Goal: Task Accomplishment & Management: Manage account settings

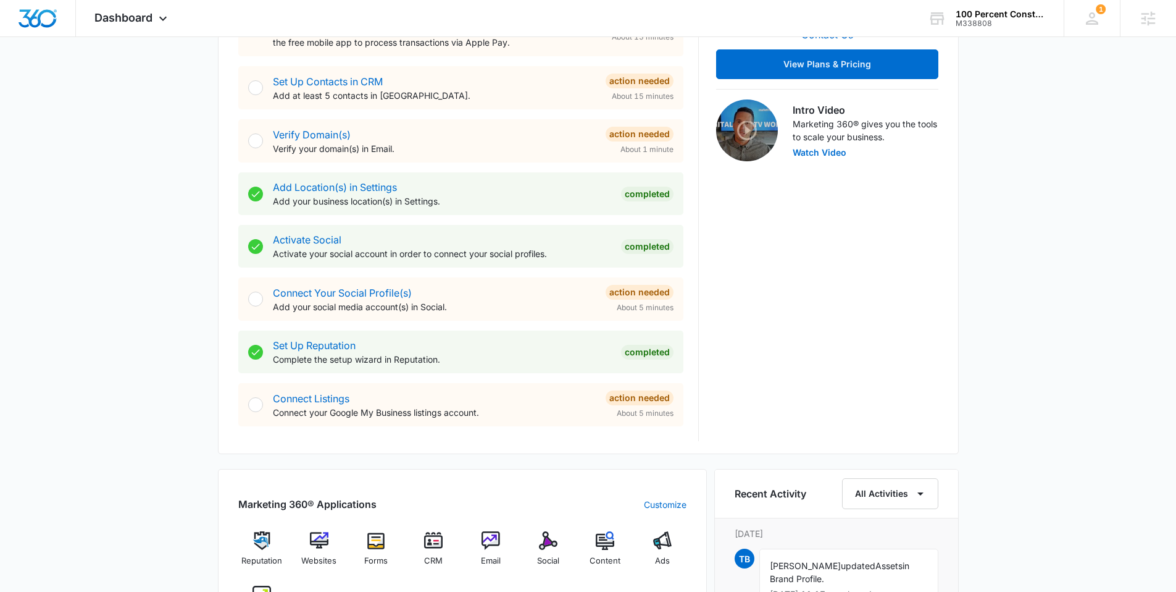
scroll to position [374, 0]
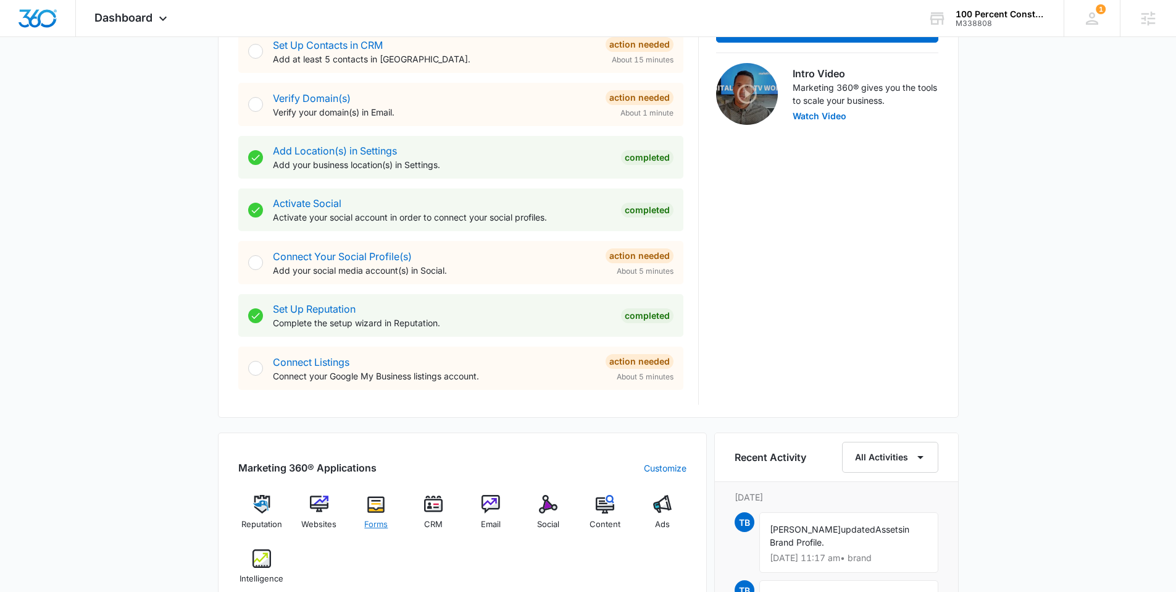
click at [372, 511] on img at bounding box center [376, 504] width 19 height 19
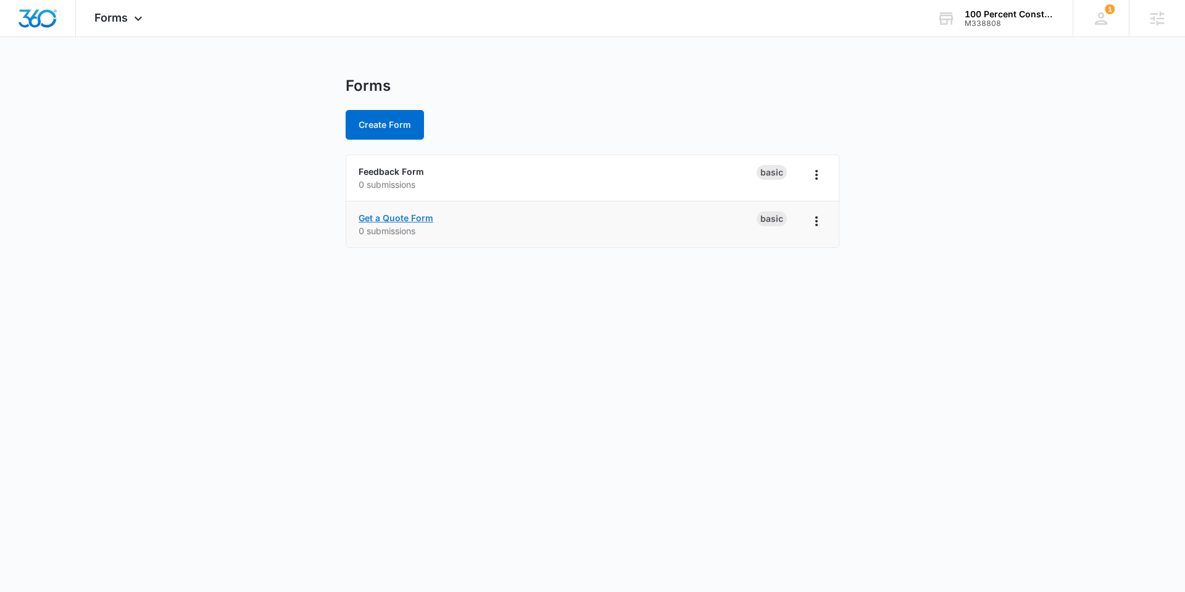
click at [414, 215] on link "Get a Quote Form" at bounding box center [396, 217] width 75 height 10
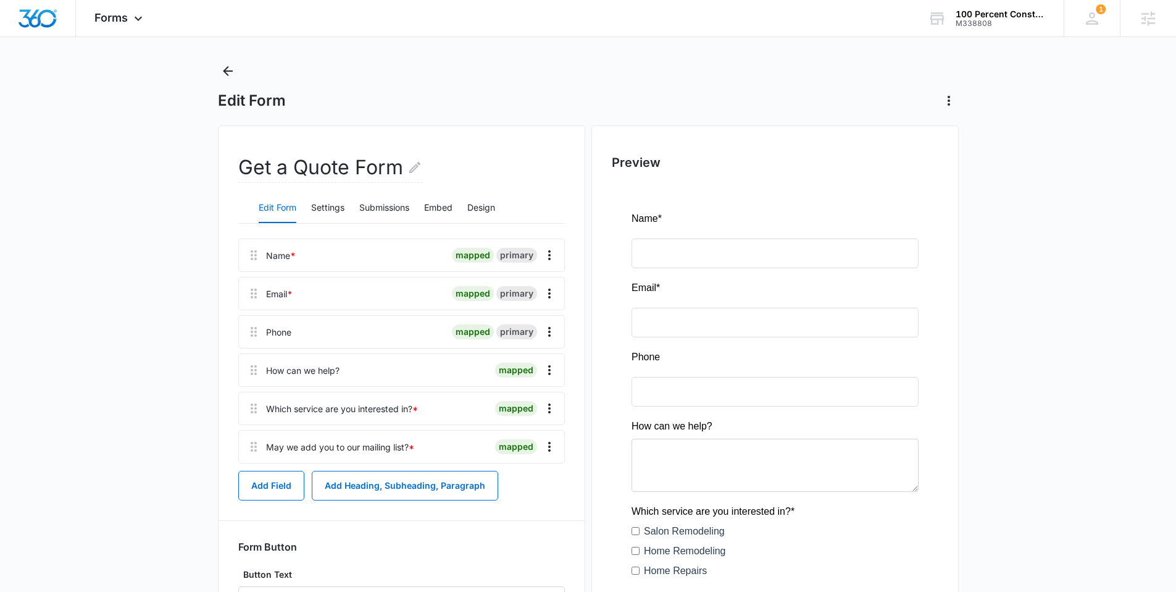
scroll to position [30, 0]
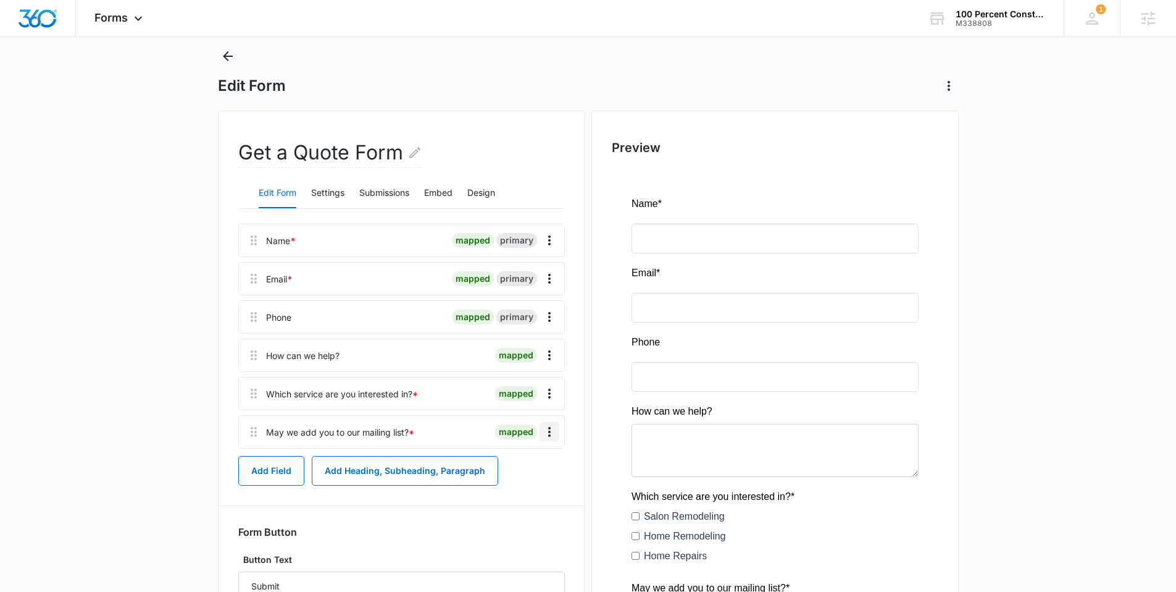
click at [552, 432] on icon "Overflow Menu" at bounding box center [549, 431] width 15 height 15
click at [531, 457] on button "Edit" at bounding box center [523, 466] width 70 height 19
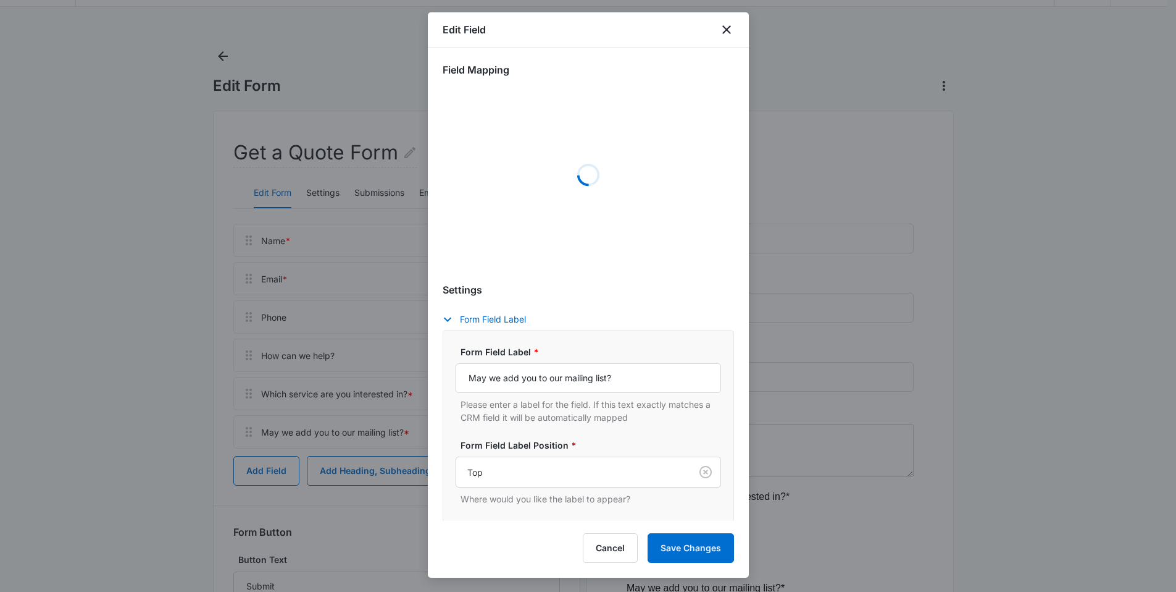
select select "333"
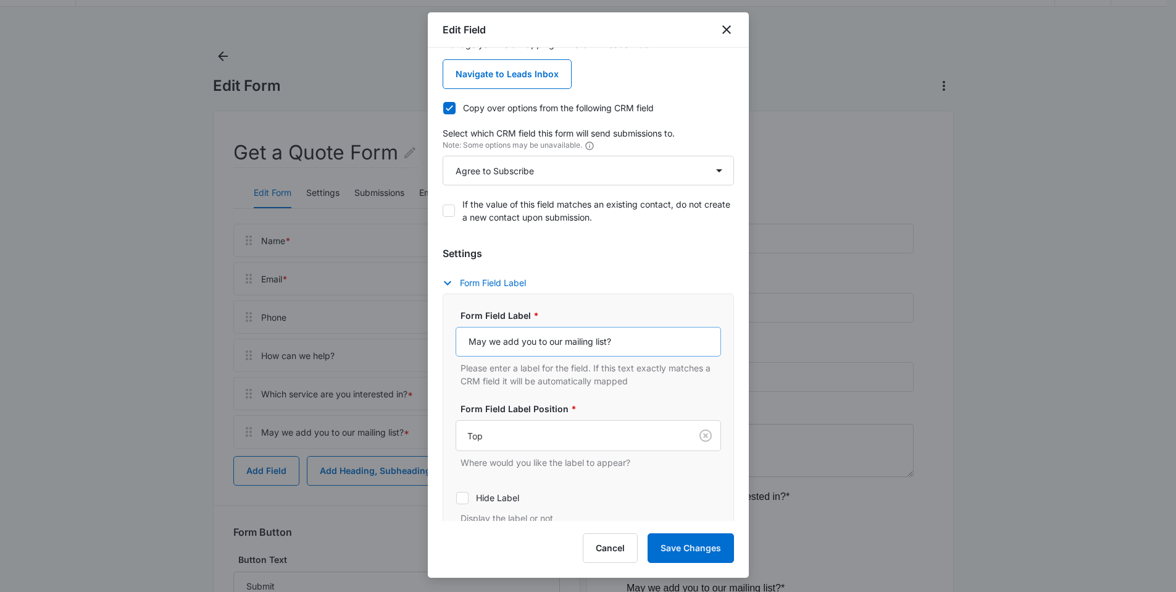
scroll to position [303, 0]
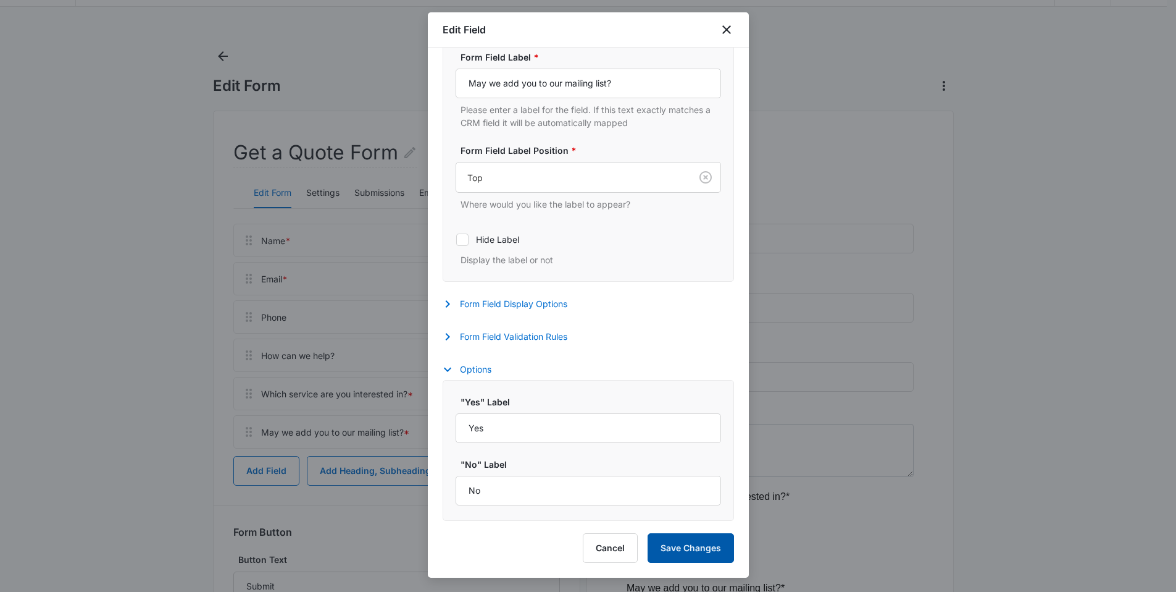
click at [674, 541] on button "Save Changes" at bounding box center [691, 548] width 86 height 30
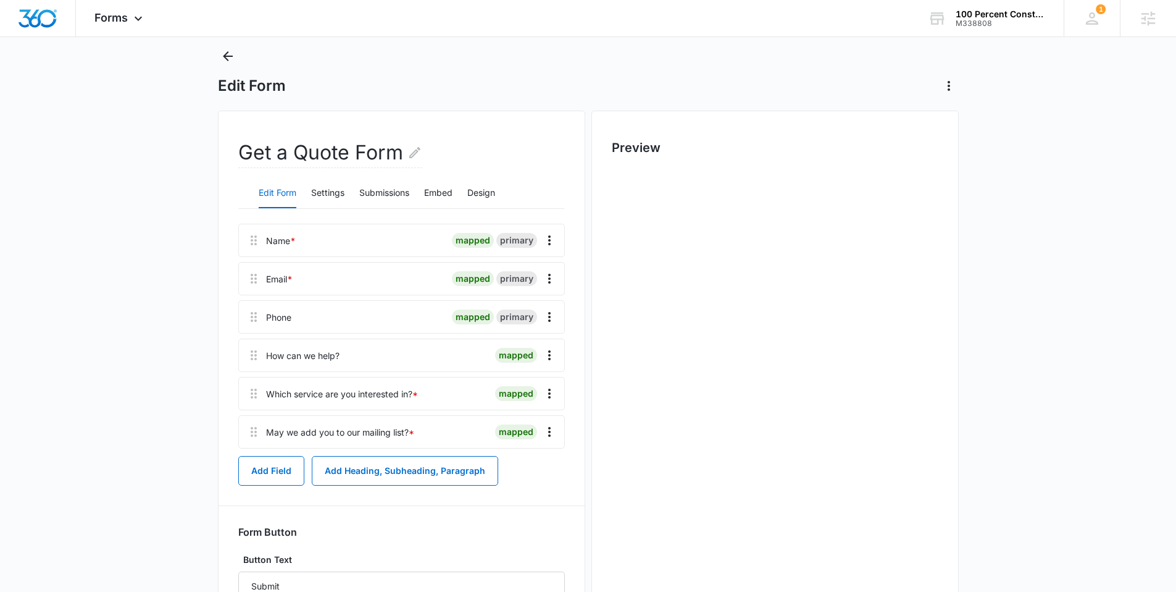
scroll to position [0, 0]
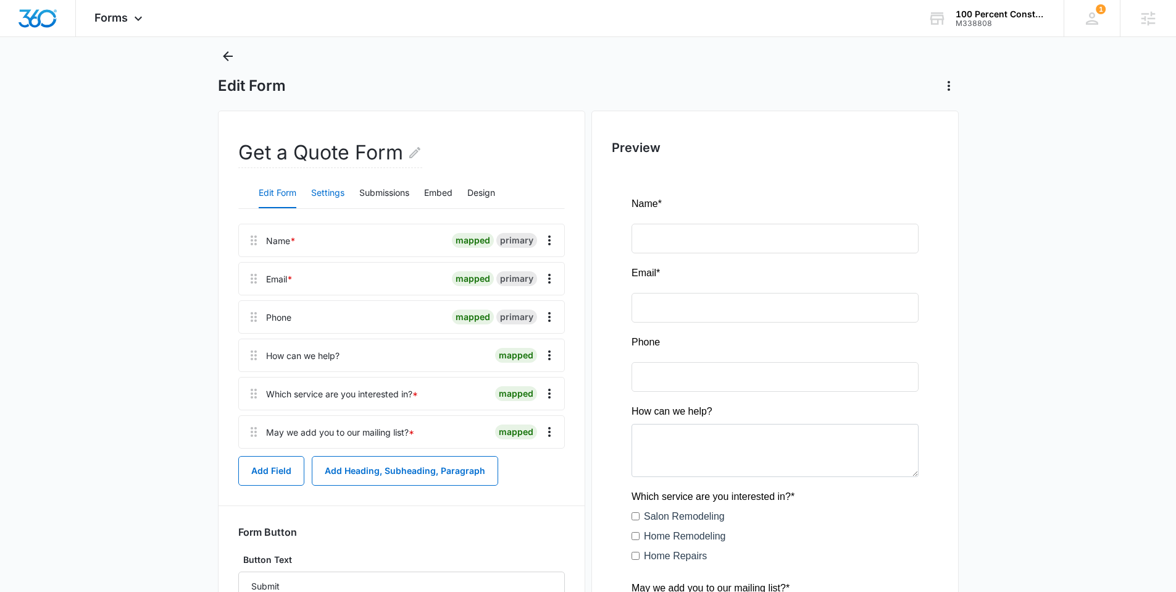
click at [335, 193] on button "Settings" at bounding box center [327, 193] width 33 height 30
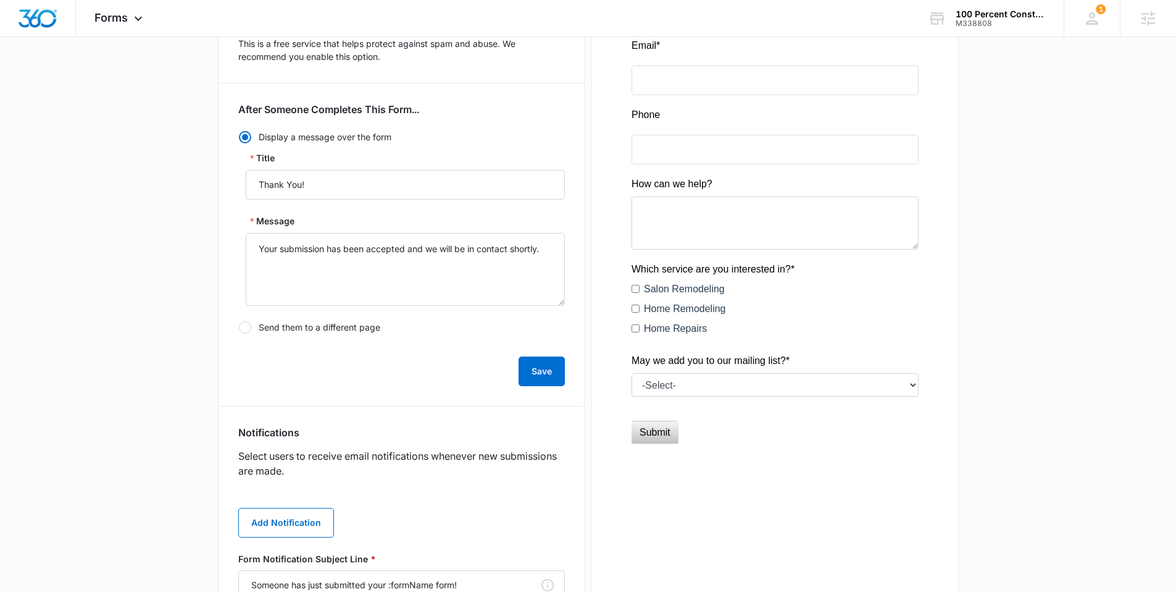
scroll to position [505, 0]
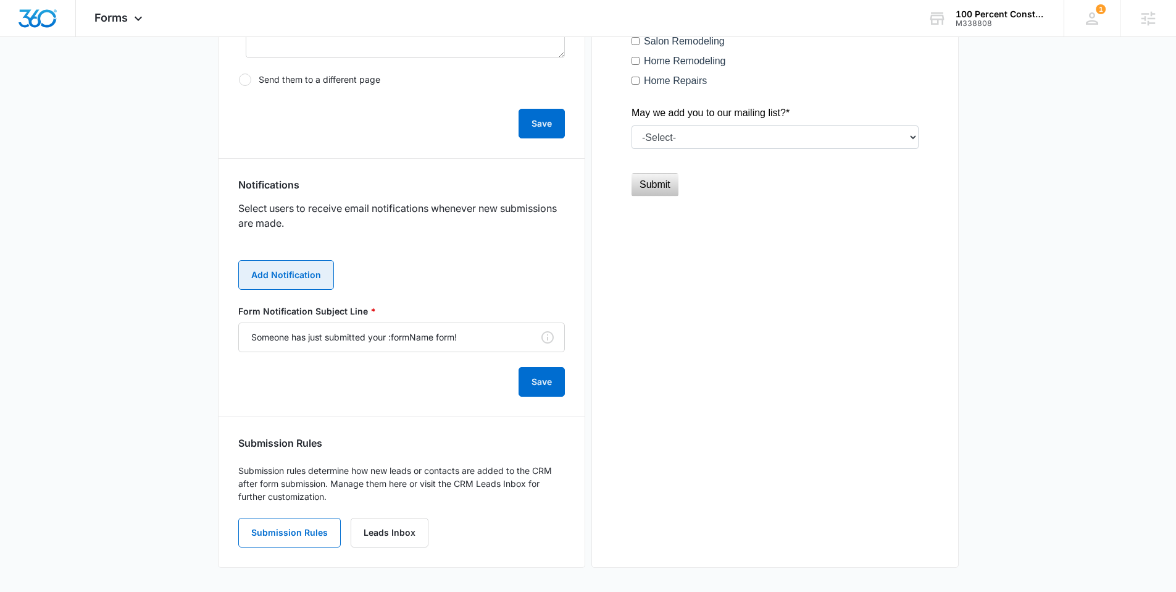
click at [304, 283] on button "Add Notification" at bounding box center [286, 275] width 96 height 30
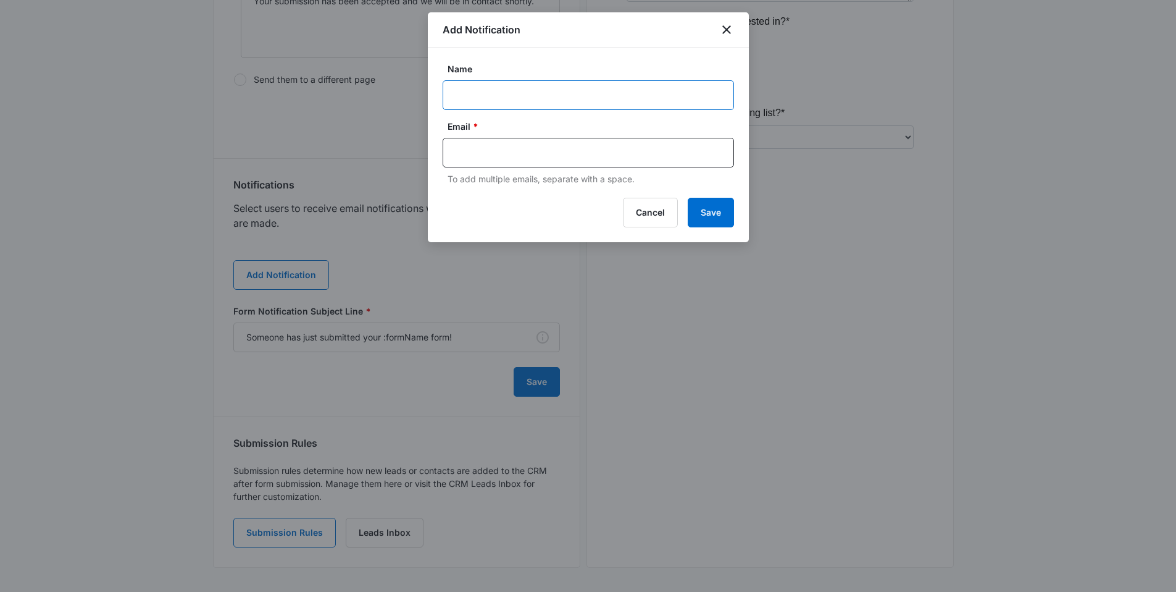
click at [485, 102] on input "Name" at bounding box center [588, 95] width 291 height 30
paste input "Nathan Kirby"
type input "Nathan Kirby"
click at [541, 153] on input "text" at bounding box center [590, 152] width 268 height 19
paste input "nathan@100percentconstructionusa.com"
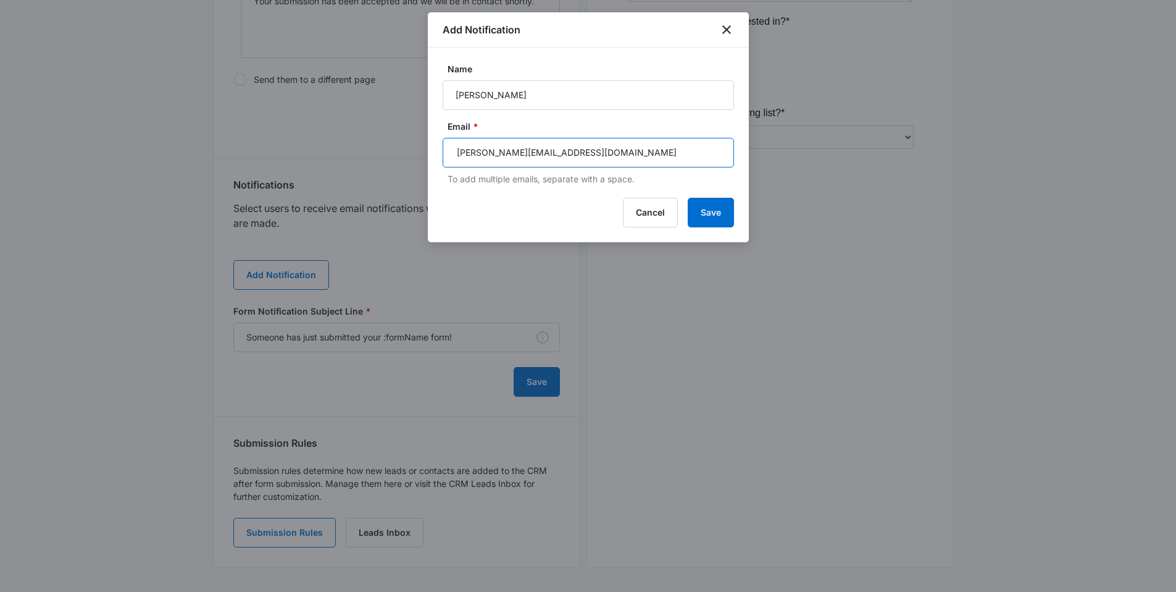
type input "nathan@100percentconstructionusa.com"
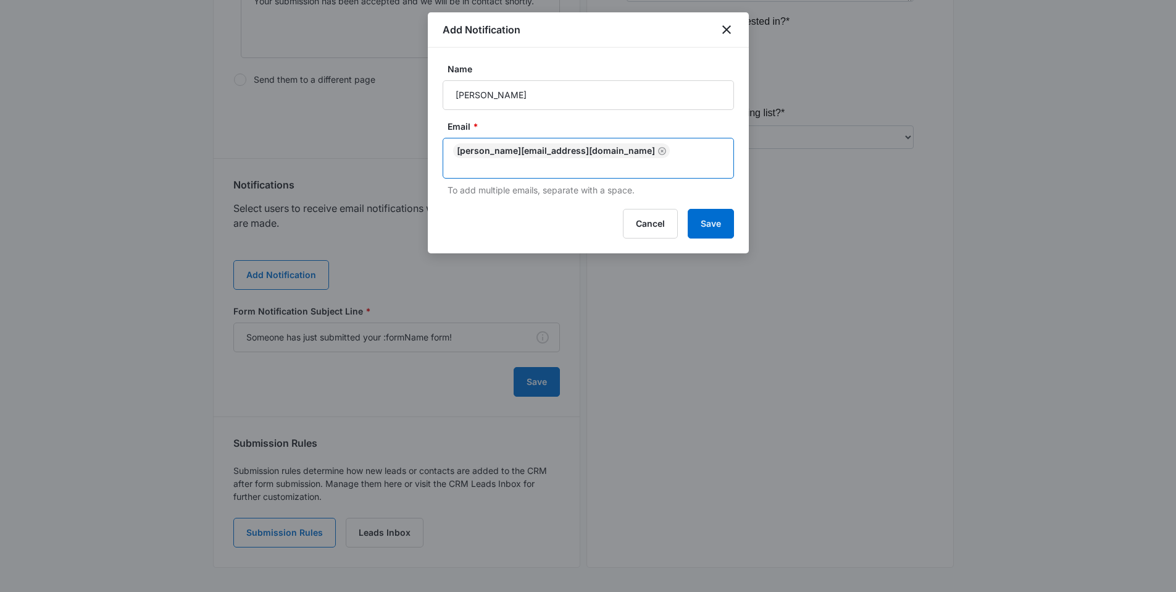
paste input "info@100percentconstructionusa.com"
type input "info@100percentconstructionusa.com"
click at [696, 220] on div "Add Notification Name Nathan Kirby Email * nathan@100percentconstructionusa.com…" at bounding box center [588, 132] width 321 height 241
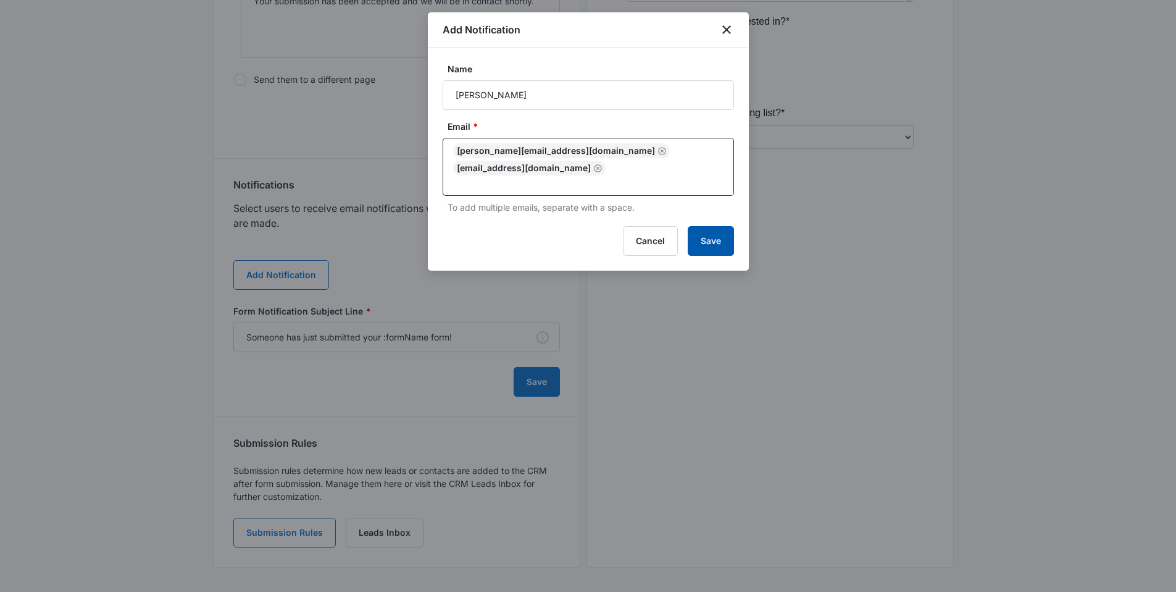
click at [711, 234] on button "Save" at bounding box center [711, 241] width 46 height 30
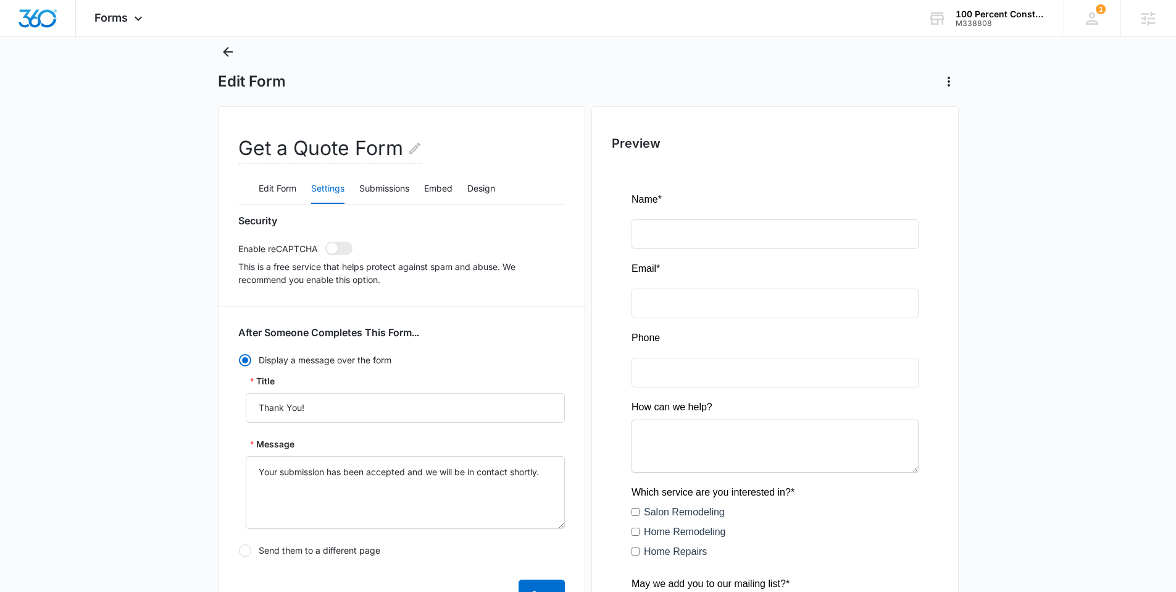
scroll to position [33, 0]
click at [228, 51] on icon "Back" at bounding box center [227, 53] width 15 height 15
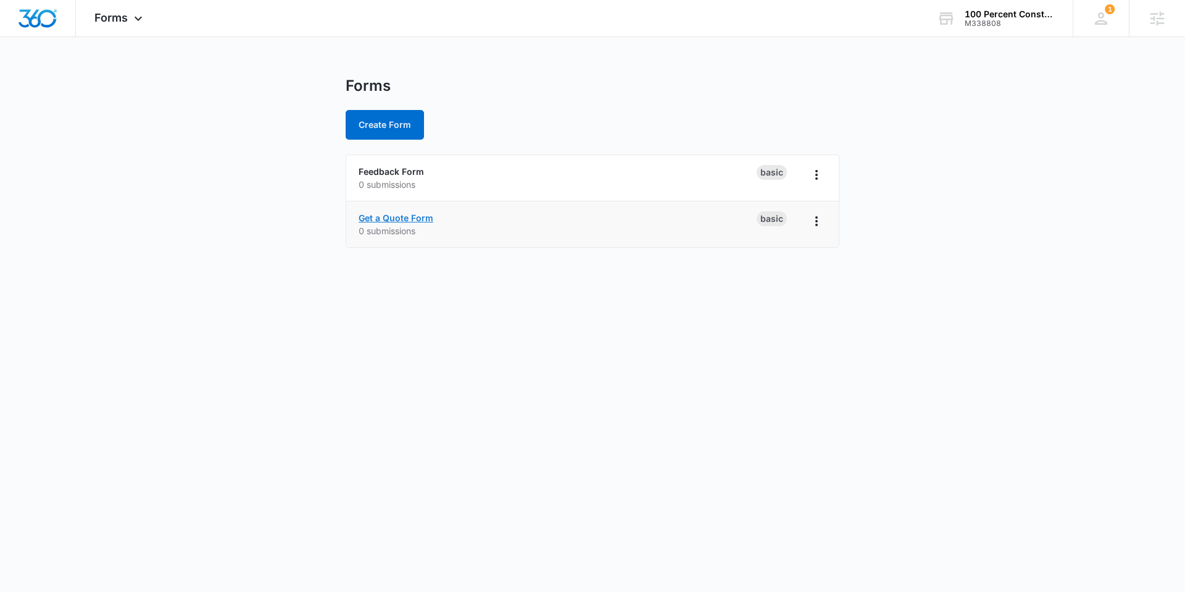
click at [374, 217] on link "Get a Quote Form" at bounding box center [396, 217] width 75 height 10
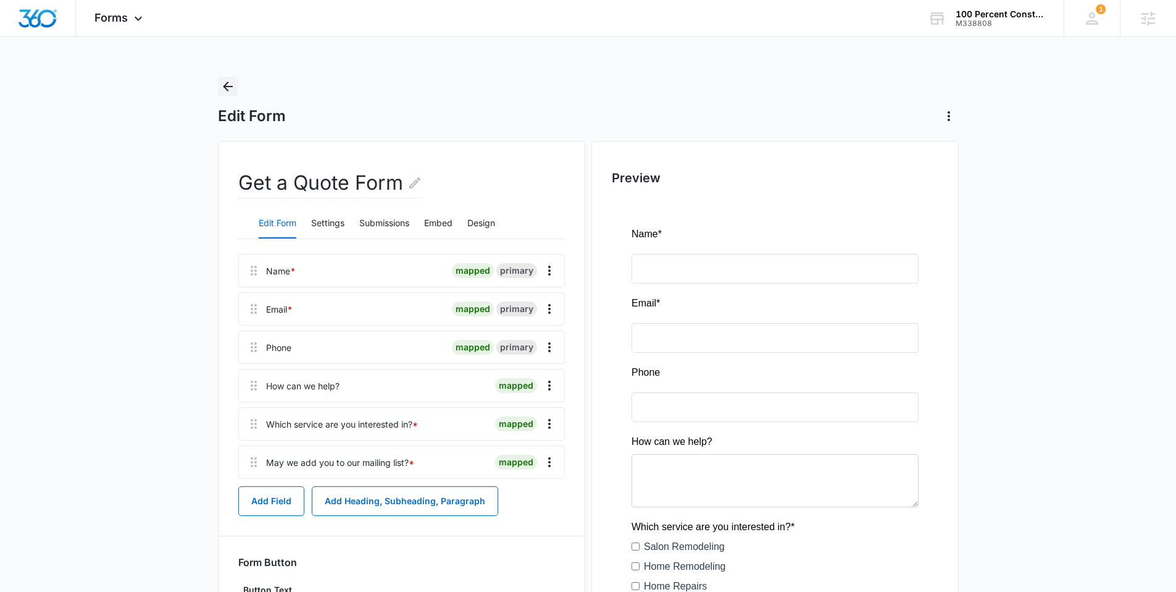
click at [232, 85] on icon "Back" at bounding box center [227, 86] width 15 height 15
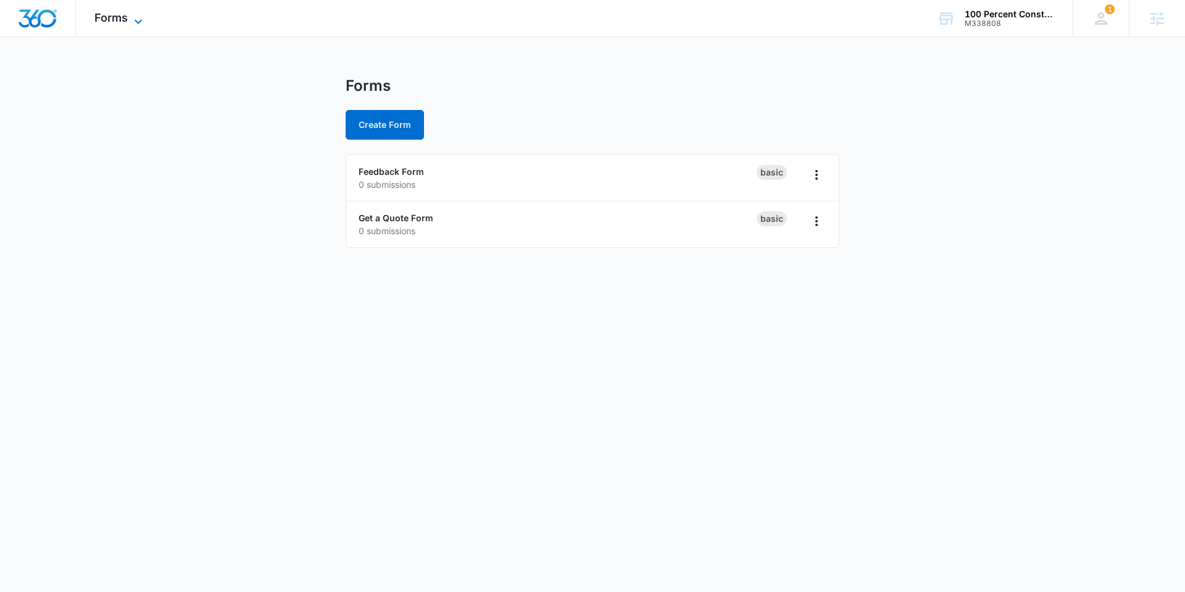
click at [116, 15] on span "Forms" at bounding box center [110, 17] width 33 height 13
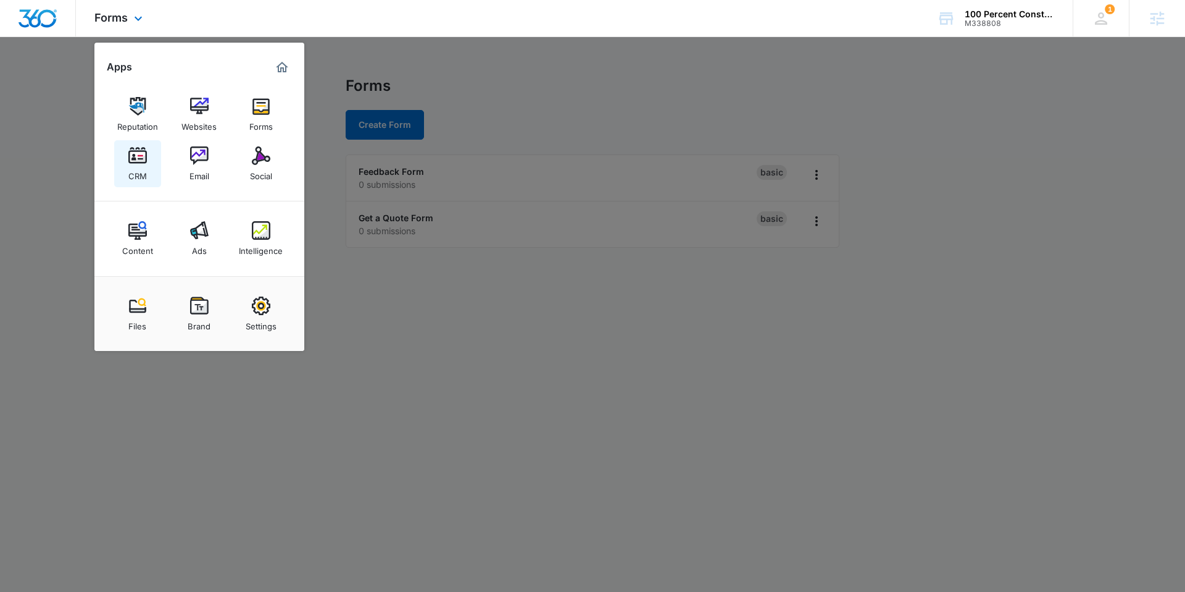
click at [141, 162] on img at bounding box center [137, 155] width 19 height 19
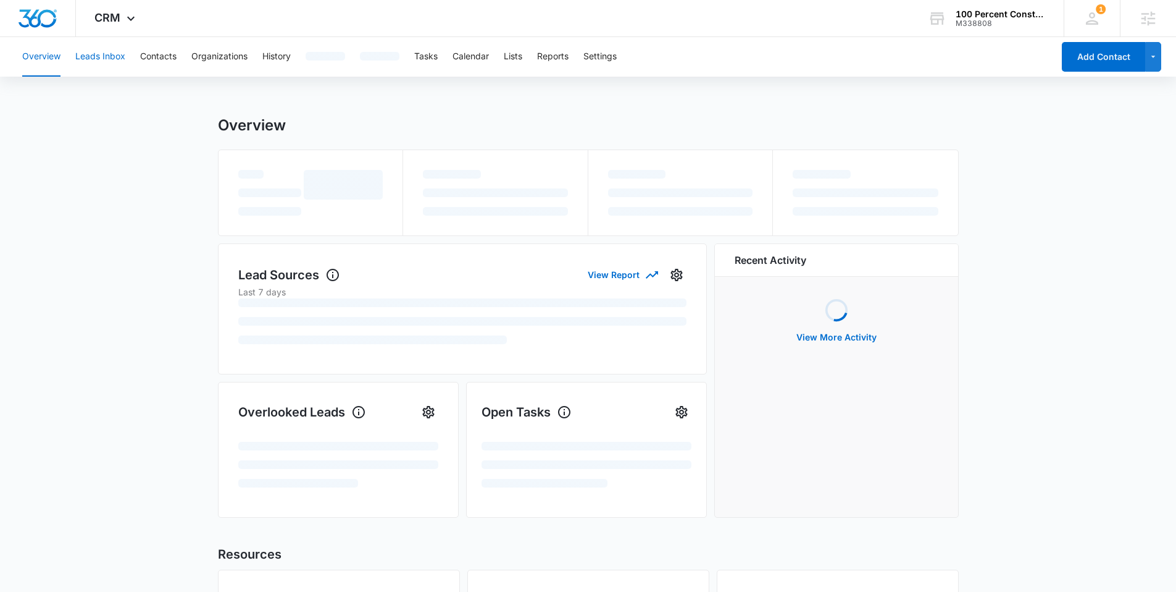
click at [112, 58] on button "Leads Inbox" at bounding box center [100, 57] width 50 height 40
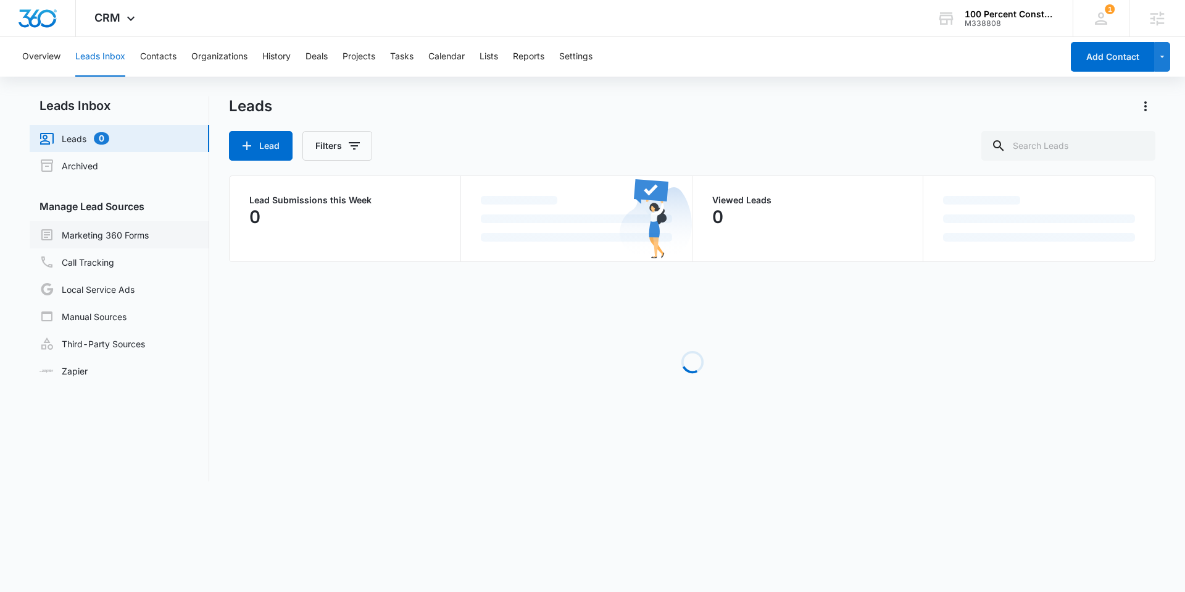
click at [107, 233] on link "Marketing 360 Forms" at bounding box center [94, 234] width 109 height 15
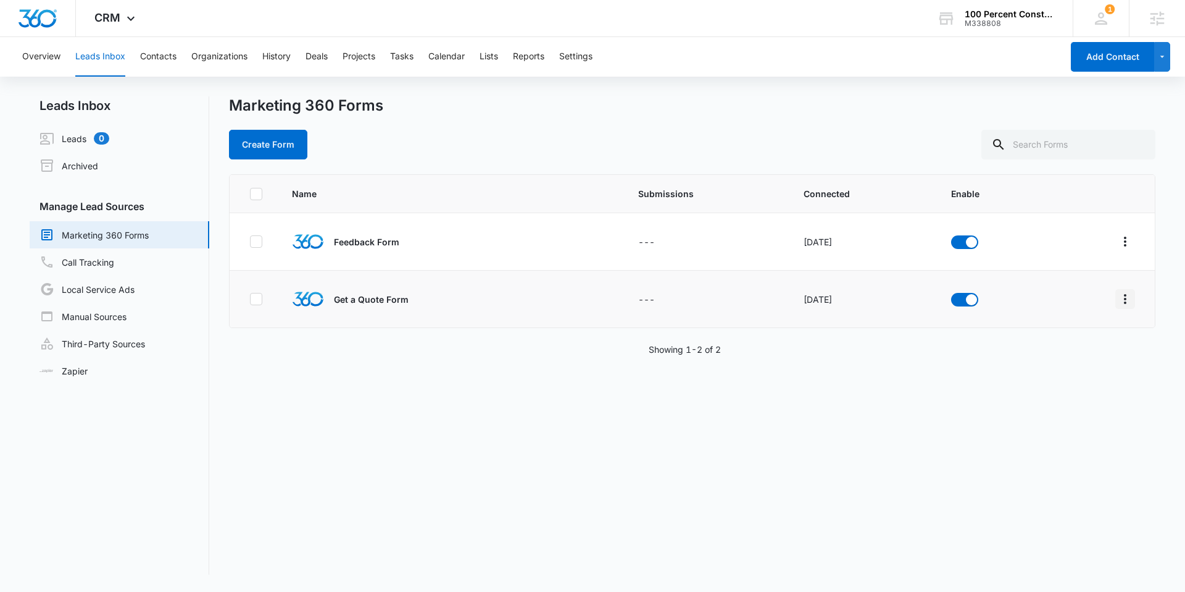
click at [1119, 301] on icon "Overflow Menu" at bounding box center [1125, 298] width 15 height 15
click at [1070, 371] on div "Field Mapping" at bounding box center [1061, 370] width 70 height 9
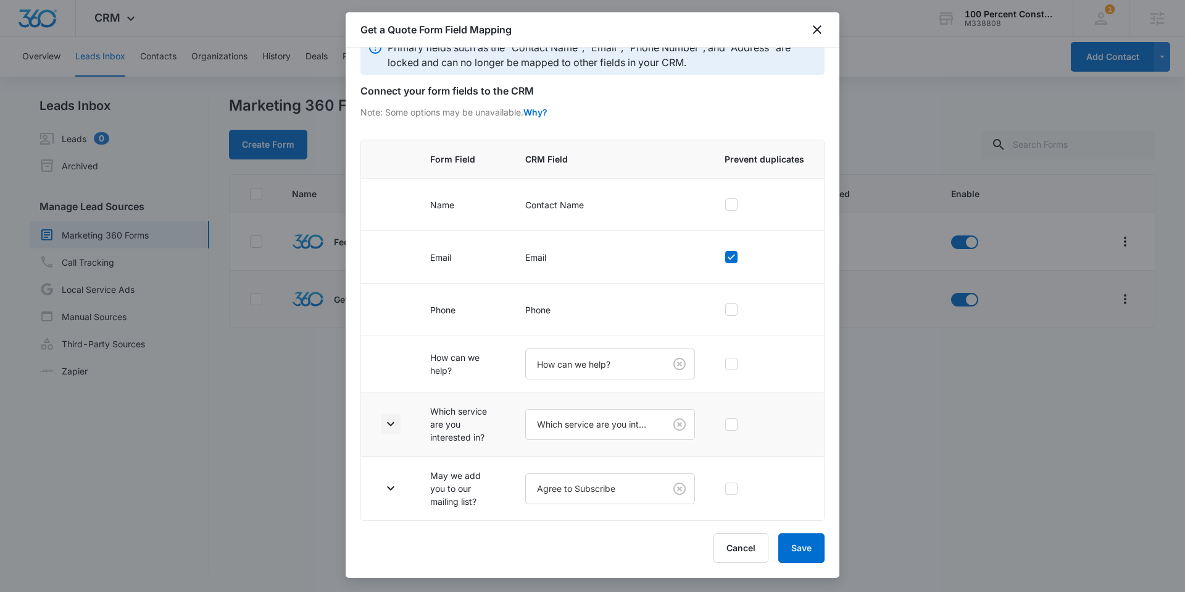
click at [390, 423] on icon "button" at bounding box center [390, 423] width 15 height 15
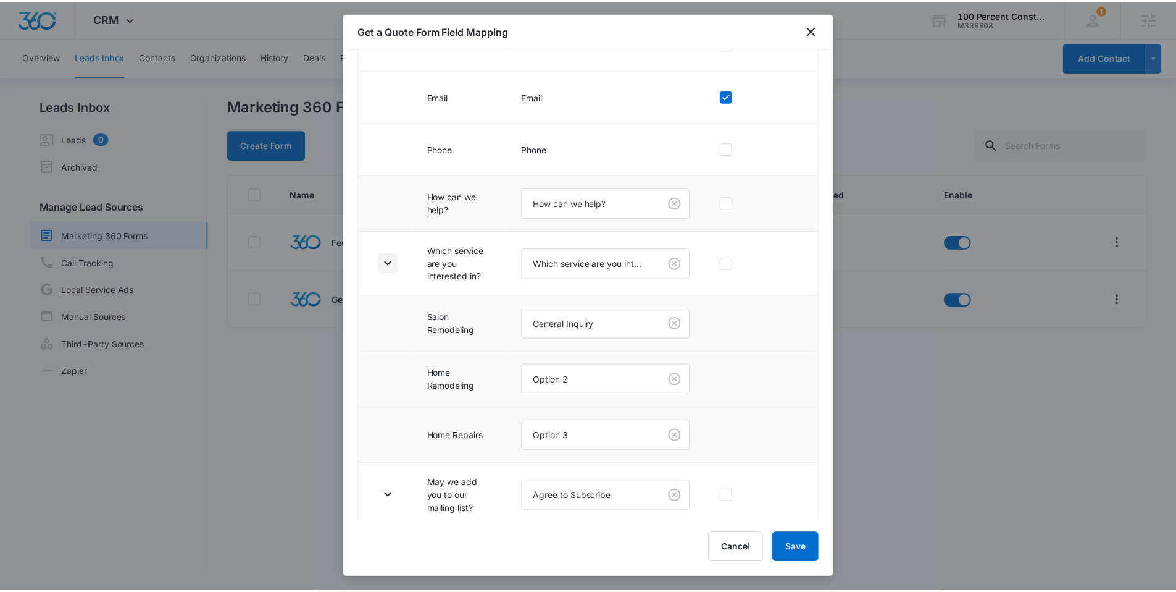
scroll to position [196, 0]
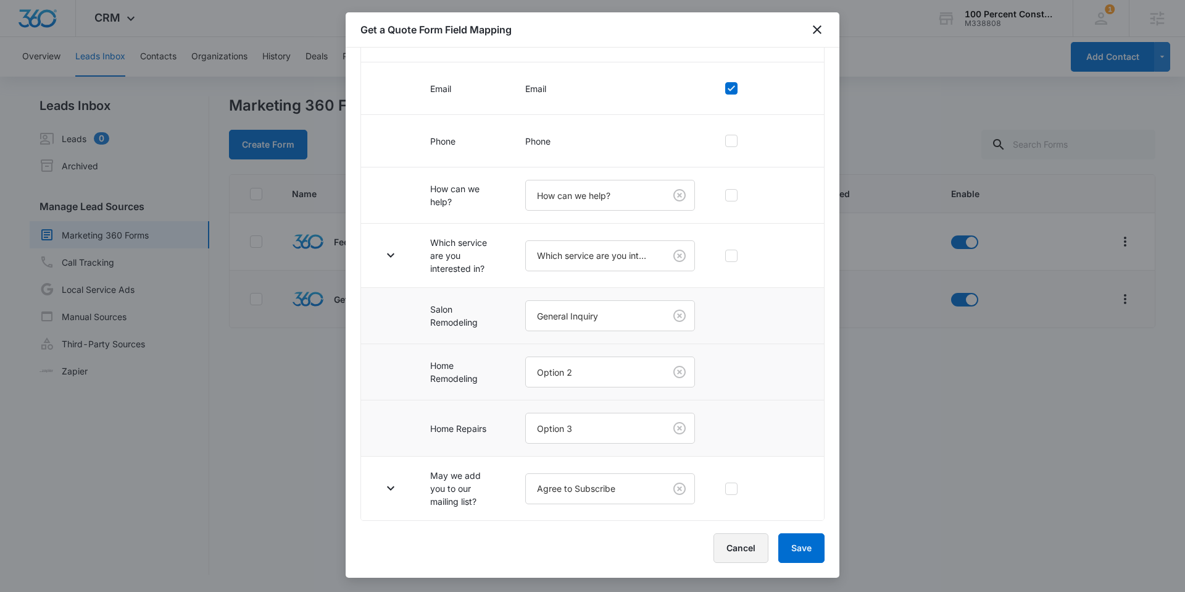
click at [746, 545] on button "Cancel" at bounding box center [741, 548] width 55 height 30
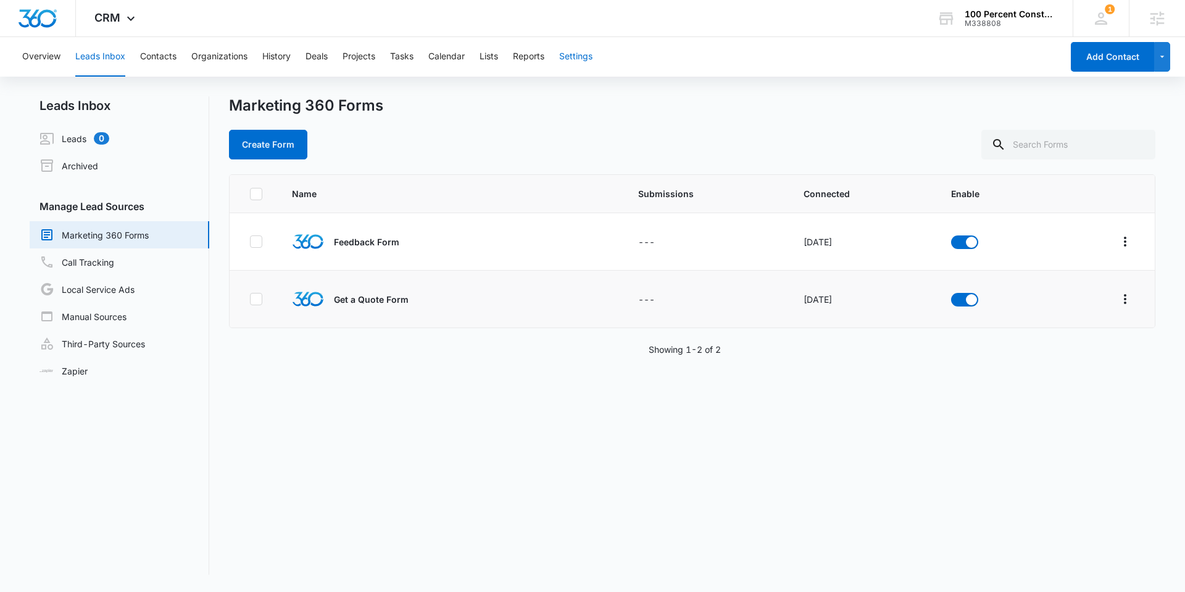
click at [588, 57] on button "Settings" at bounding box center [575, 57] width 33 height 40
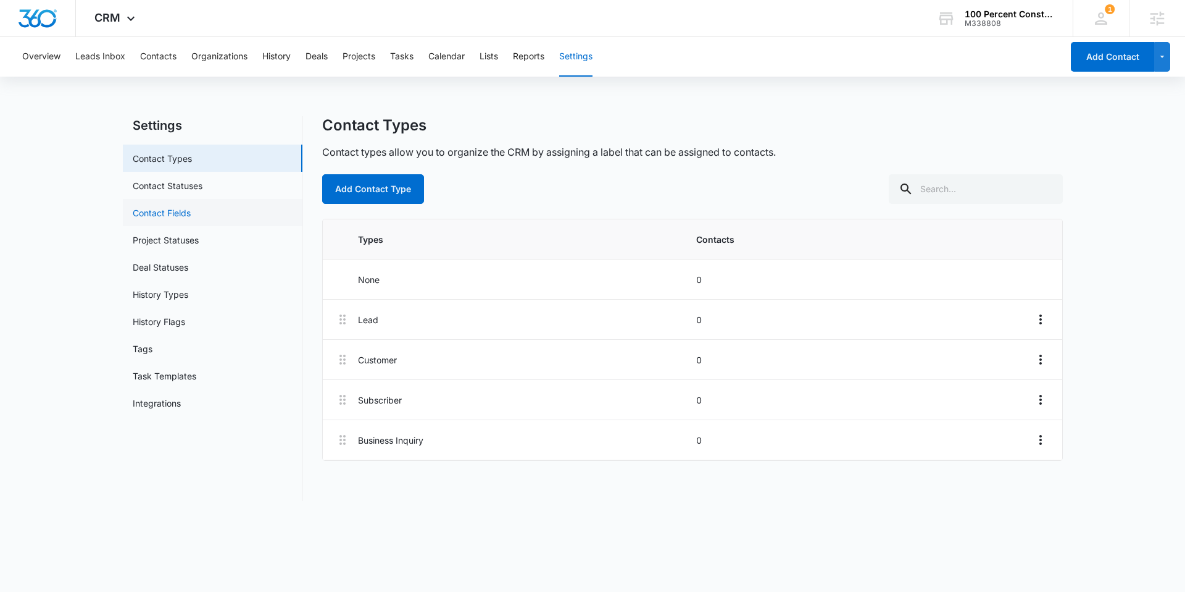
click at [183, 219] on link "Contact Fields" at bounding box center [162, 212] width 58 height 13
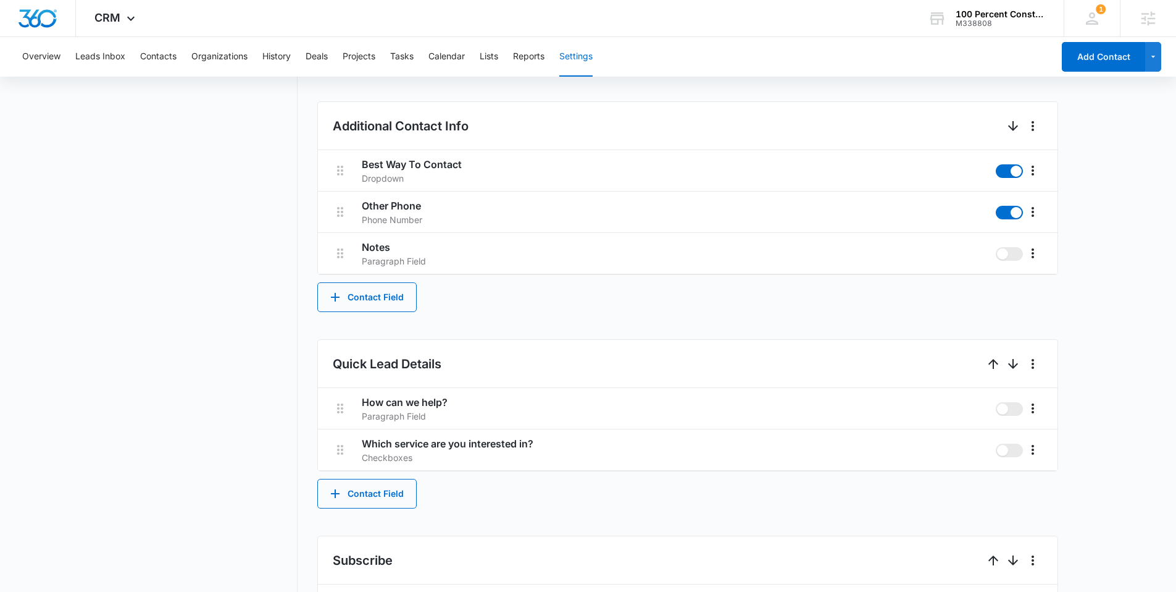
scroll to position [490, 0]
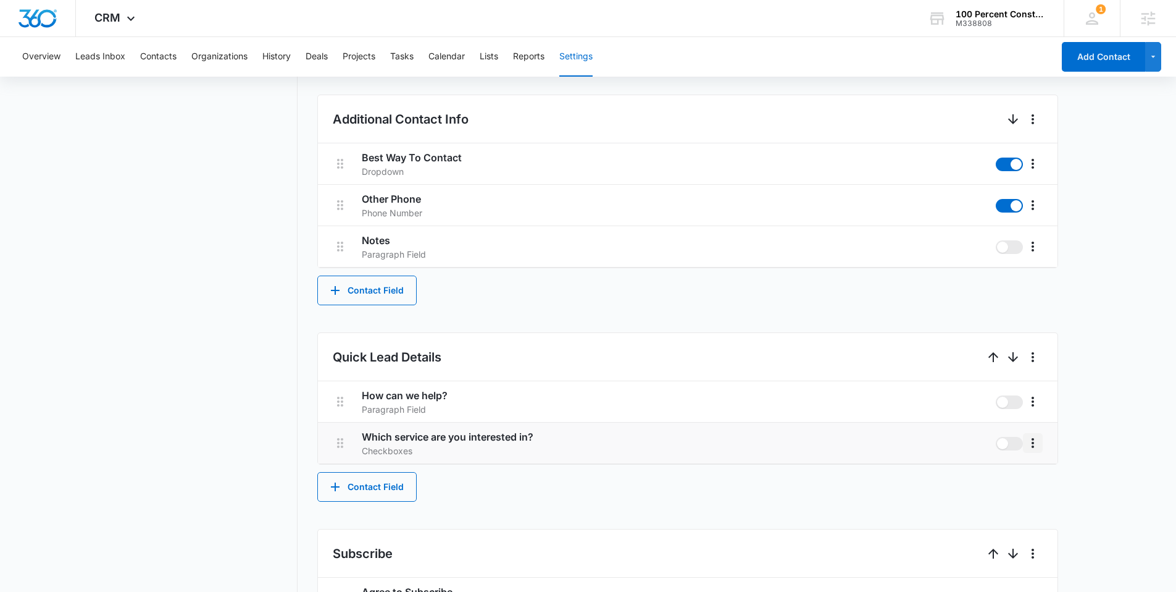
click at [1029, 437] on icon "More" at bounding box center [1033, 442] width 15 height 15
click at [1031, 470] on button "Edit" at bounding box center [1059, 477] width 70 height 19
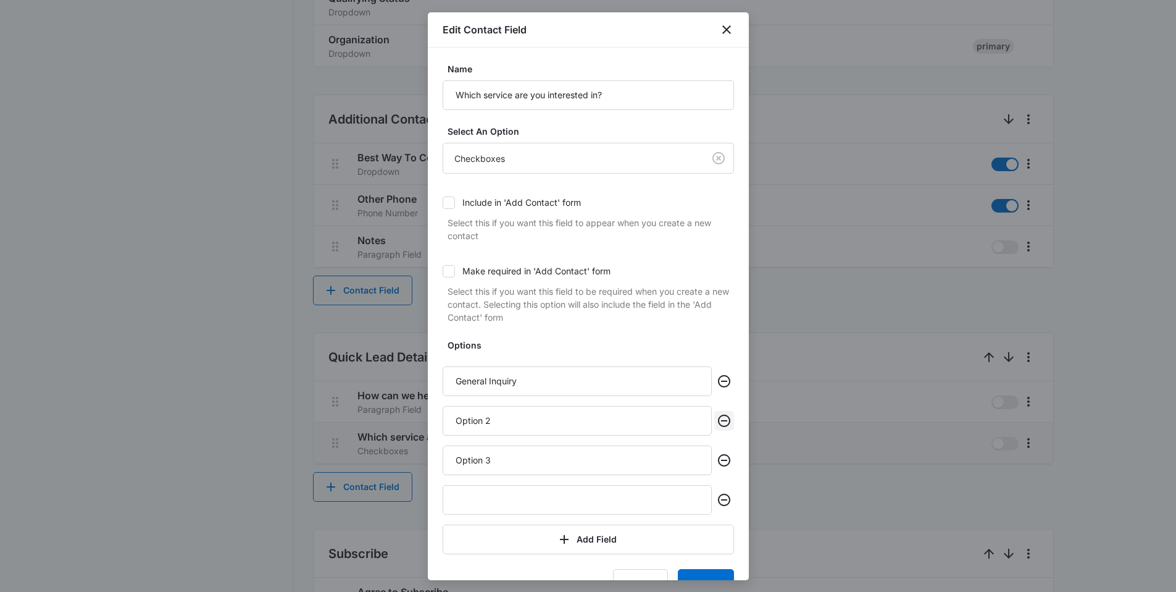
click at [718, 420] on icon "Remove" at bounding box center [724, 420] width 12 height 12
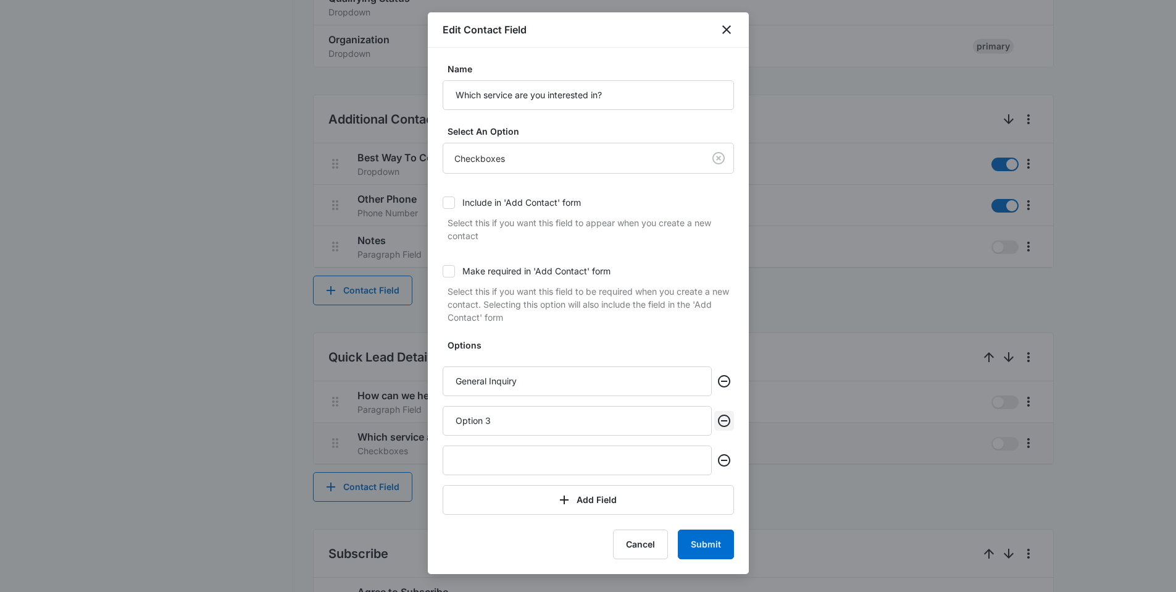
click at [722, 417] on icon "Remove" at bounding box center [724, 420] width 15 height 15
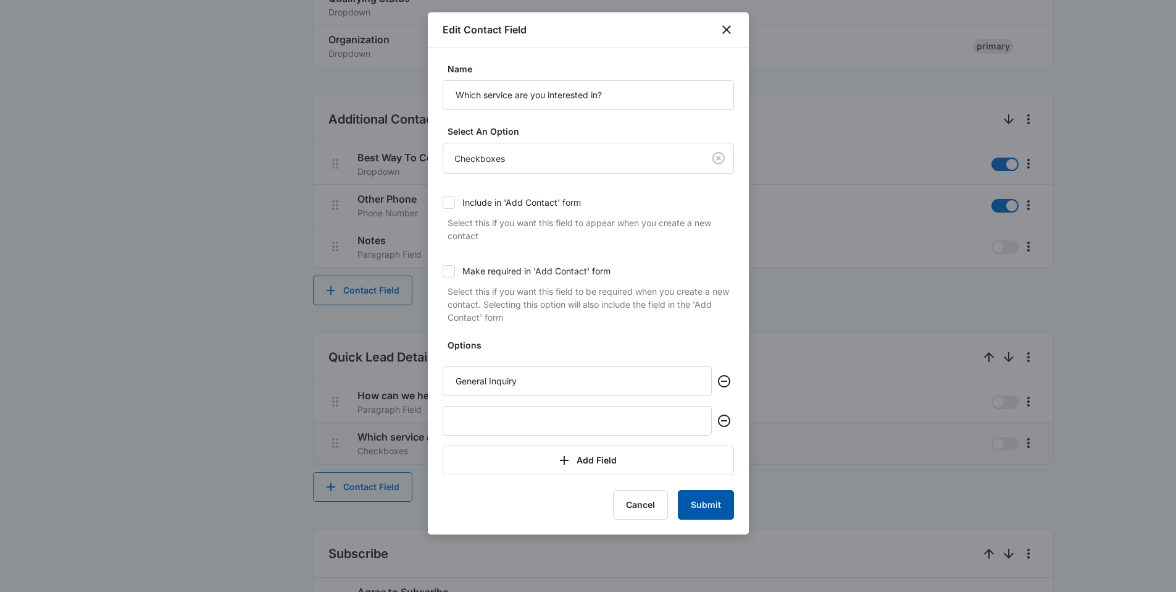
click at [707, 499] on button "Submit" at bounding box center [706, 505] width 56 height 30
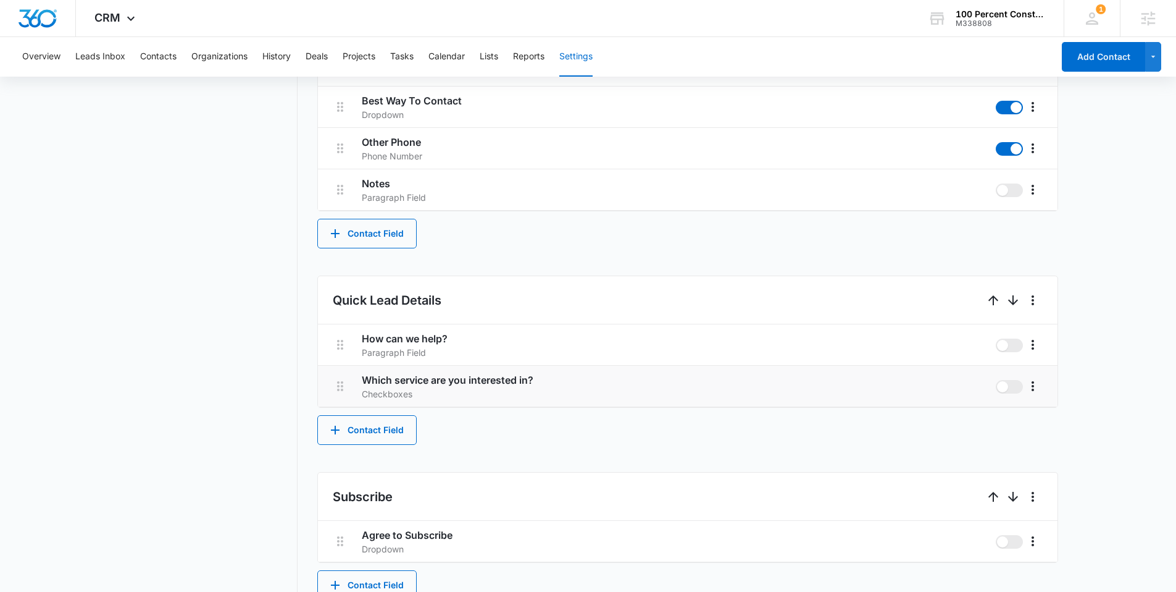
scroll to position [556, 0]
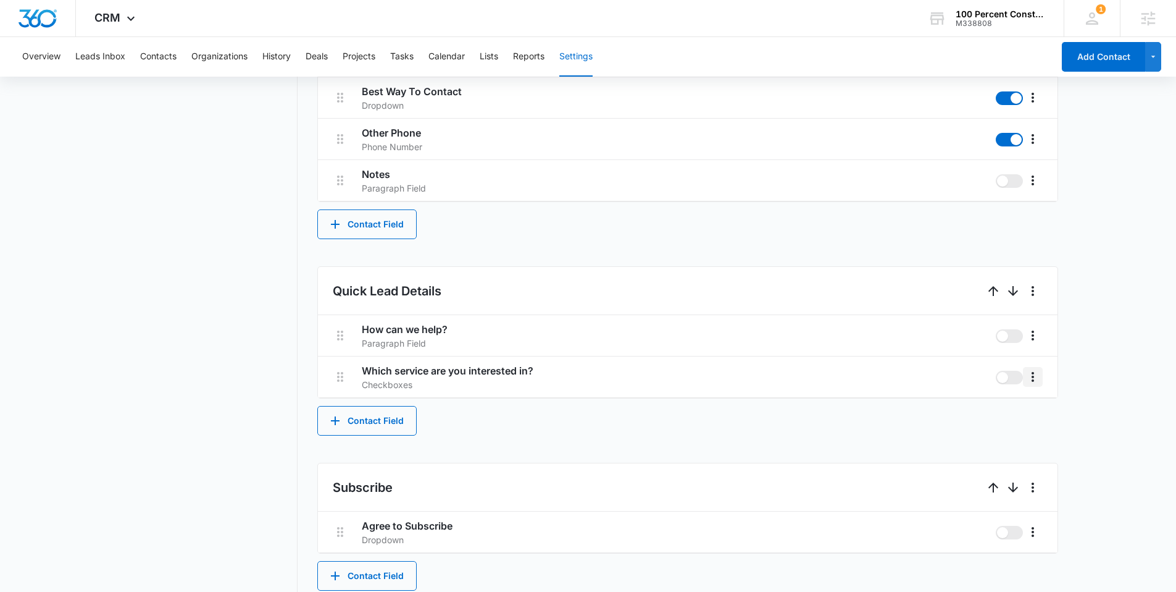
click at [1037, 381] on icon "More" at bounding box center [1033, 376] width 15 height 15
click at [1031, 409] on button "Edit" at bounding box center [1059, 411] width 70 height 19
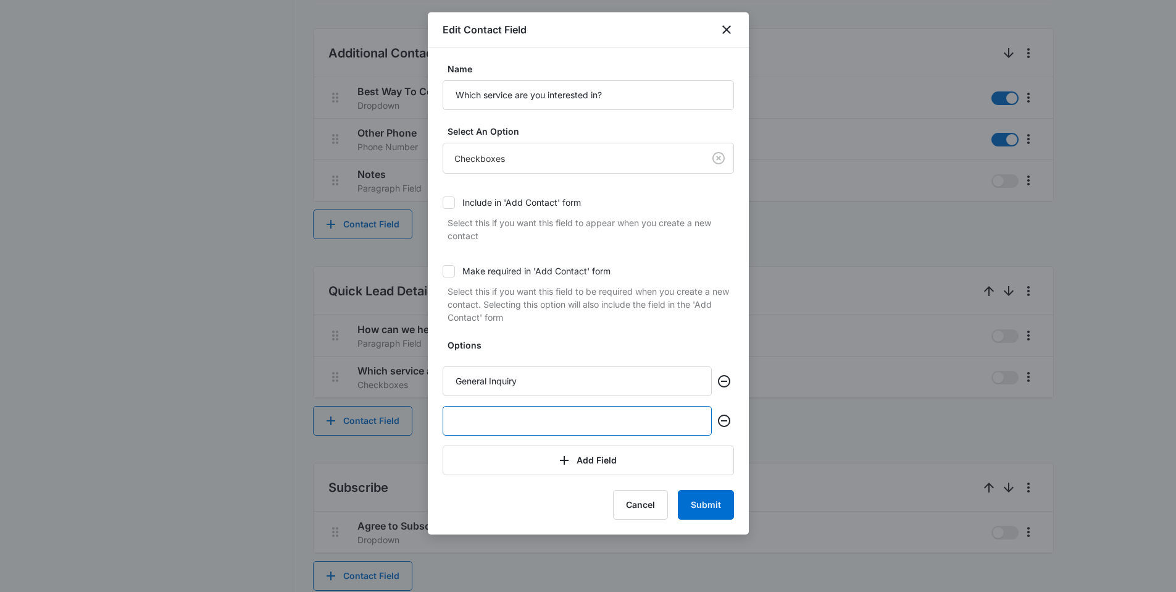
click at [510, 430] on input "text" at bounding box center [577, 421] width 269 height 30
paste input "Emergency Repair"
type input "Emergency Repair"
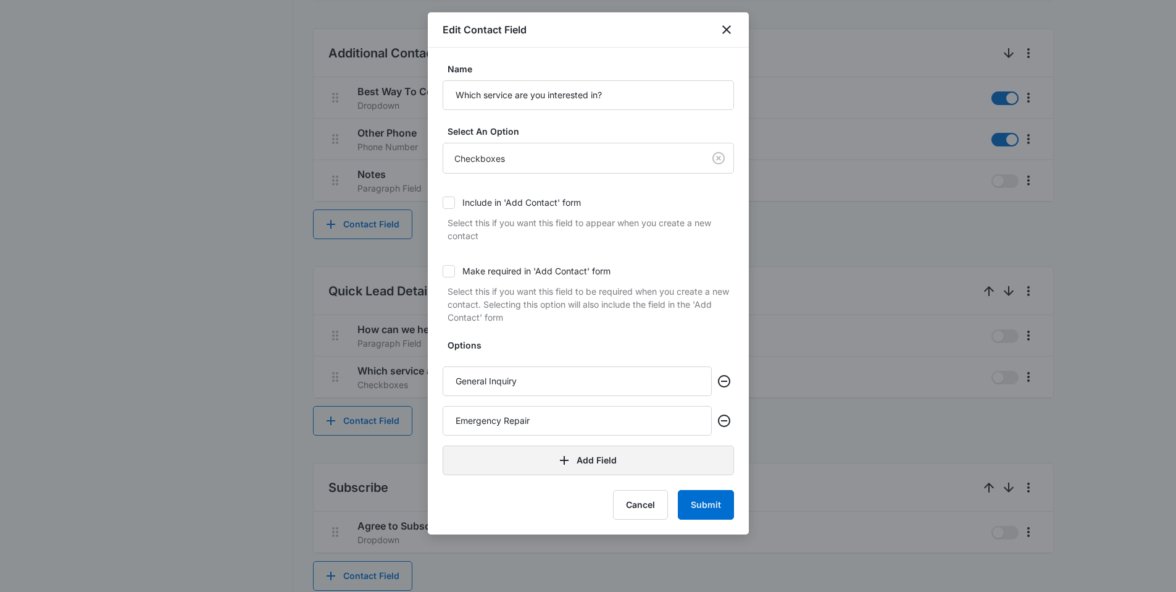
click at [506, 461] on button "Add Field" at bounding box center [588, 460] width 291 height 30
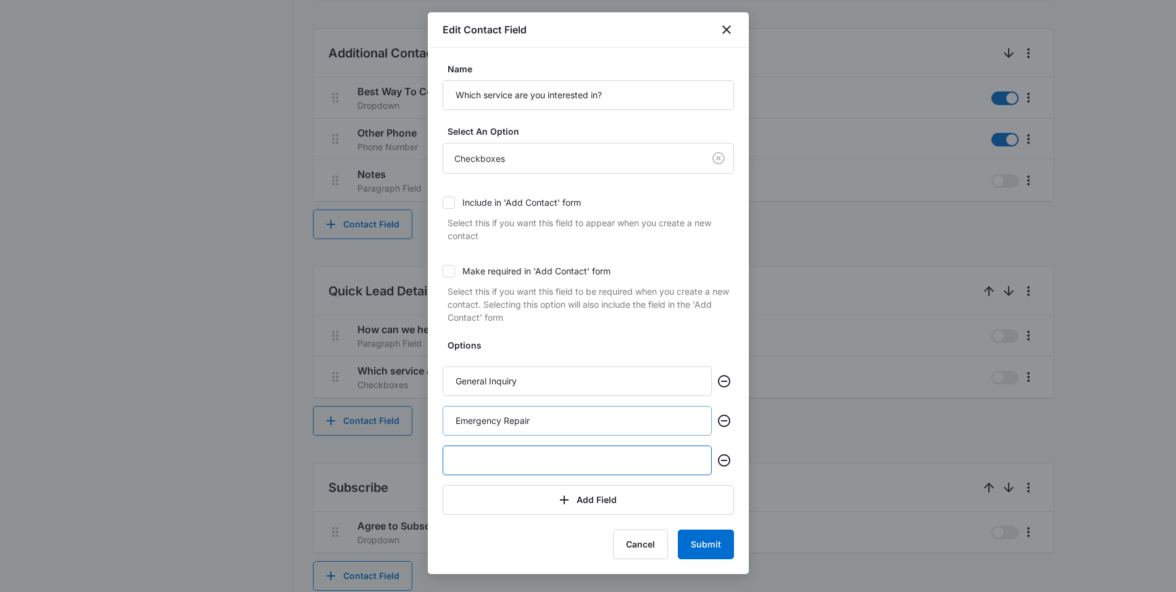
paste input "Home Repair"
type input "Home Repair"
click at [526, 487] on button "Add Field" at bounding box center [588, 500] width 291 height 30
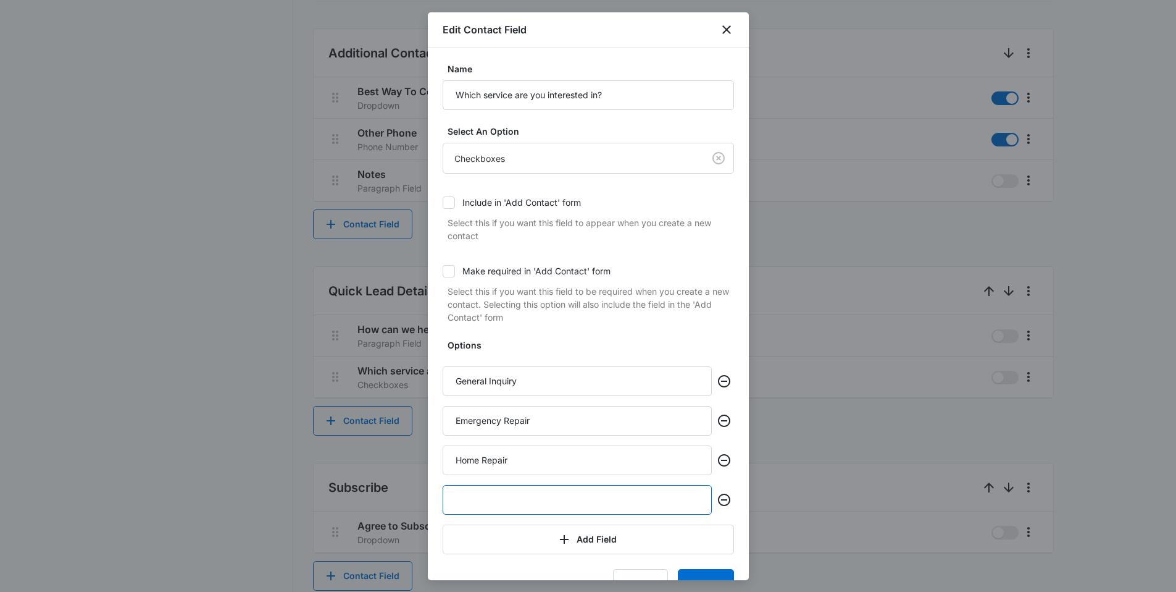
paste input "Home Remodel"
type input "Home Remodel"
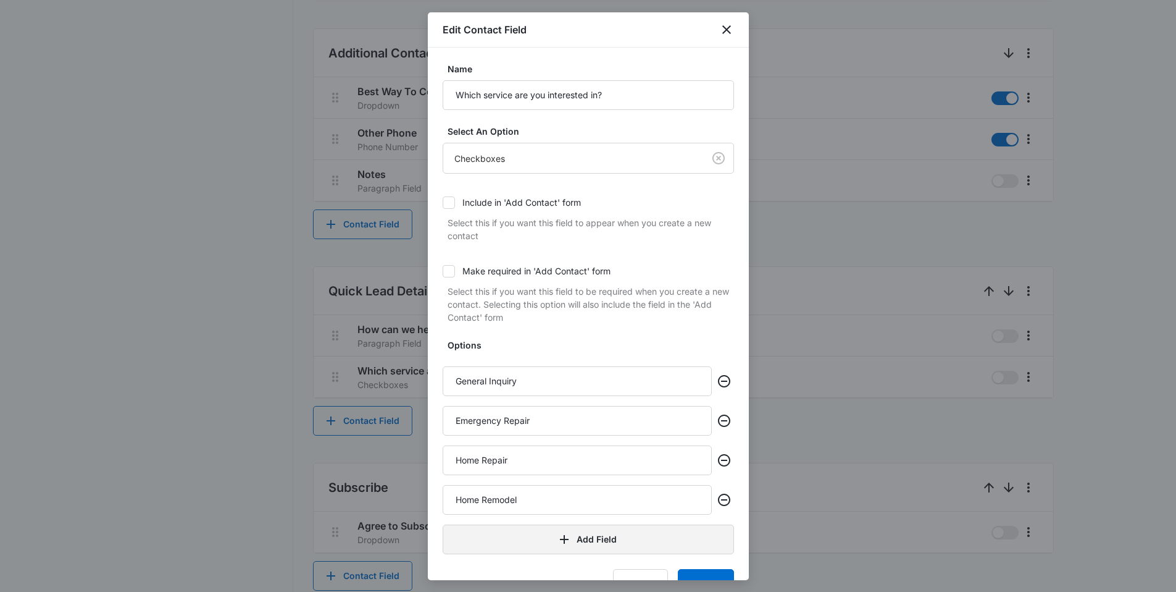
click at [519, 543] on button "Add Field" at bounding box center [588, 539] width 291 height 30
paste input "Salon Remodel"
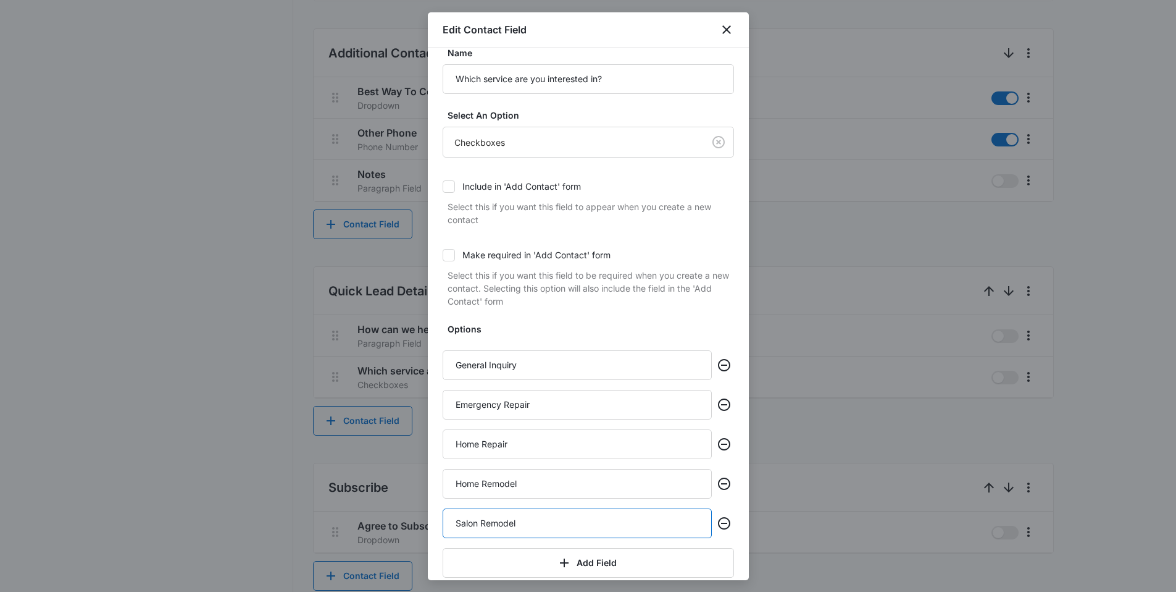
scroll to position [73, 0]
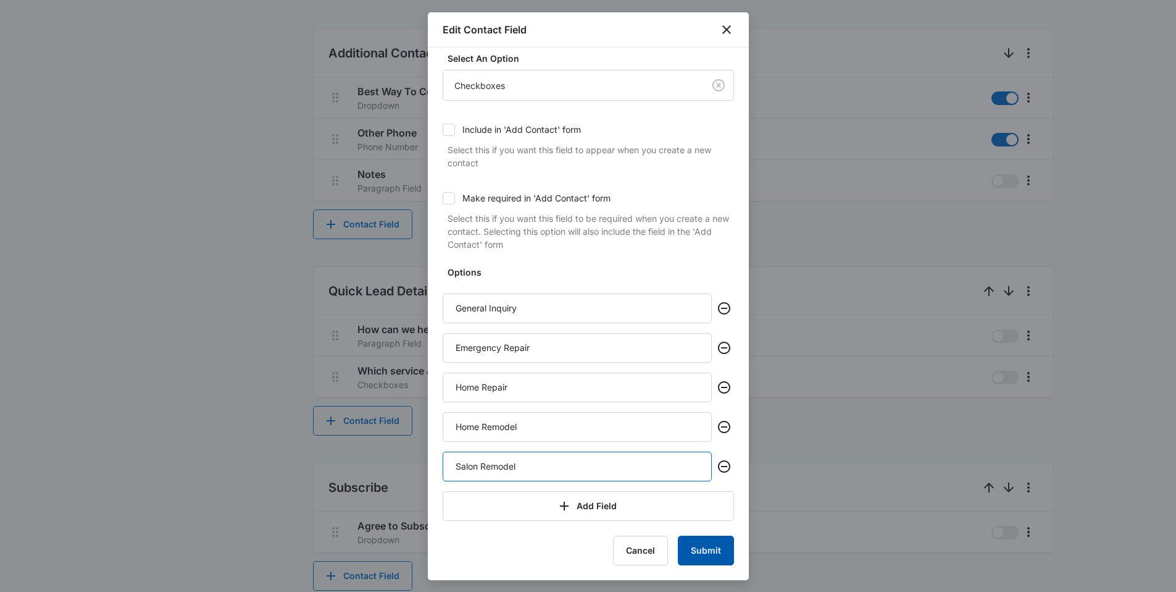
type input "Salon Remodel"
click at [683, 547] on button "Submit" at bounding box center [706, 550] width 56 height 30
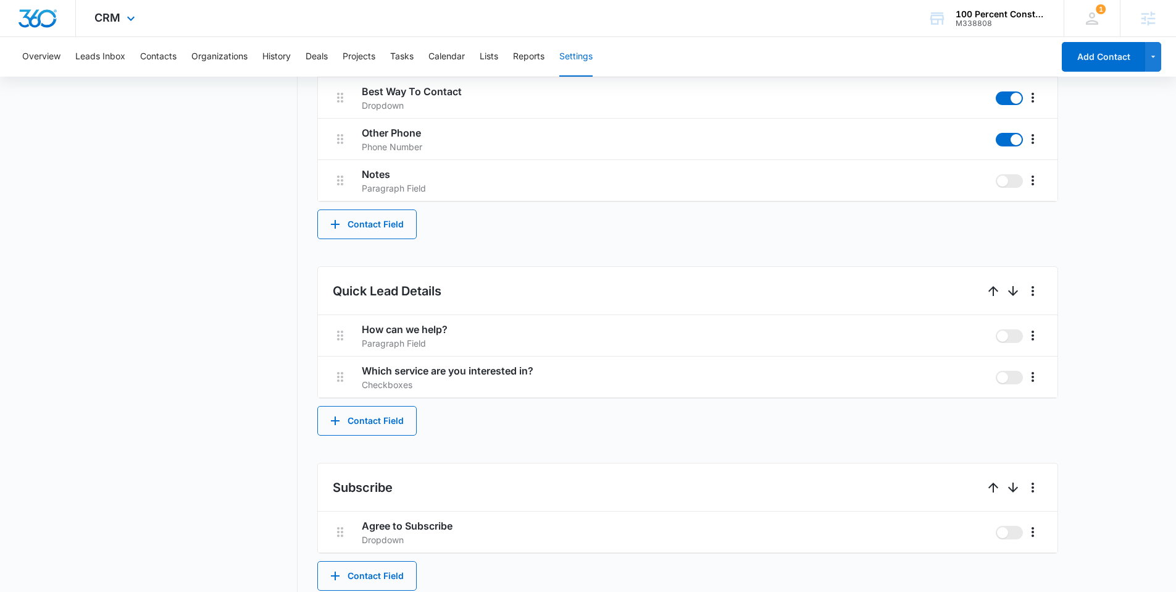
click at [108, 25] on div "CRM Apps Reputation Websites Forms CRM Email Social Content Ads Intelligence Fi…" at bounding box center [116, 18] width 81 height 36
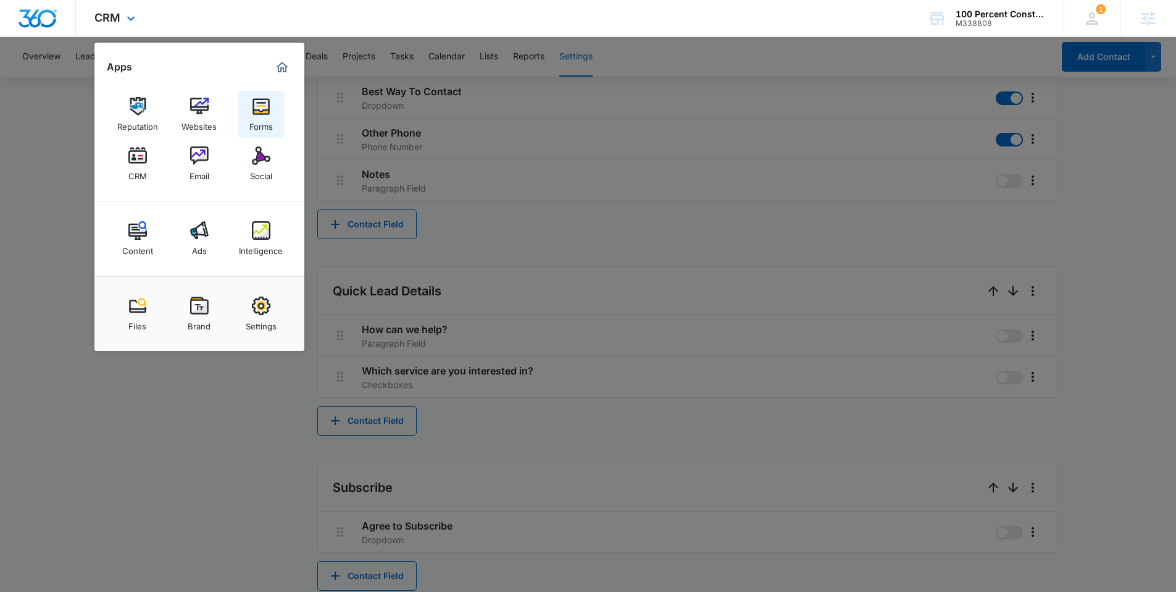
click at [263, 111] on img at bounding box center [261, 106] width 19 height 19
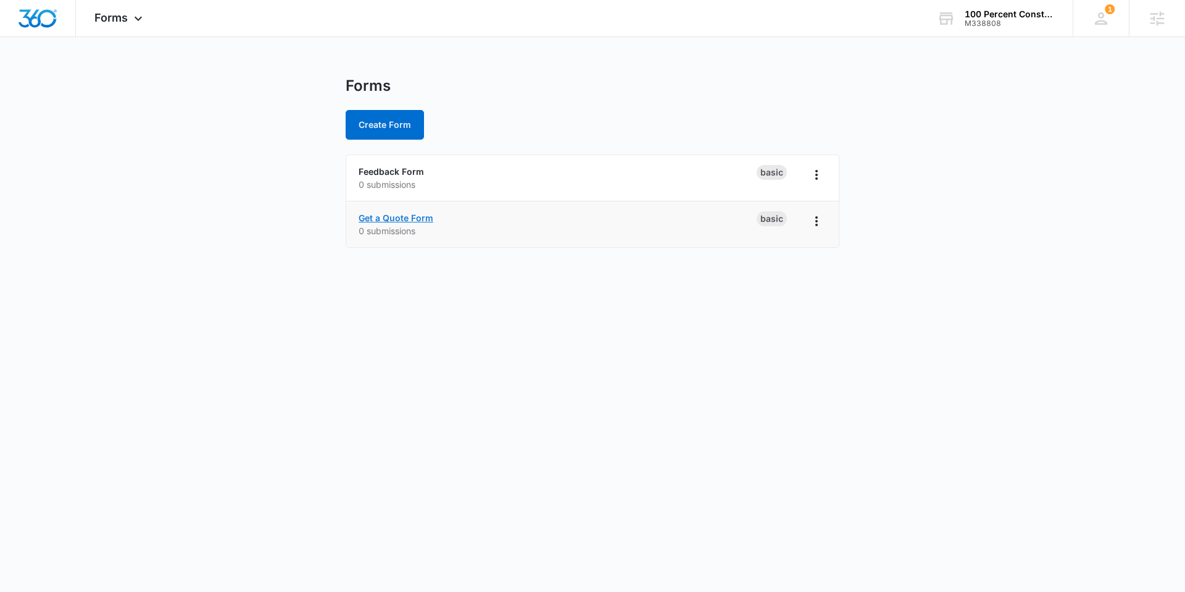
click at [380, 213] on link "Get a Quote Form" at bounding box center [396, 217] width 75 height 10
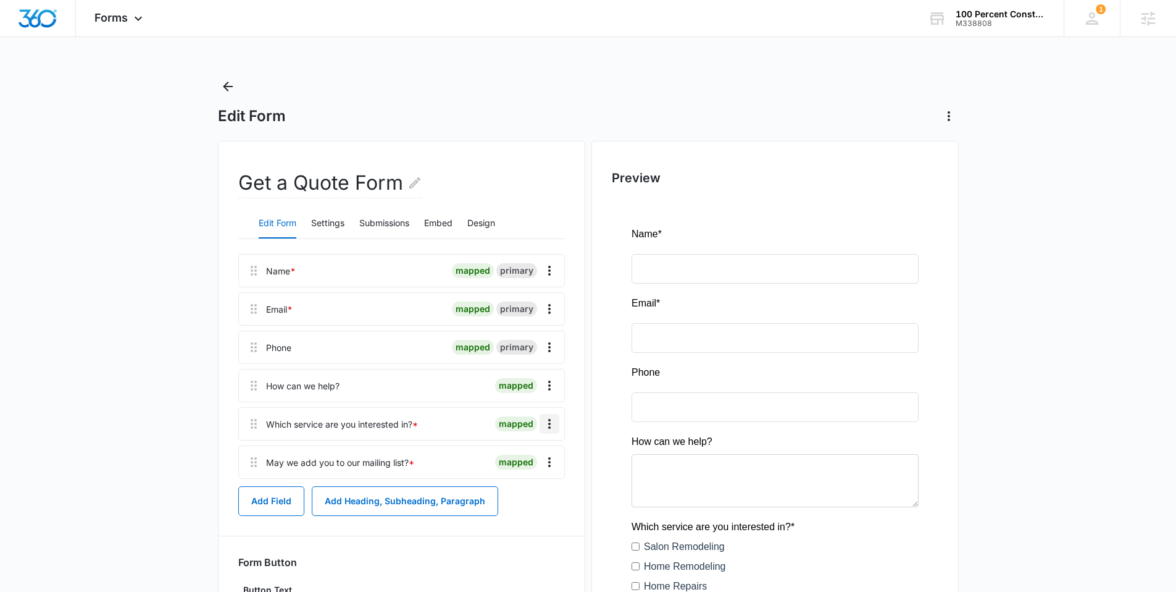
click at [551, 416] on icon "Overflow Menu" at bounding box center [549, 423] width 15 height 15
click at [540, 457] on button "Edit" at bounding box center [523, 458] width 70 height 19
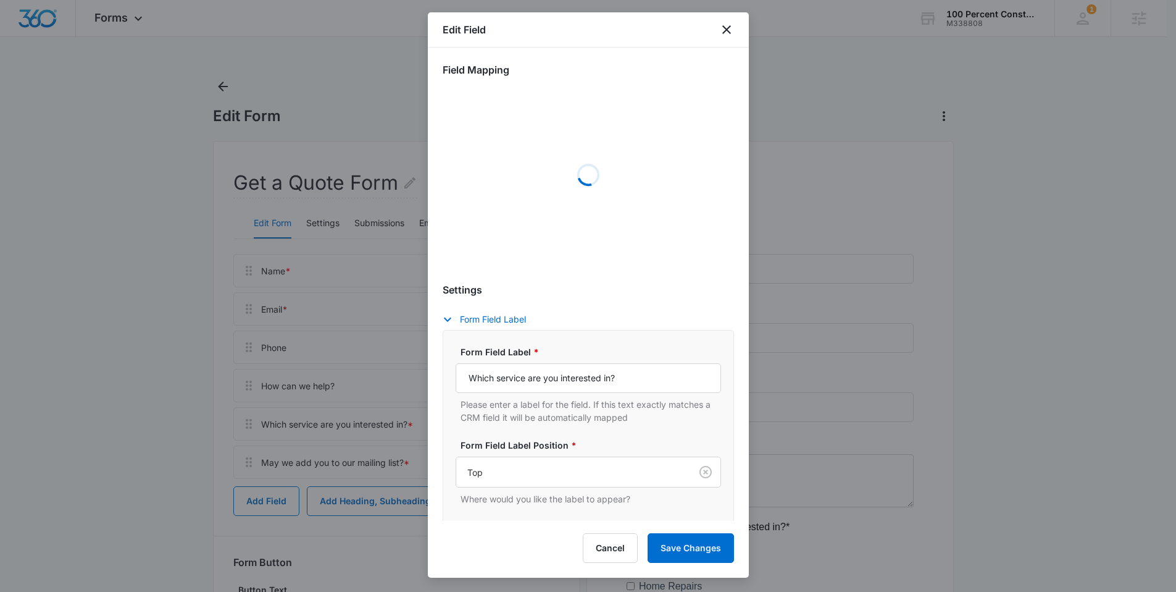
select select "350"
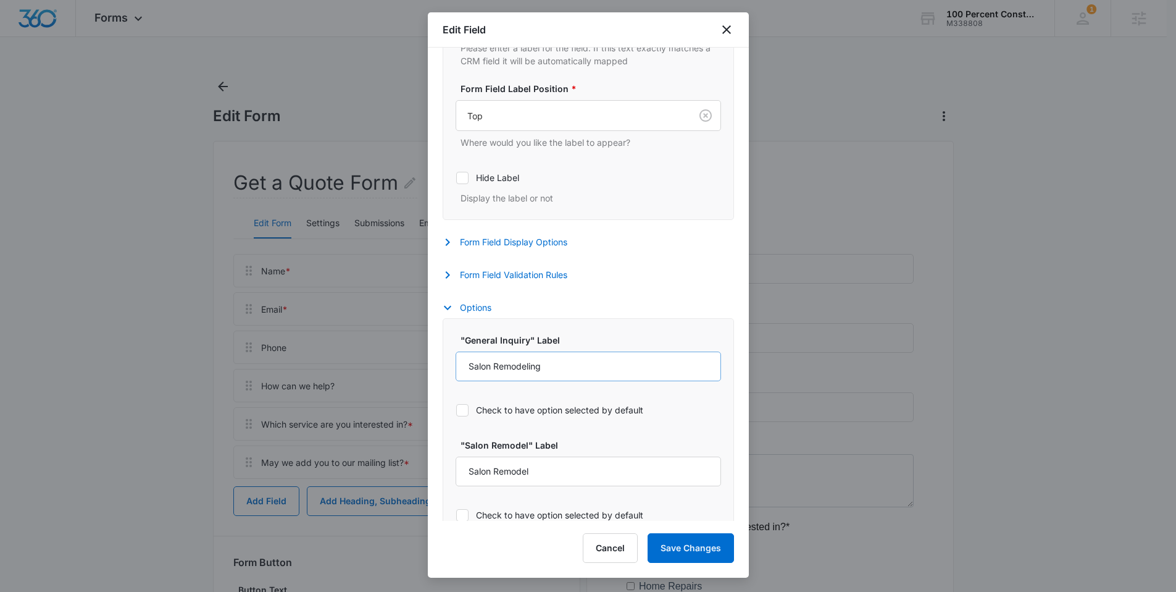
scroll to position [375, 0]
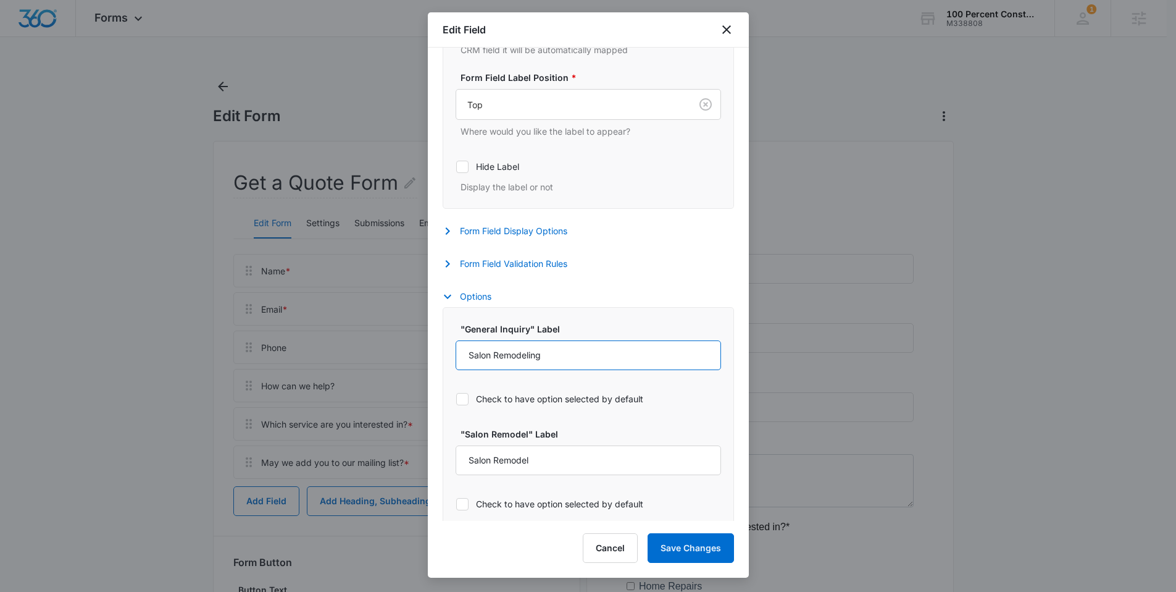
click at [537, 346] on input "Salon Remodeling" at bounding box center [589, 355] width 266 height 30
type input "General Inquiry"
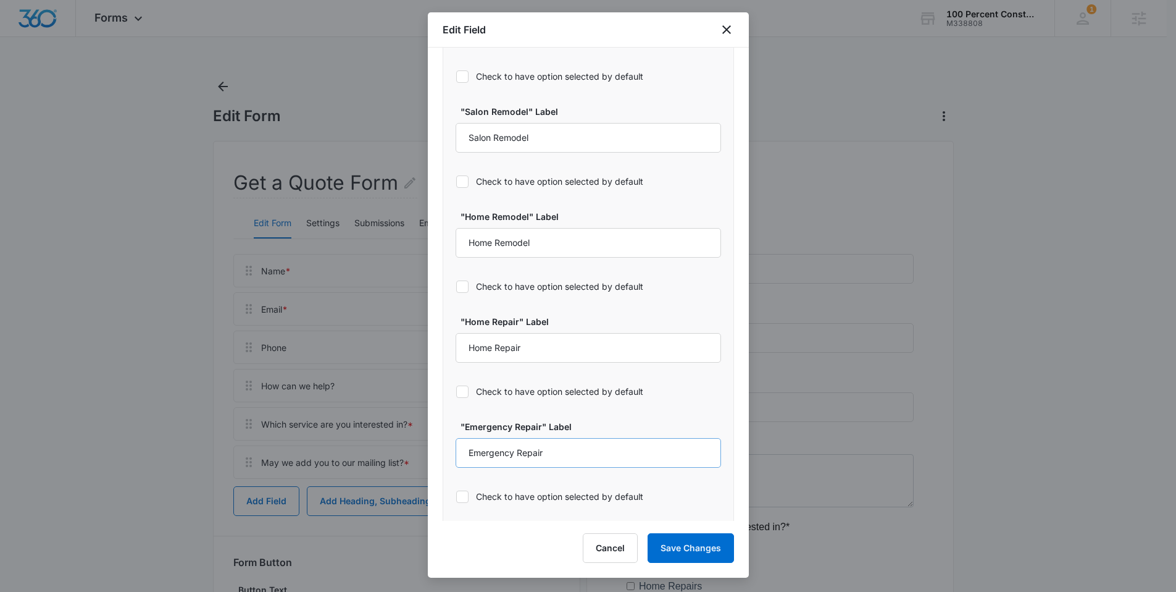
scroll to position [703, 0]
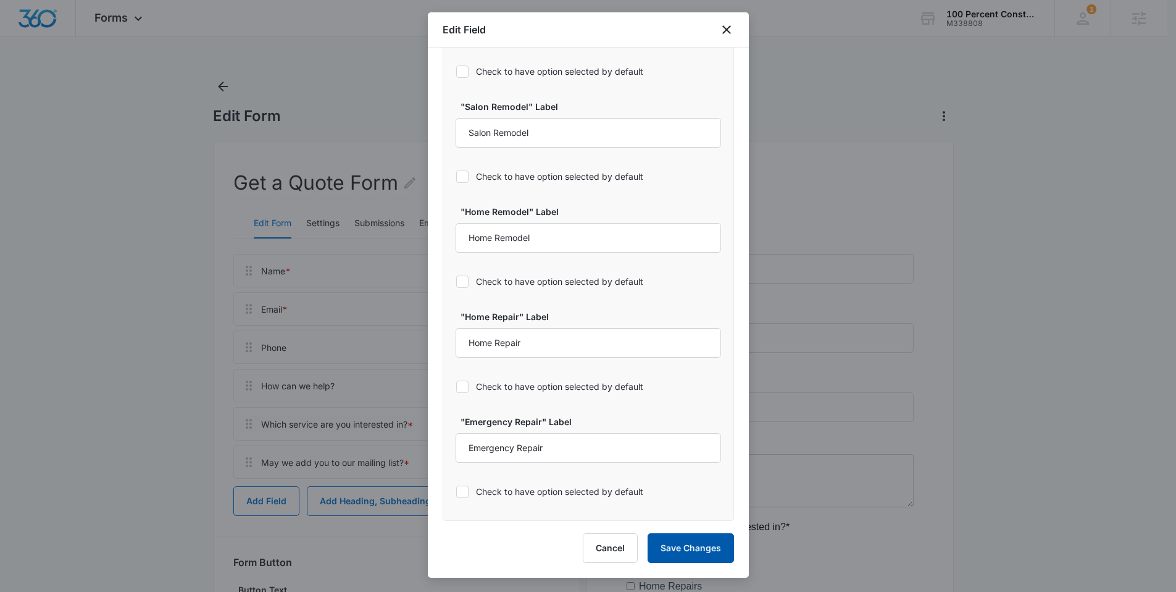
click at [685, 550] on button "Save Changes" at bounding box center [691, 548] width 86 height 30
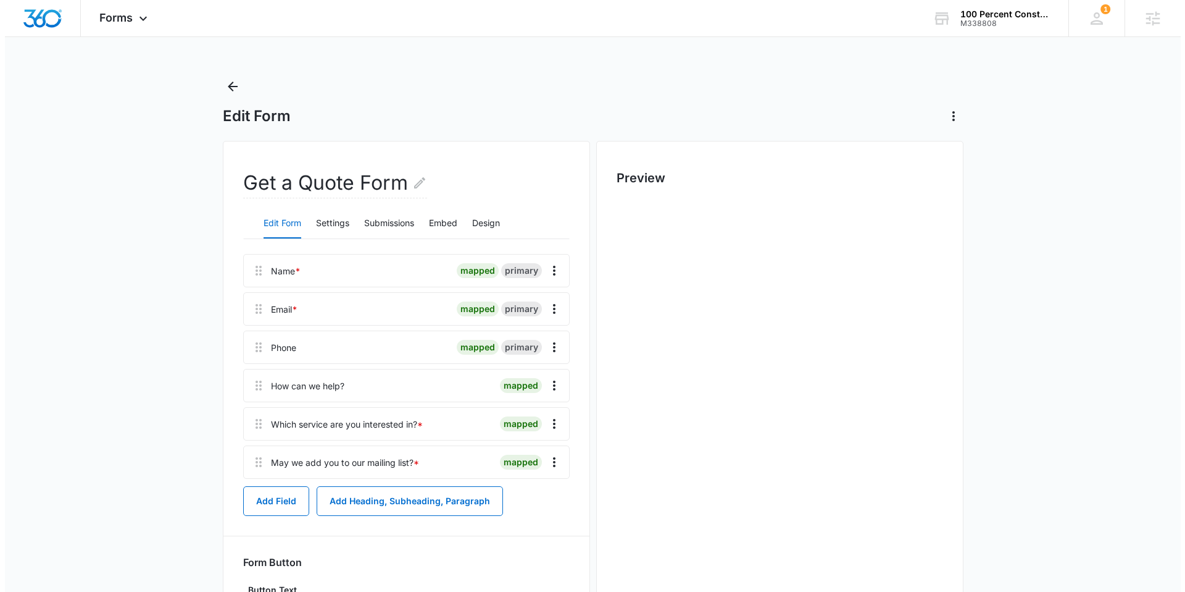
scroll to position [0, 0]
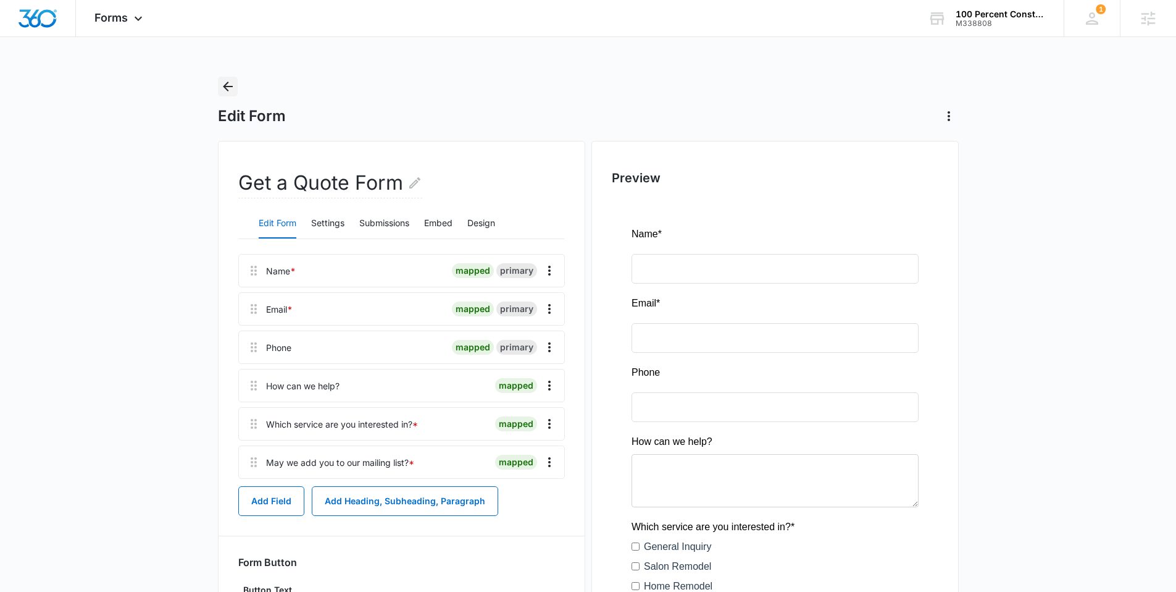
click at [221, 82] on icon "Back" at bounding box center [227, 86] width 15 height 15
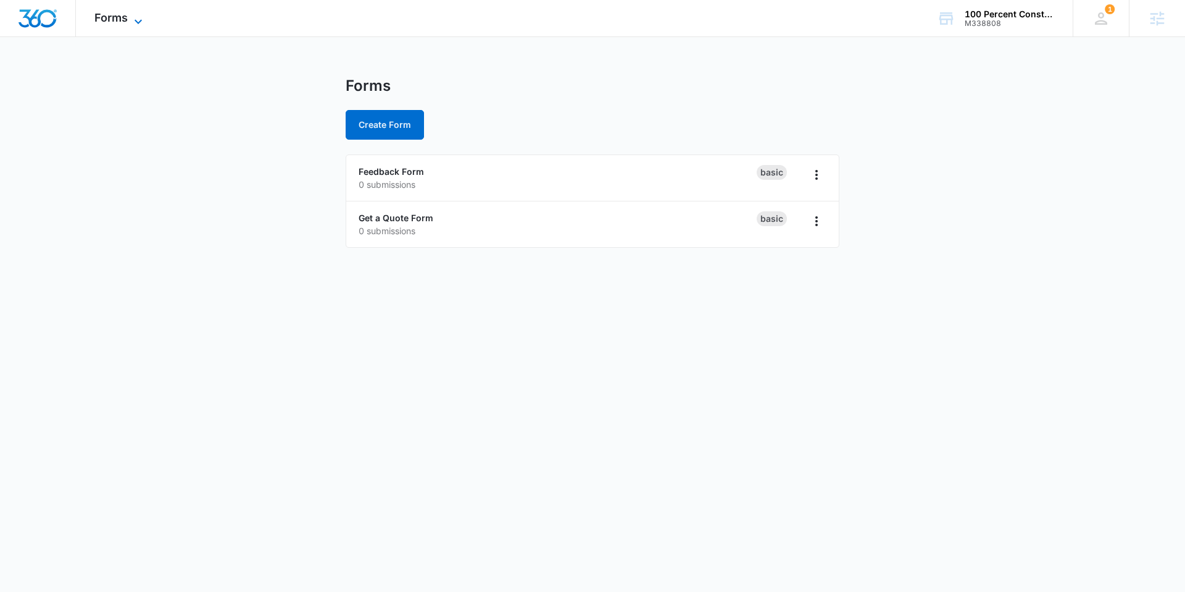
click at [127, 18] on span "Forms" at bounding box center [110, 17] width 33 height 13
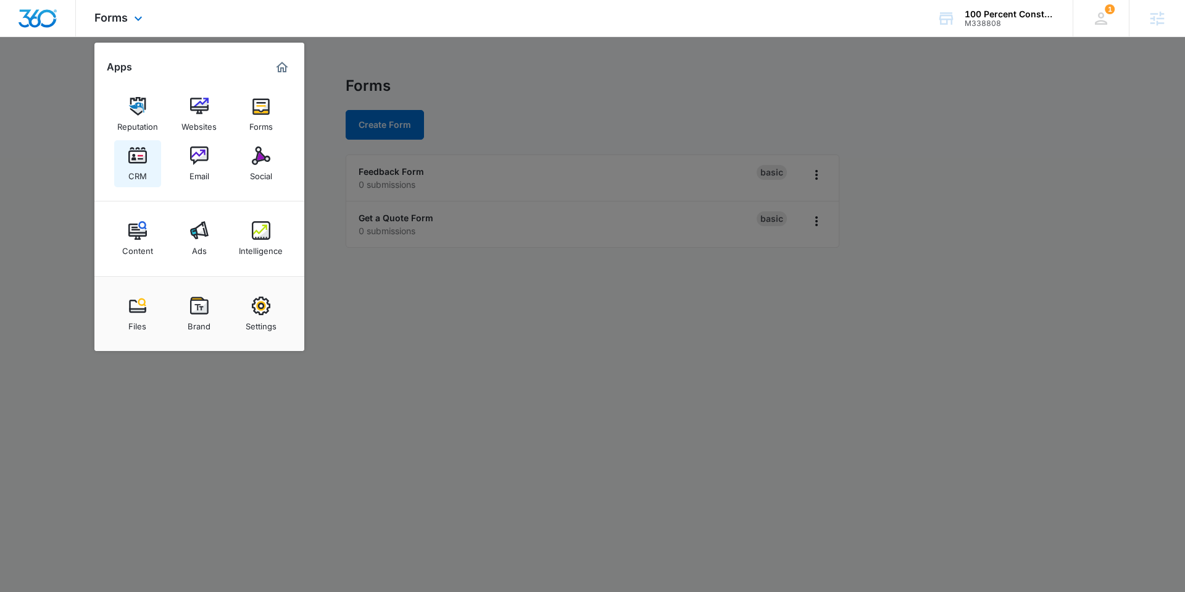
click at [144, 162] on img at bounding box center [137, 155] width 19 height 19
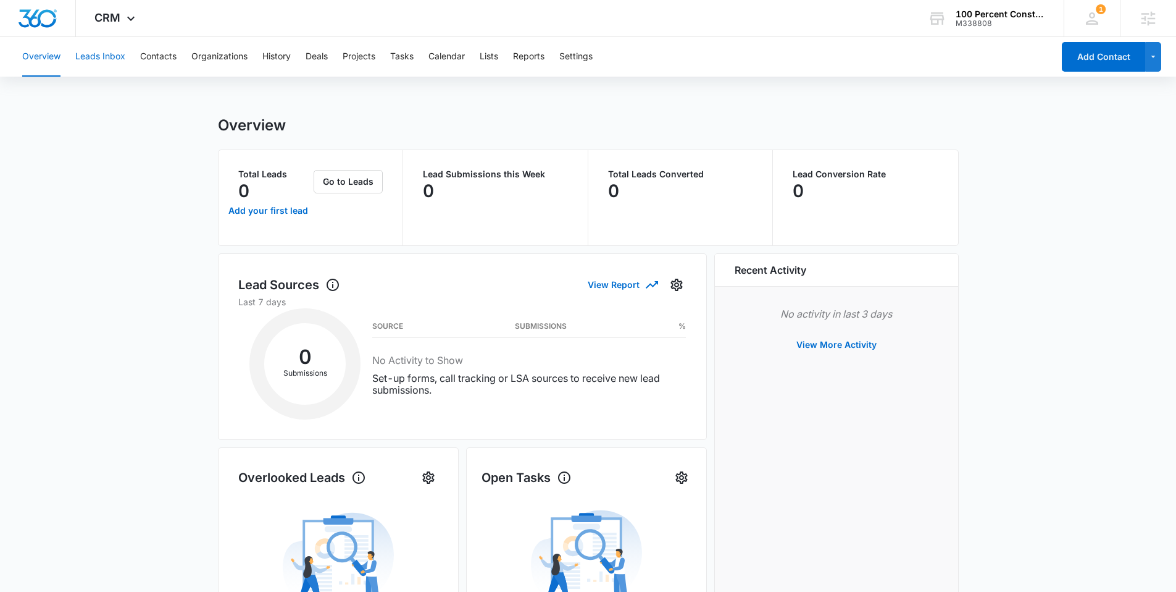
click at [106, 59] on button "Leads Inbox" at bounding box center [100, 57] width 50 height 40
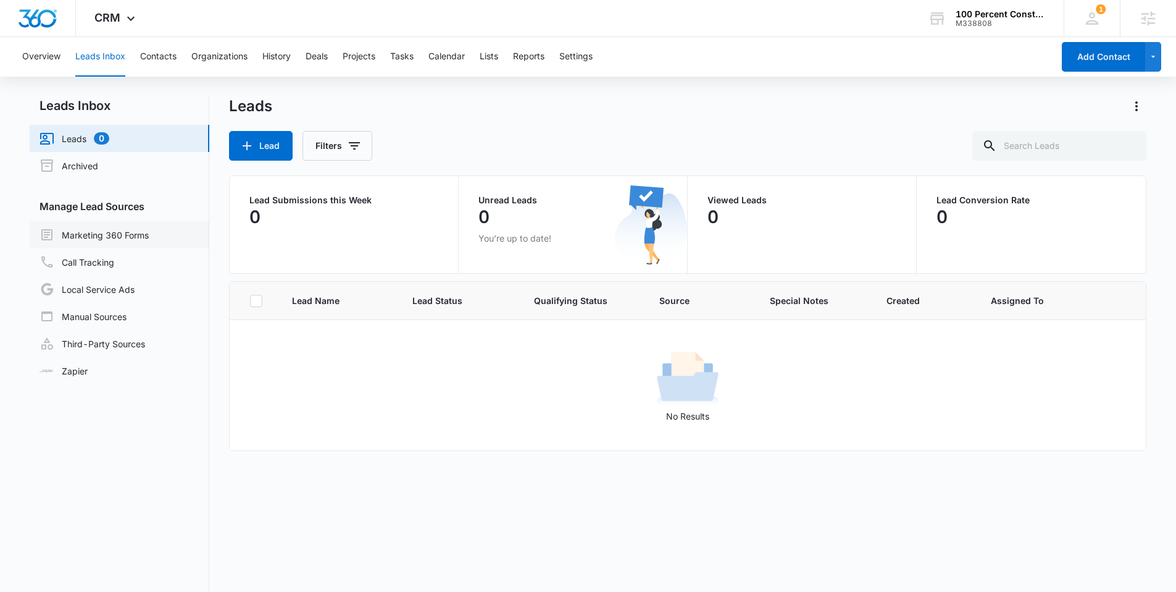
click at [129, 233] on link "Marketing 360 Forms" at bounding box center [94, 234] width 109 height 15
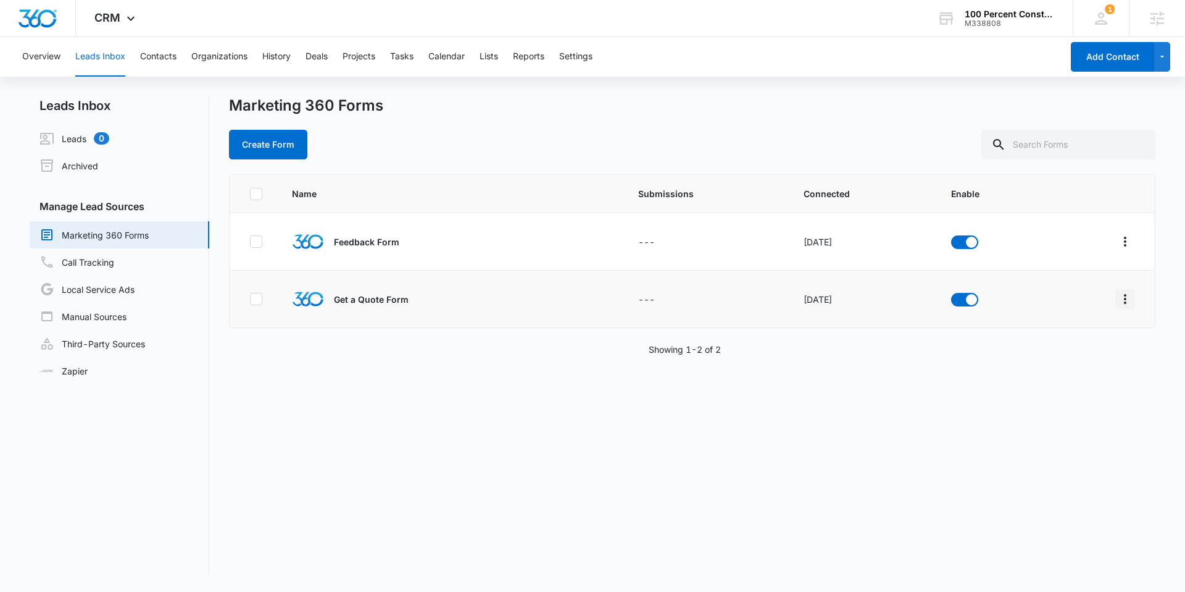
click at [1118, 299] on icon "Overflow Menu" at bounding box center [1125, 298] width 15 height 15
click at [1069, 370] on div "Field Mapping" at bounding box center [1061, 370] width 70 height 9
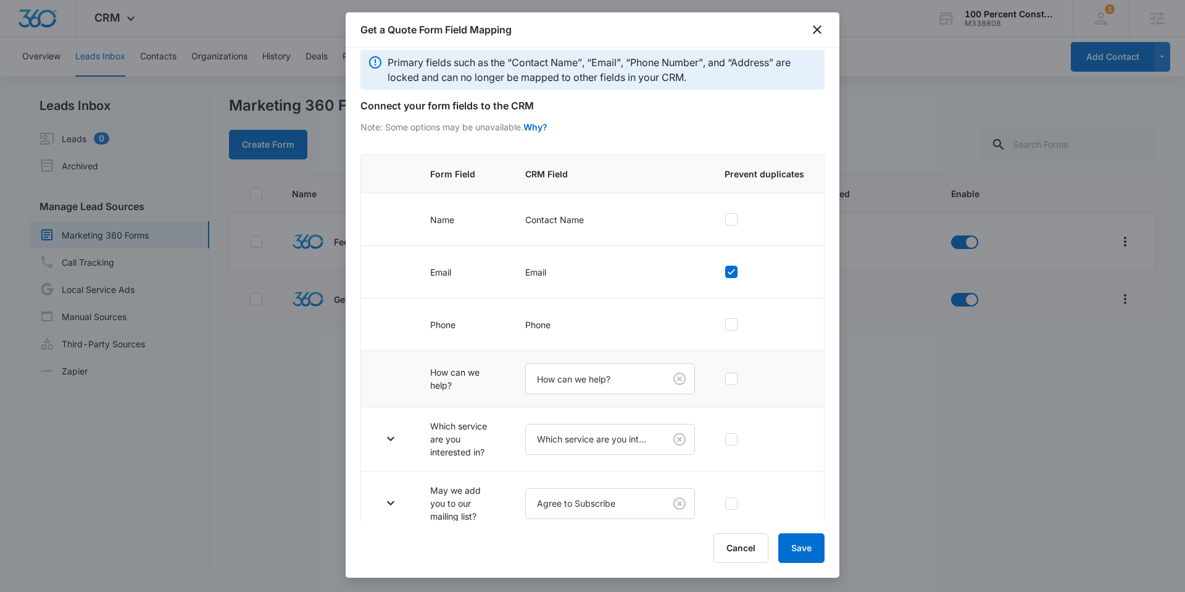
scroll to position [27, 0]
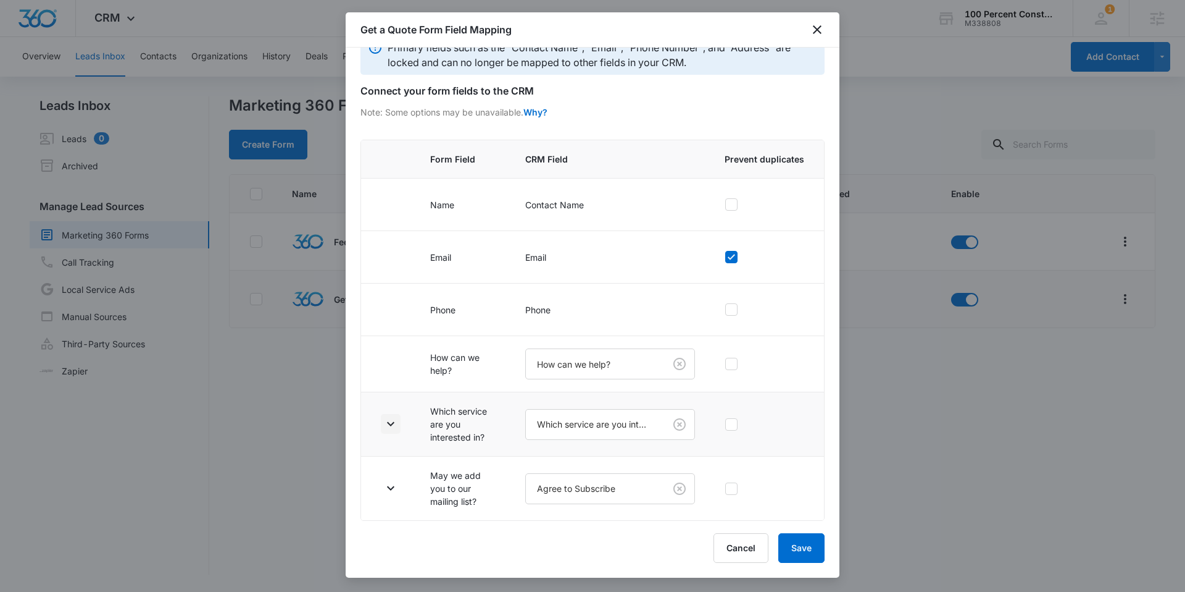
click at [394, 424] on icon "button" at bounding box center [390, 423] width 15 height 15
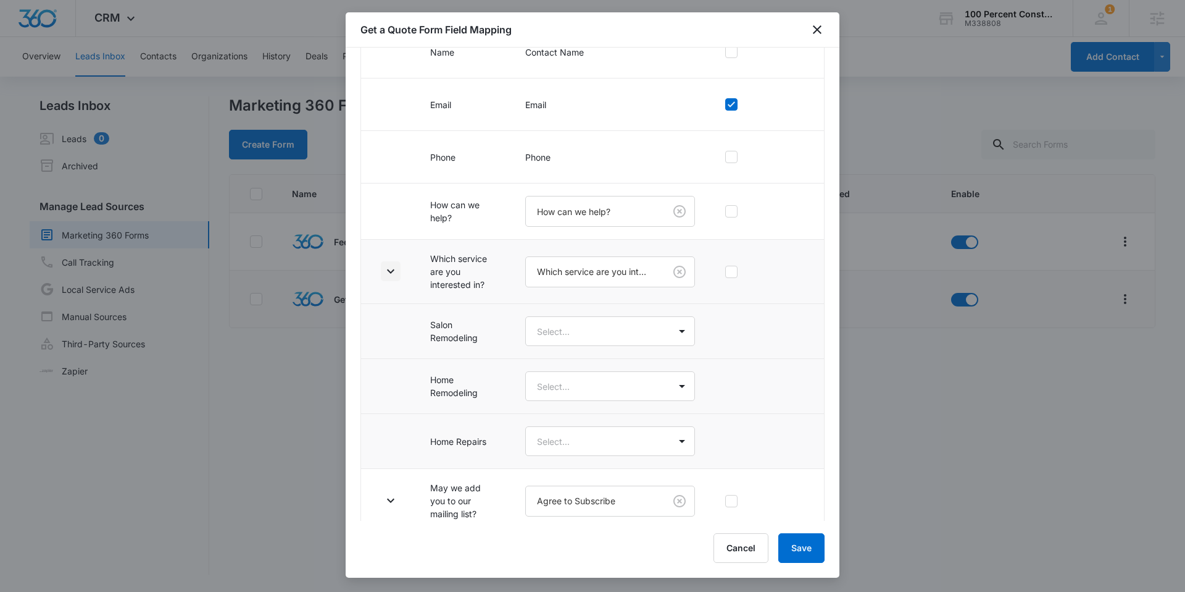
scroll to position [192, 0]
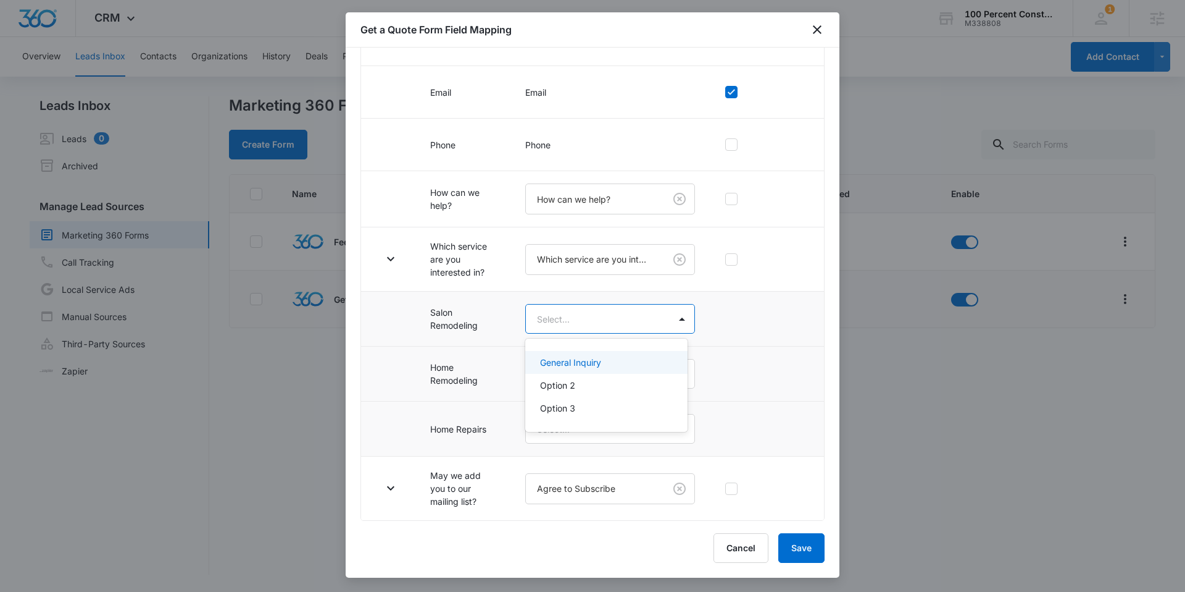
click at [582, 315] on body "CRM Apps Reputation Websites Forms CRM Email Social Content Ads Intelligence Fi…" at bounding box center [592, 296] width 1185 height 592
click at [525, 312] on div at bounding box center [592, 296] width 1185 height 592
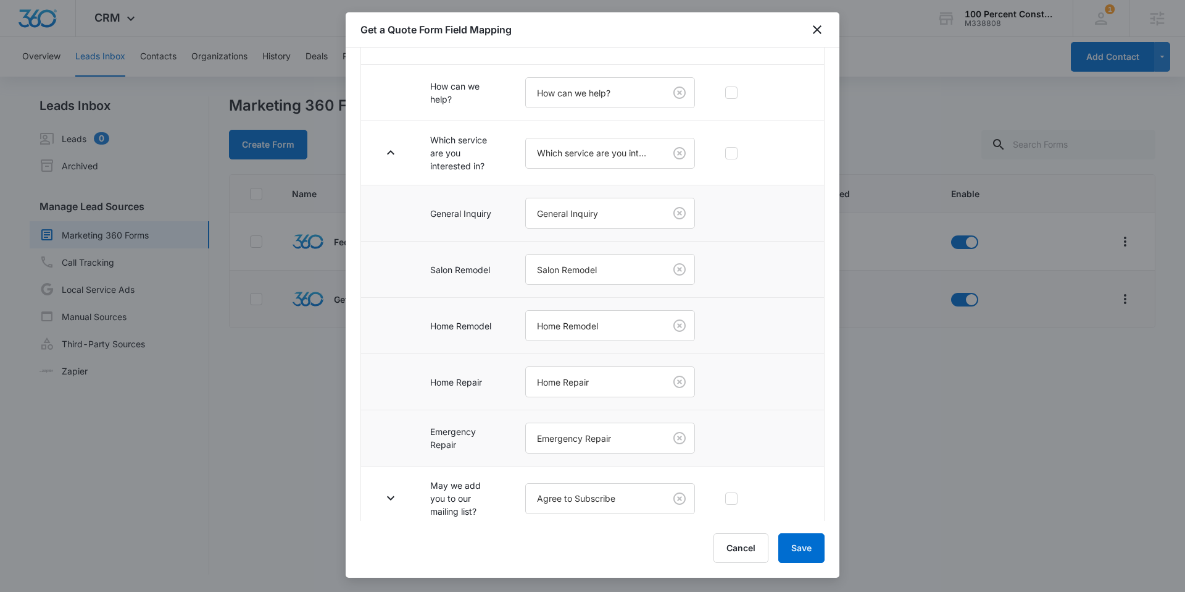
scroll to position [308, 0]
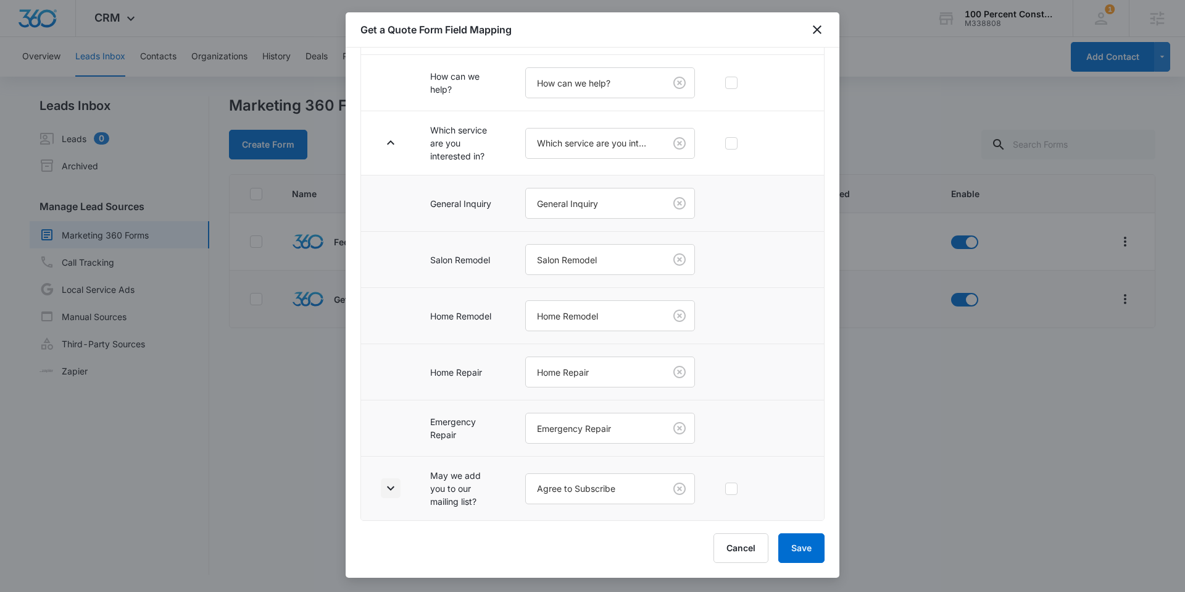
click at [393, 483] on icon "button" at bounding box center [390, 487] width 15 height 15
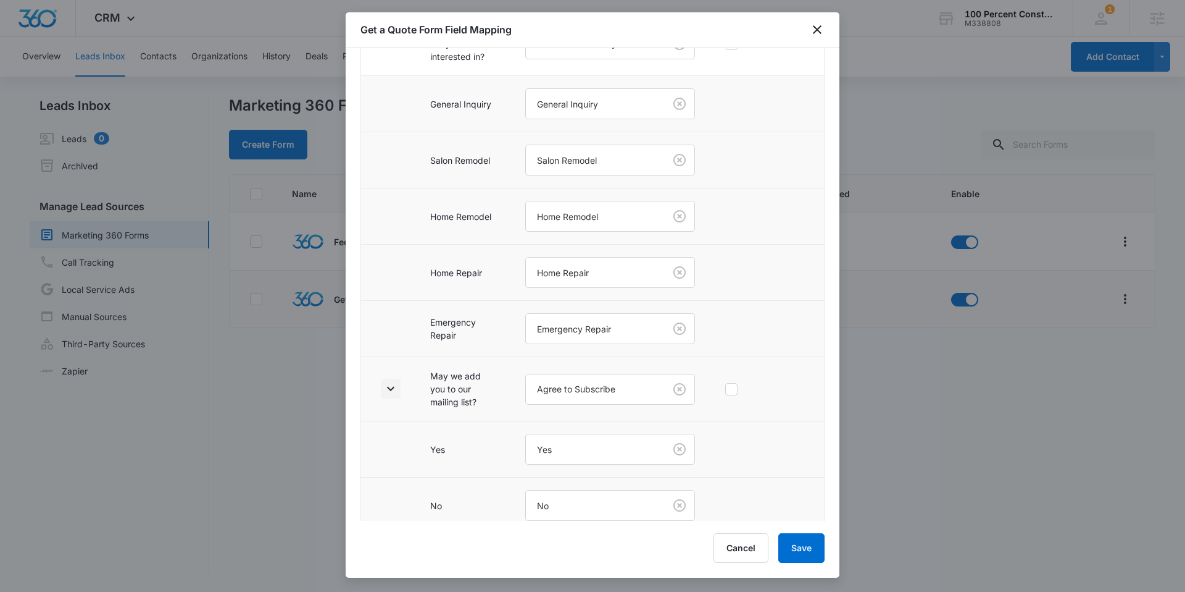
scroll to position [420, 0]
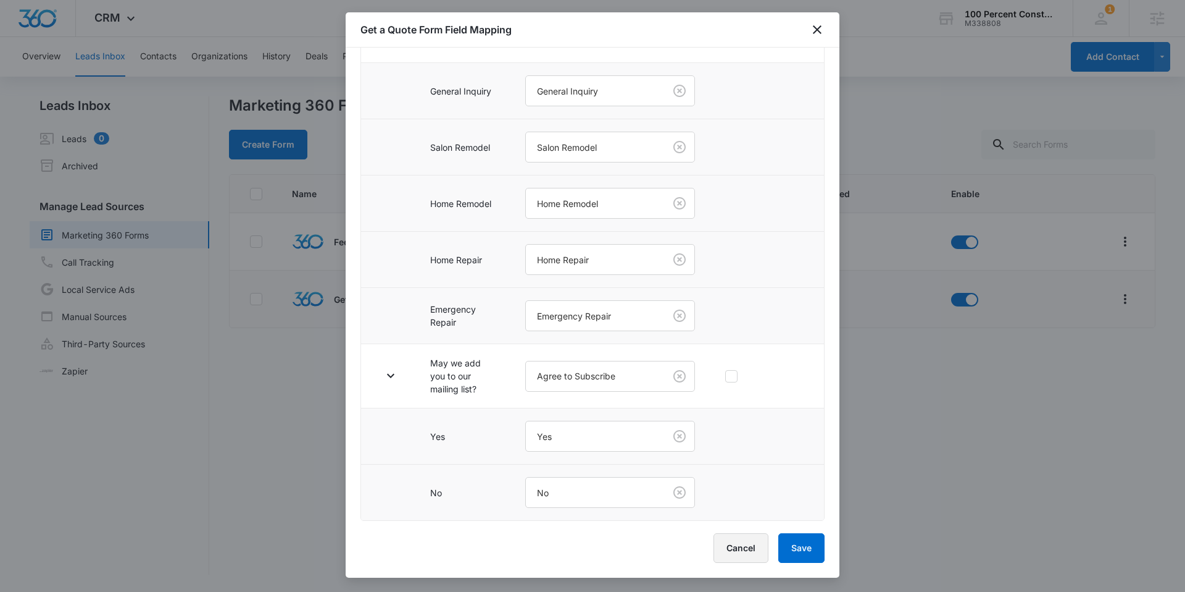
click at [739, 545] on button "Cancel" at bounding box center [741, 548] width 55 height 30
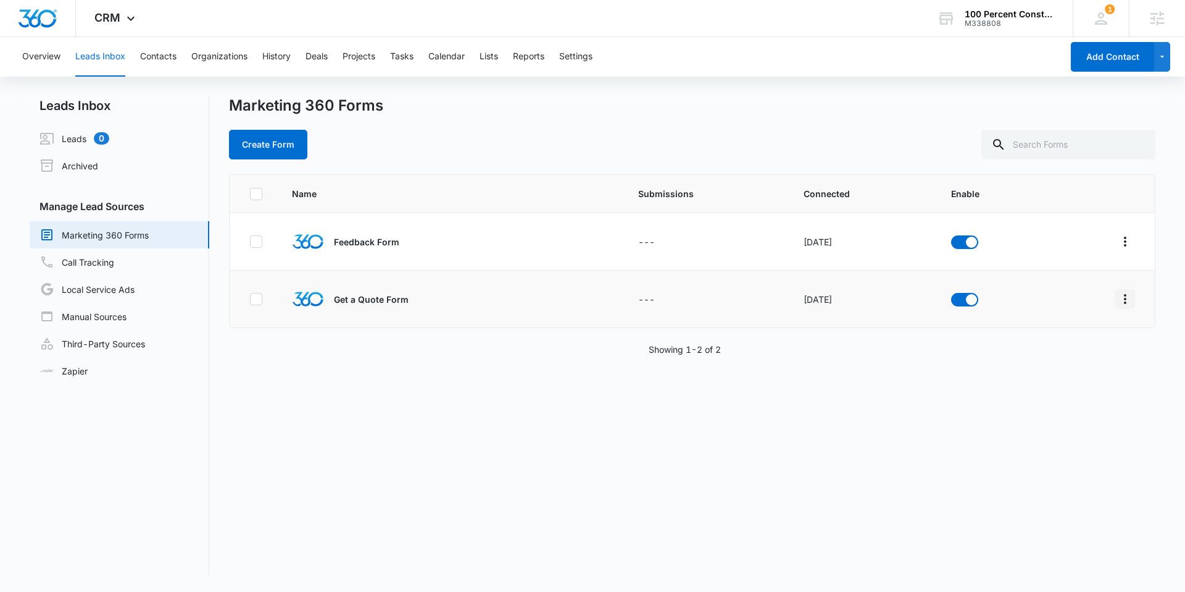
click at [1118, 293] on icon "Overflow Menu" at bounding box center [1125, 298] width 15 height 15
click at [1093, 375] on button "Field Mapping" at bounding box center [1068, 370] width 114 height 19
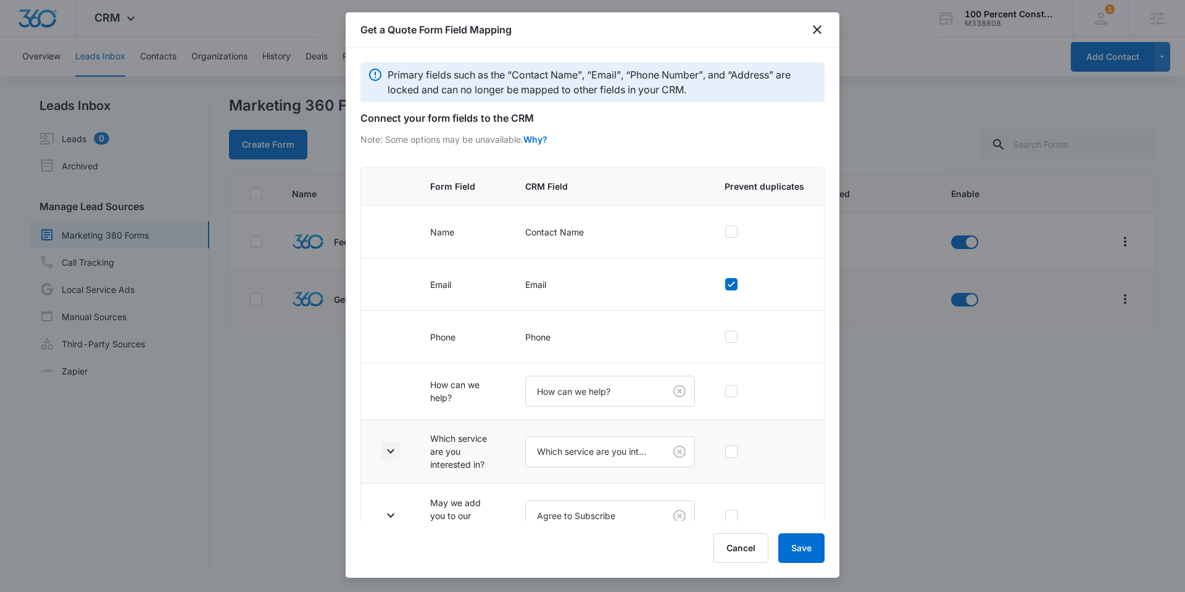
click at [383, 451] on icon "button" at bounding box center [390, 450] width 15 height 15
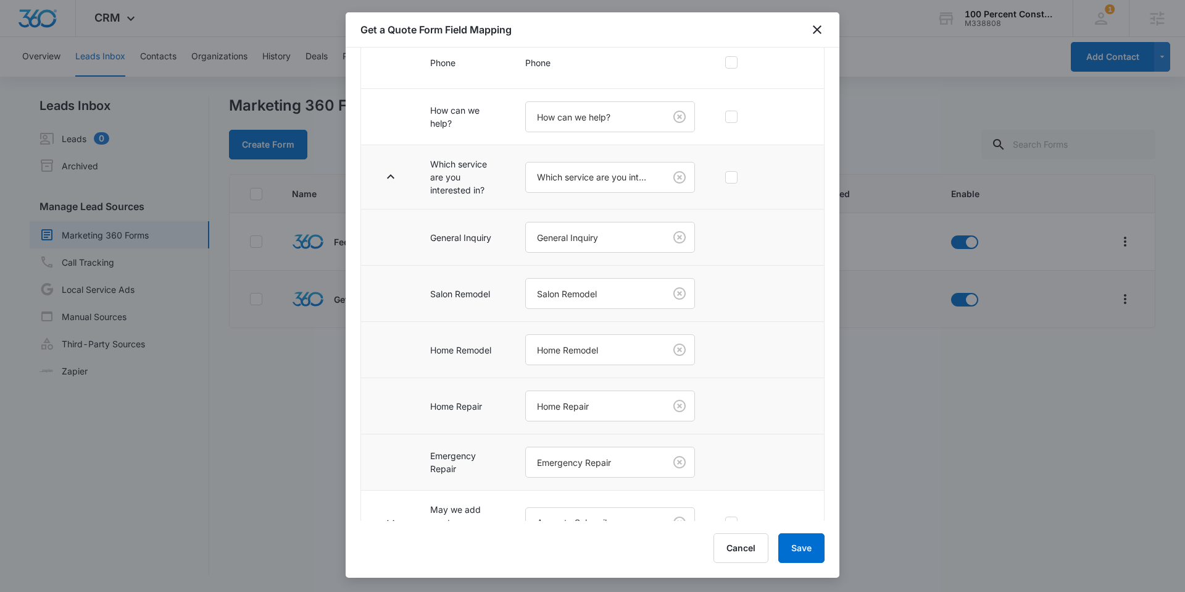
scroll to position [308, 0]
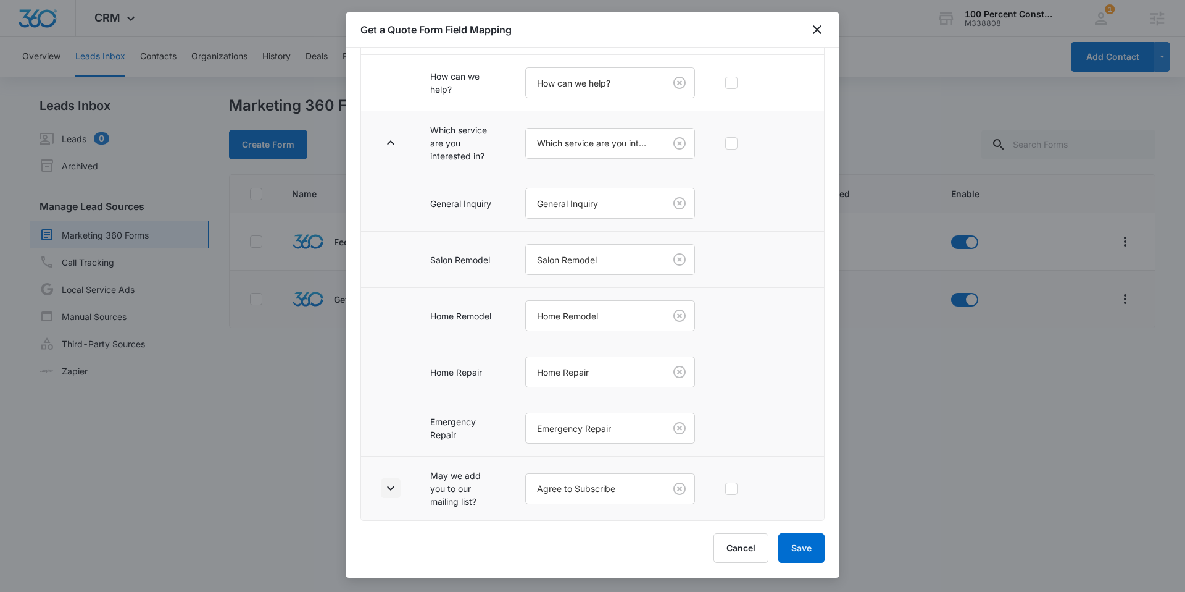
click at [388, 487] on icon "button" at bounding box center [390, 488] width 7 height 4
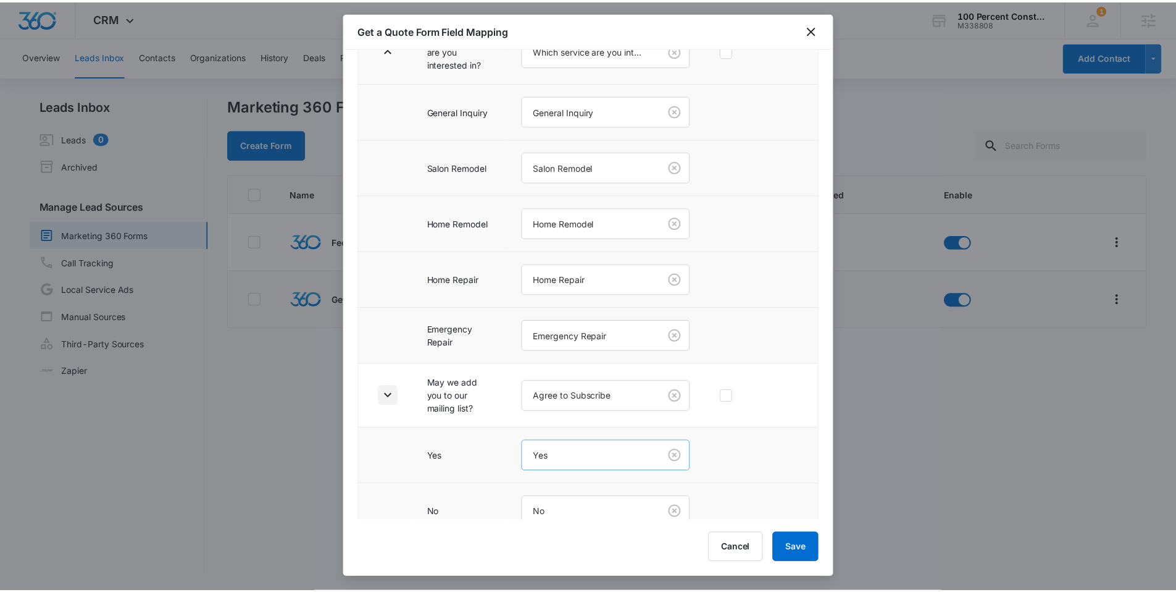
scroll to position [420, 0]
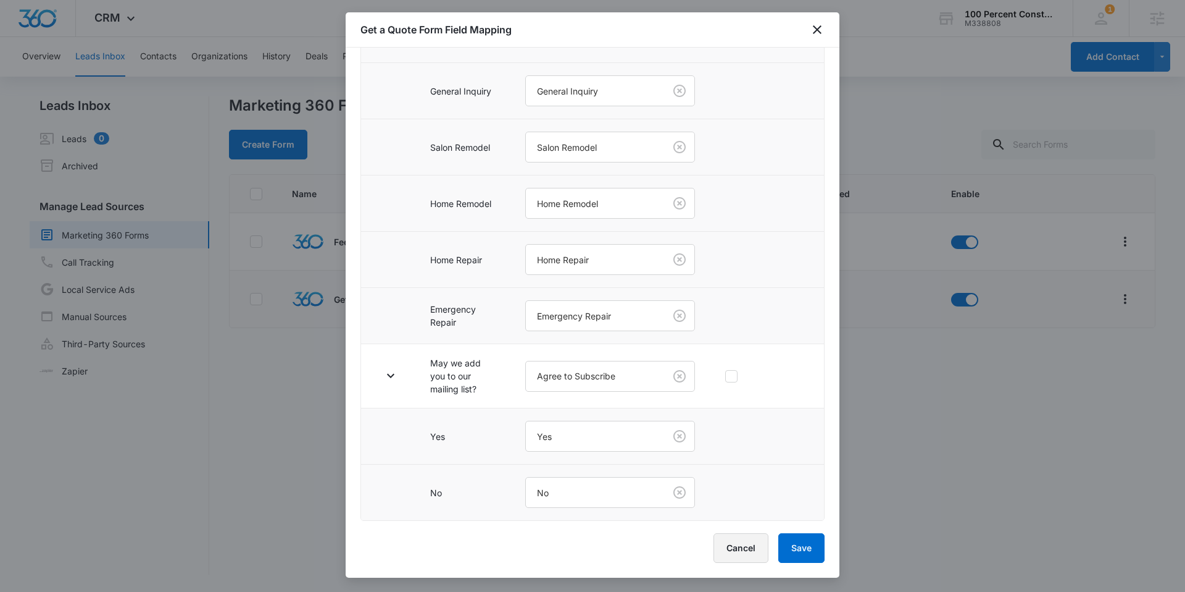
click at [750, 551] on button "Cancel" at bounding box center [741, 548] width 55 height 30
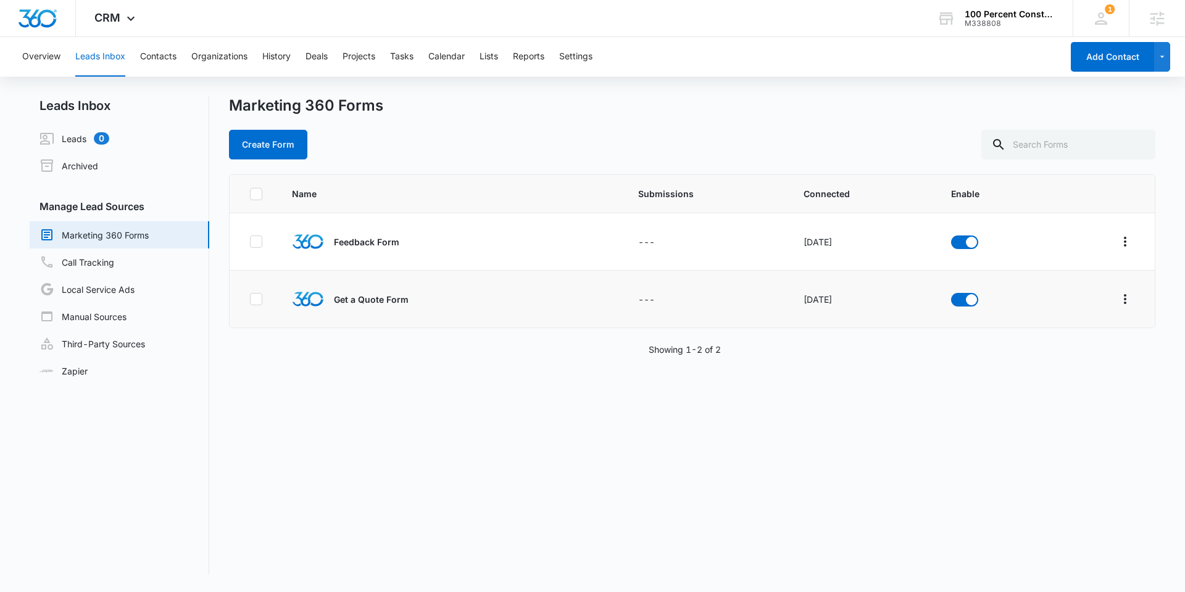
click at [481, 52] on div "Overview Leads Inbox Contacts Organizations History Deals Projects Tasks Calend…" at bounding box center [539, 57] width 1048 height 40
click at [483, 52] on button "Lists" at bounding box center [489, 57] width 19 height 40
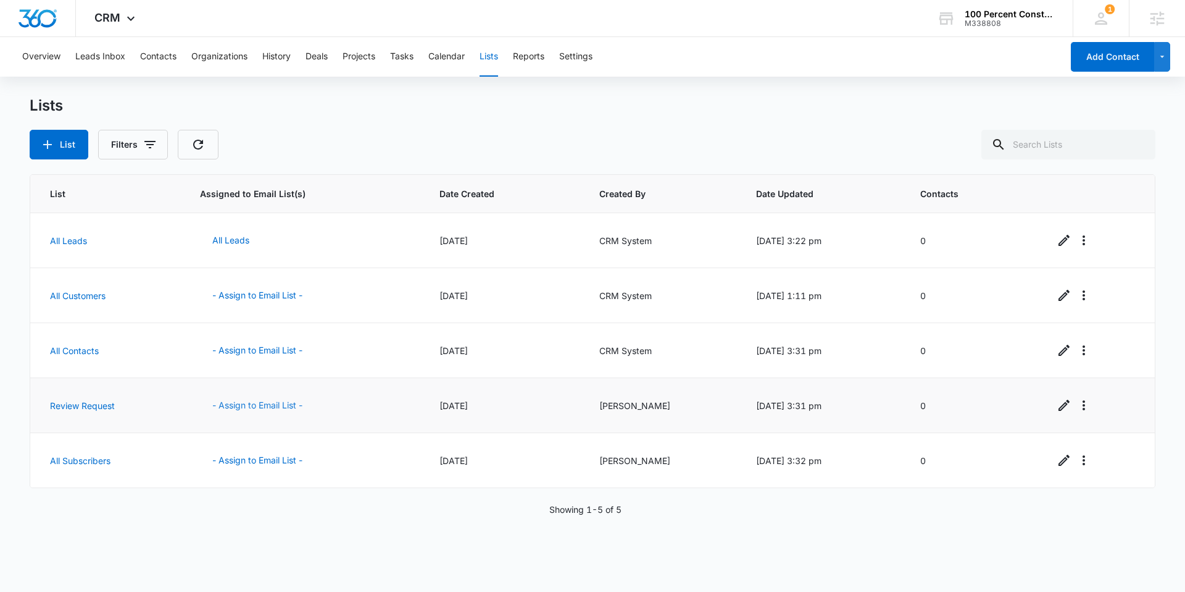
click at [255, 408] on button "- Assign to Email List -" at bounding box center [257, 405] width 115 height 30
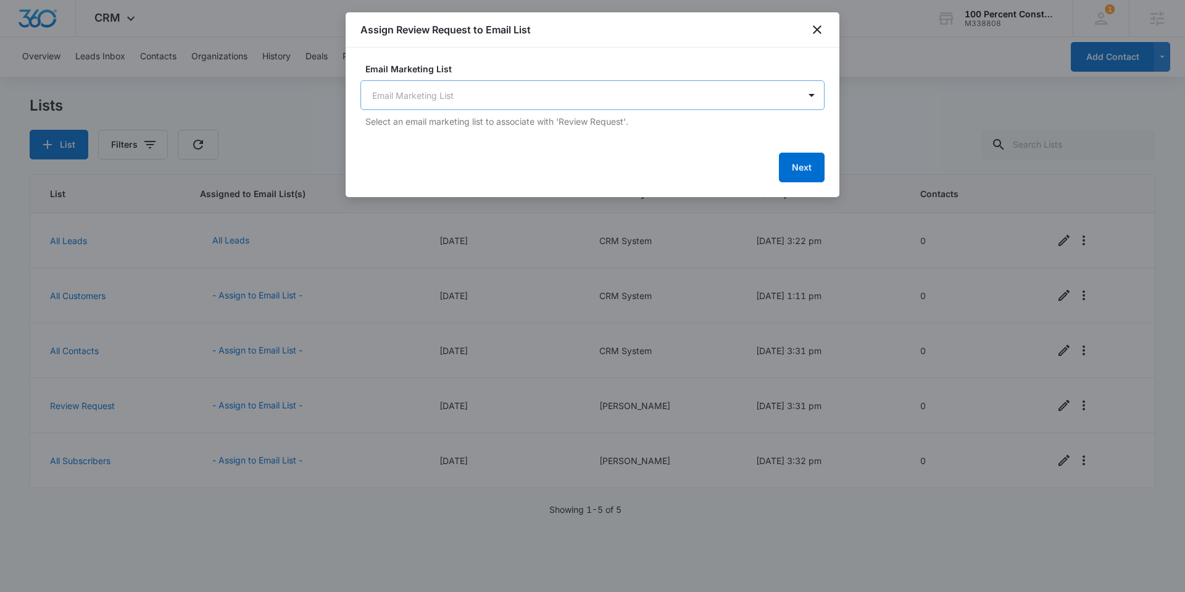
click at [491, 89] on body "CRM Apps Reputation Websites Forms CRM Email Social Content Ads Intelligence Fi…" at bounding box center [592, 296] width 1185 height 592
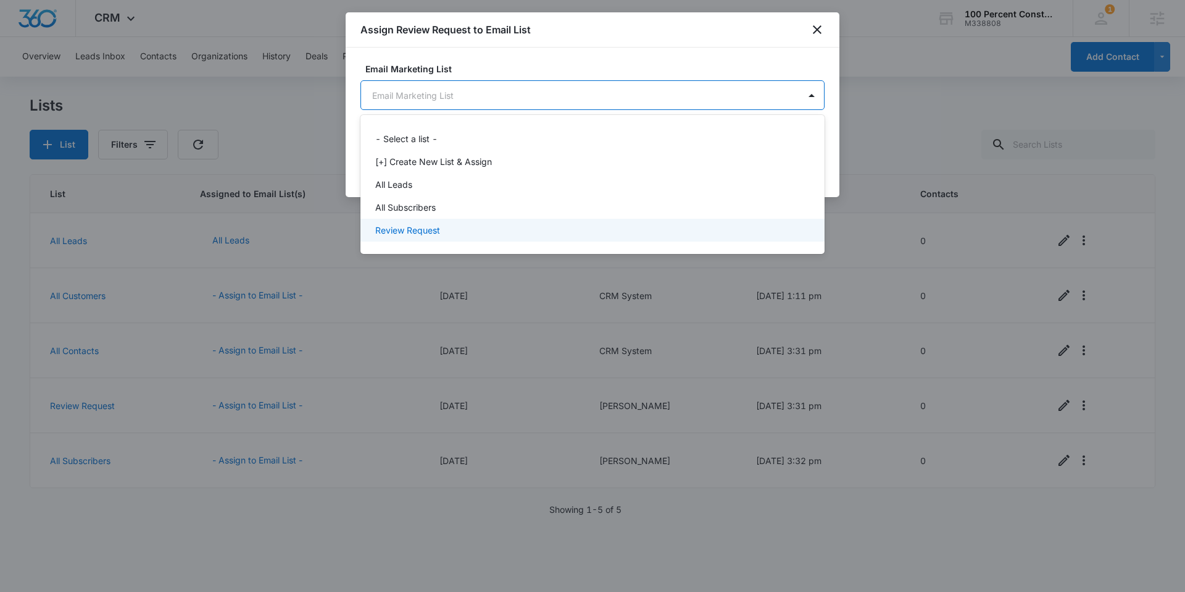
click at [448, 233] on div "Review Request" at bounding box center [591, 230] width 432 height 13
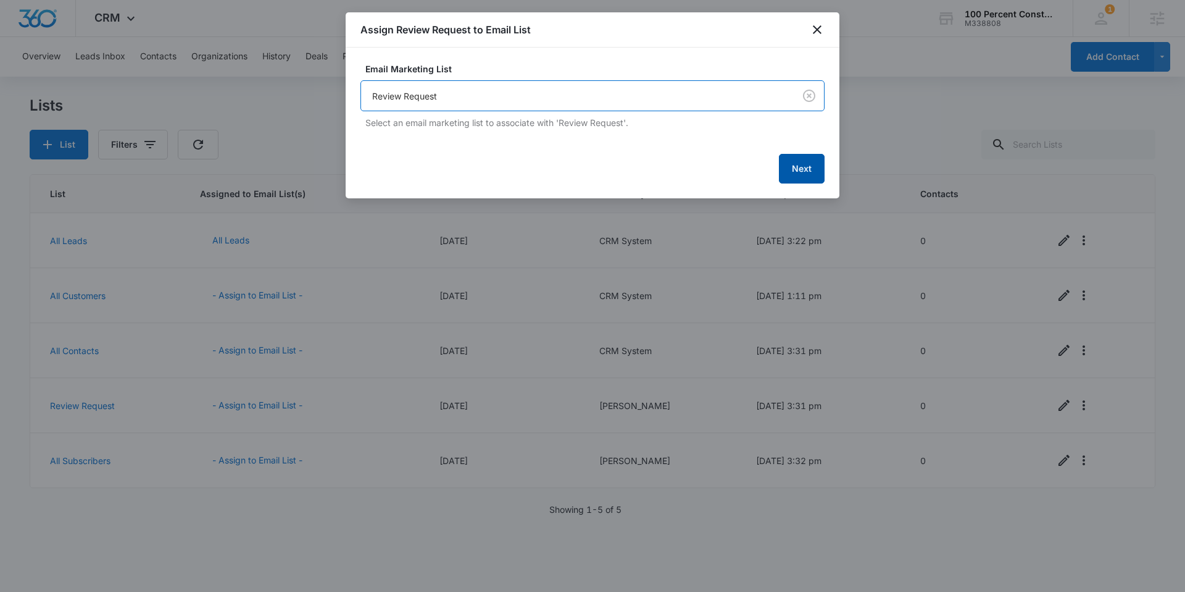
click at [798, 174] on button "Next" at bounding box center [802, 169] width 46 height 30
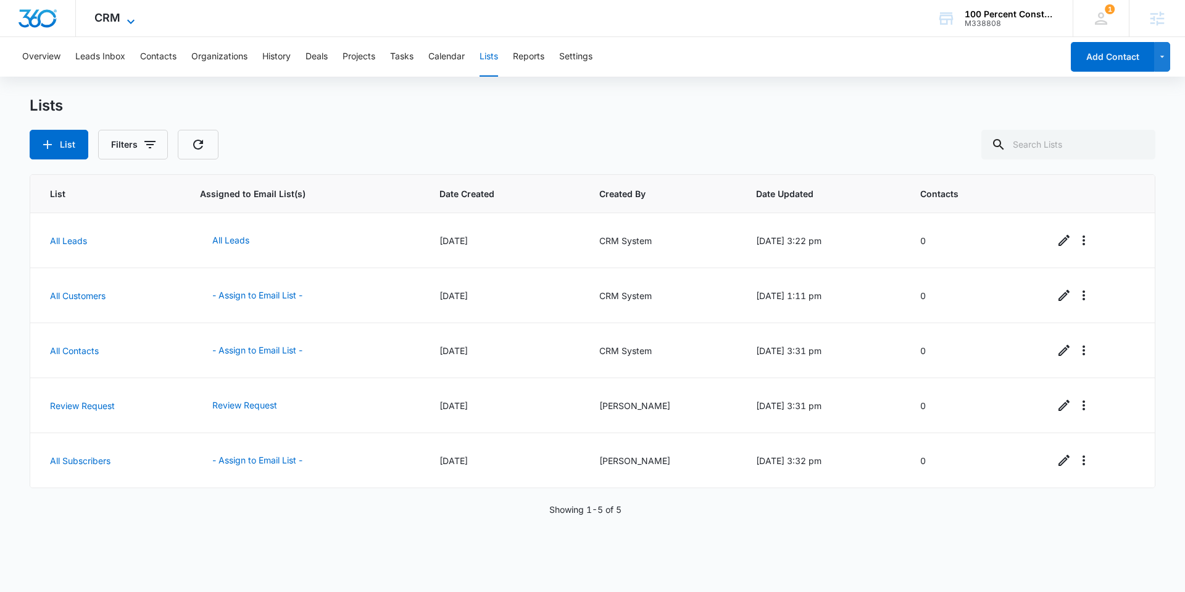
click at [108, 18] on span "CRM" at bounding box center [107, 17] width 26 height 13
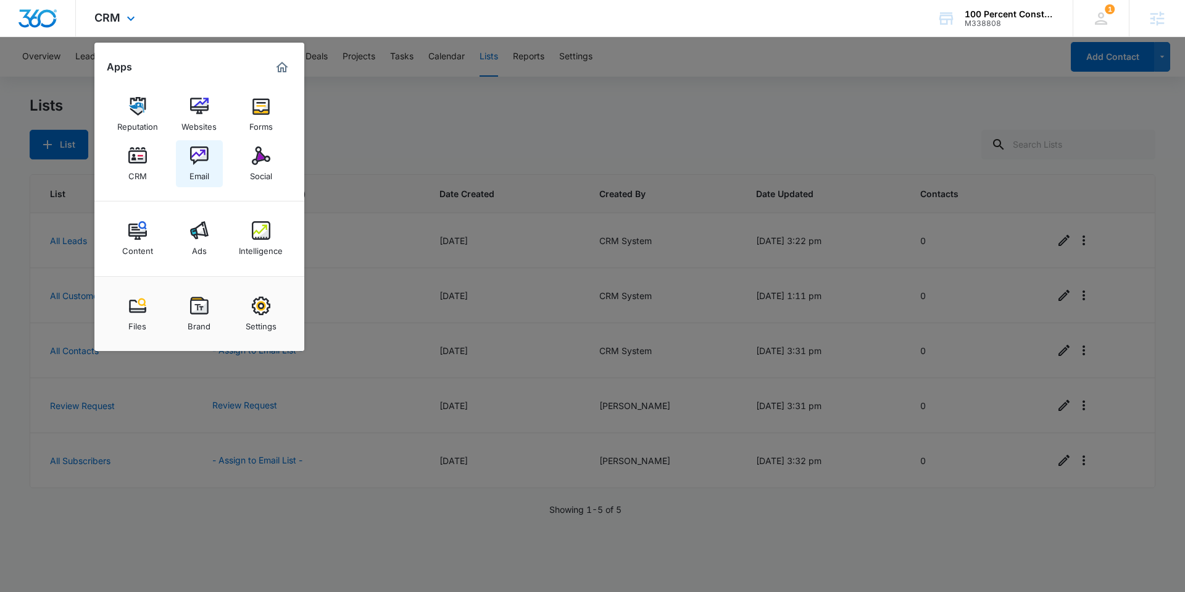
click at [198, 161] on img at bounding box center [199, 155] width 19 height 19
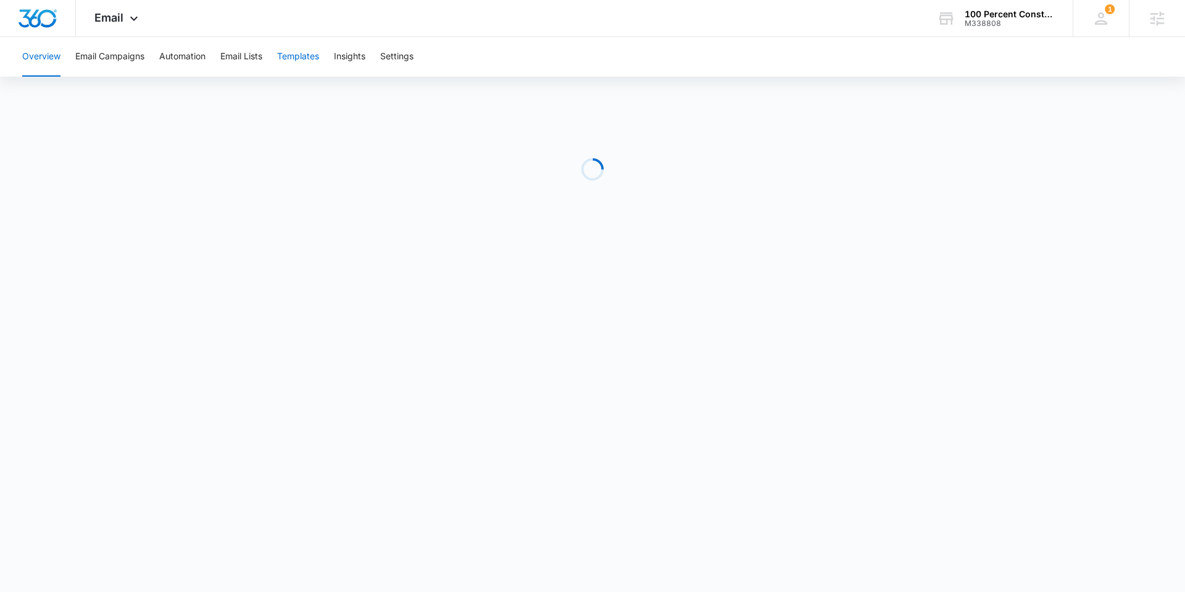
click at [312, 55] on button "Templates" at bounding box center [298, 57] width 42 height 40
click at [41, 17] on img "Dashboard" at bounding box center [38, 18] width 40 height 19
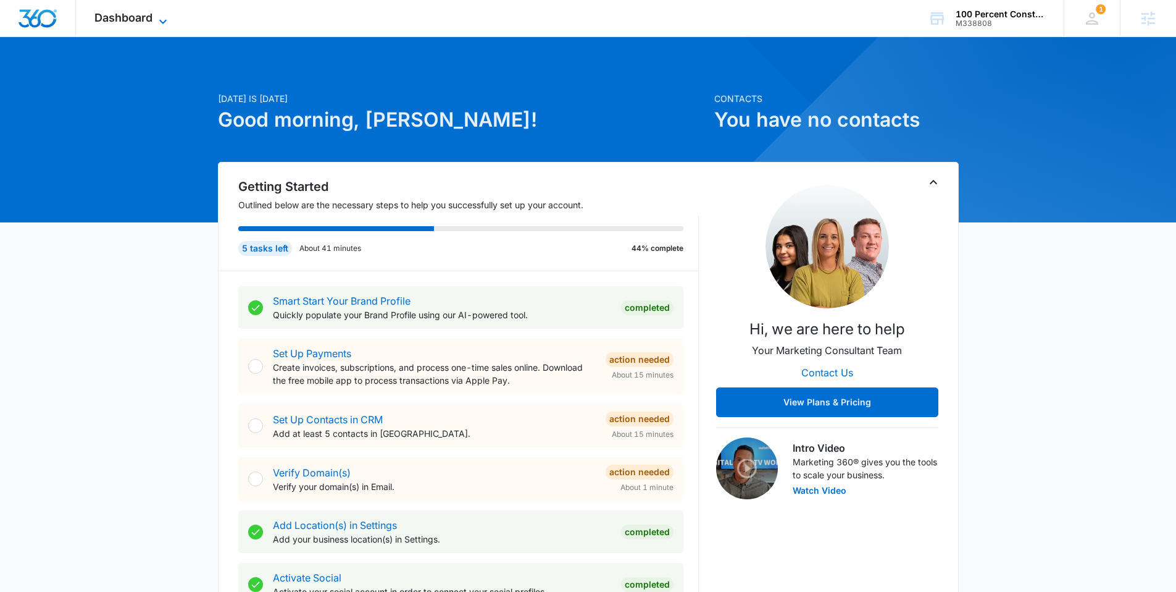
click at [117, 17] on span "Dashboard" at bounding box center [123, 17] width 58 height 13
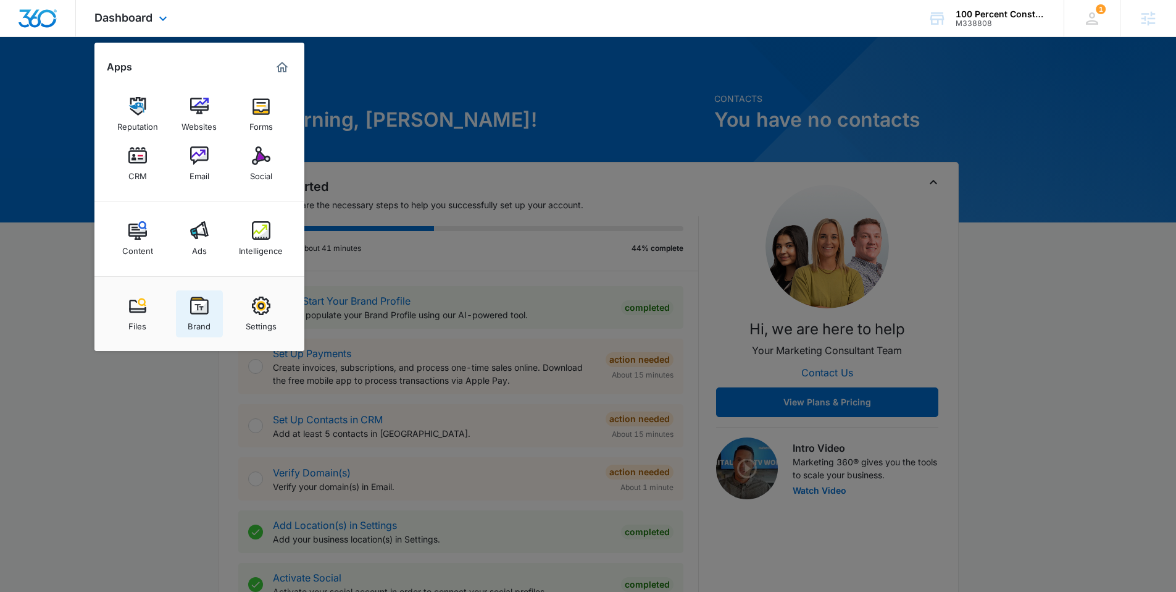
click at [199, 307] on img at bounding box center [199, 305] width 19 height 19
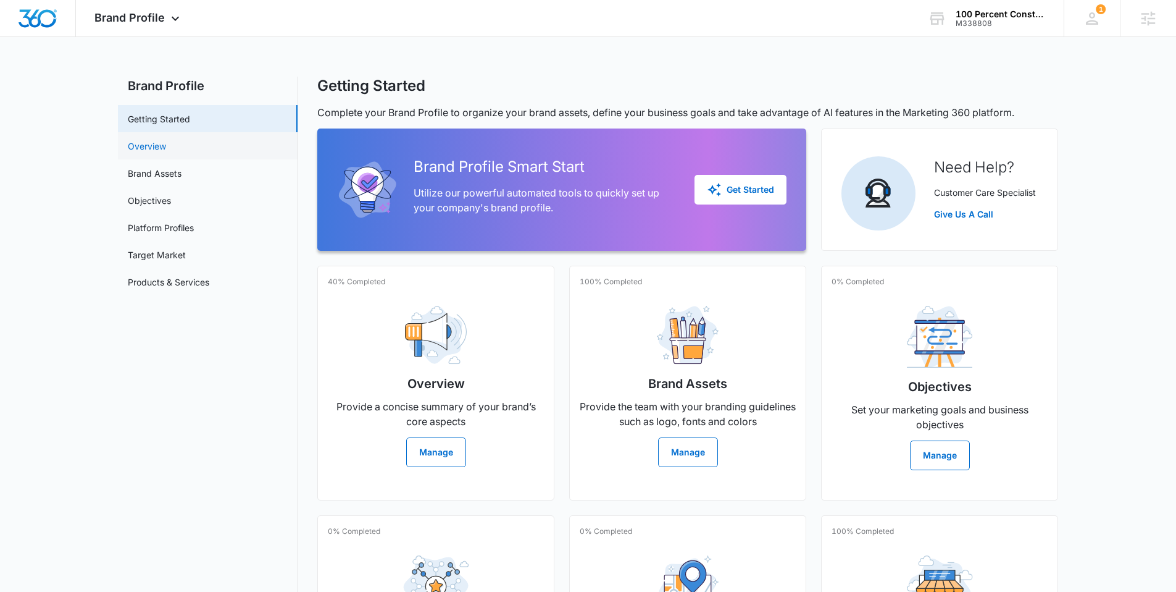
click at [166, 148] on link "Overview" at bounding box center [147, 146] width 38 height 13
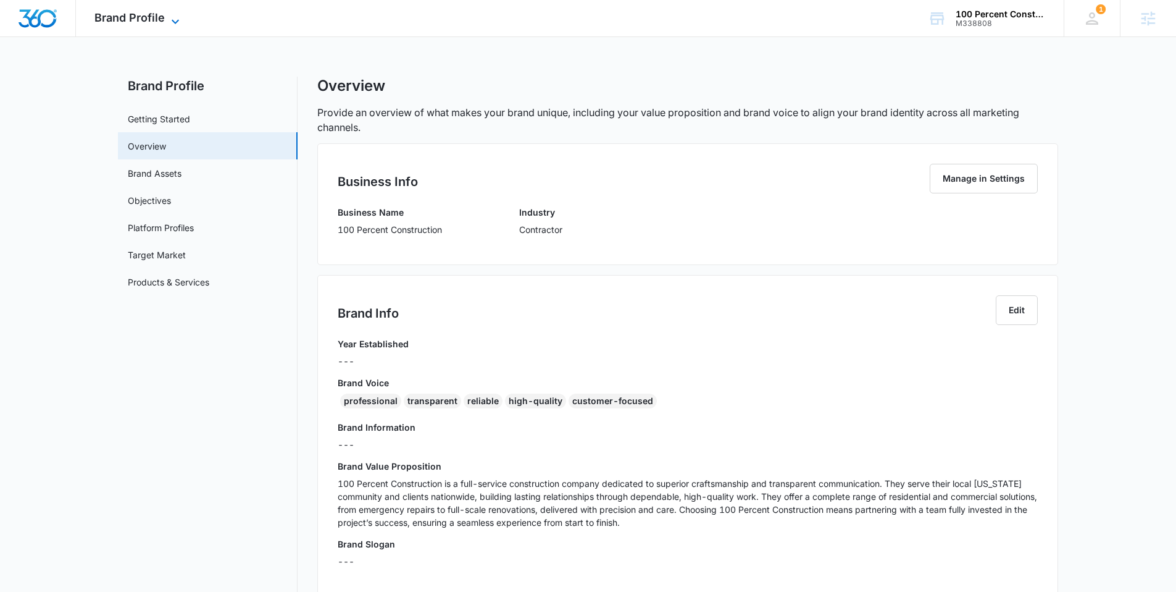
click at [146, 16] on span "Brand Profile" at bounding box center [129, 17] width 70 height 13
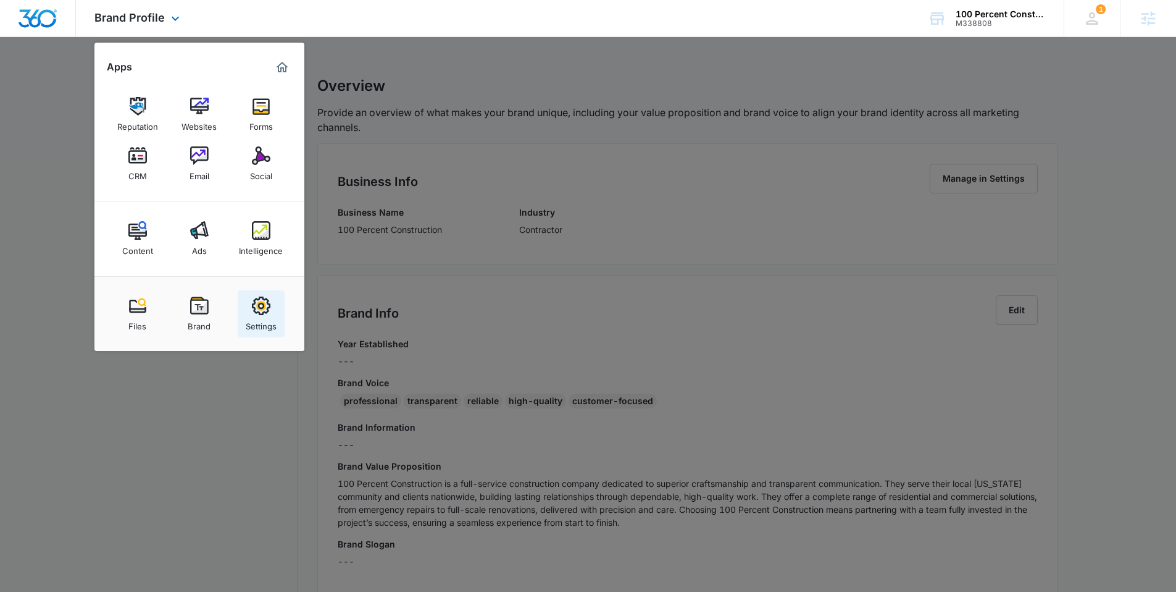
click at [260, 317] on div "Settings" at bounding box center [261, 323] width 31 height 16
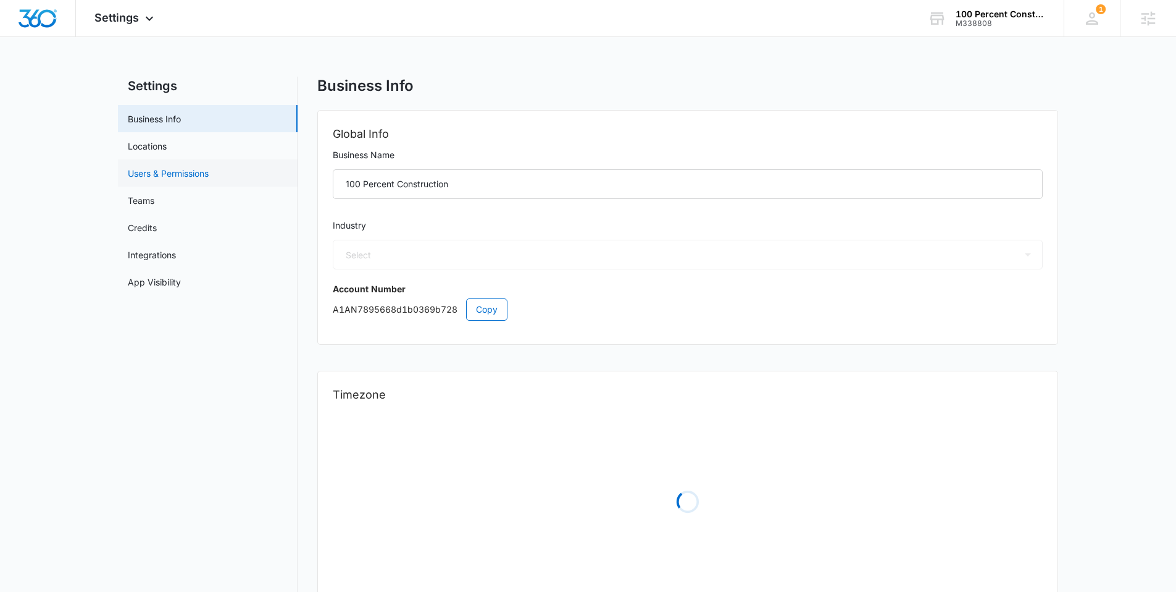
select select "4"
select select "US"
select select "America/New_York"
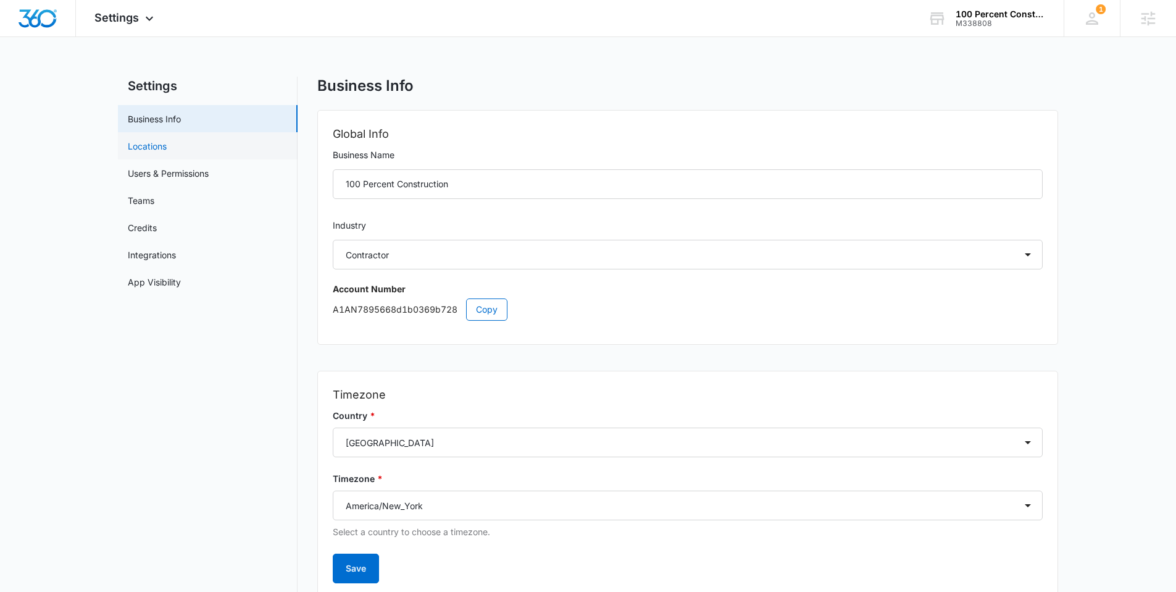
click at [167, 153] on link "Locations" at bounding box center [147, 146] width 39 height 13
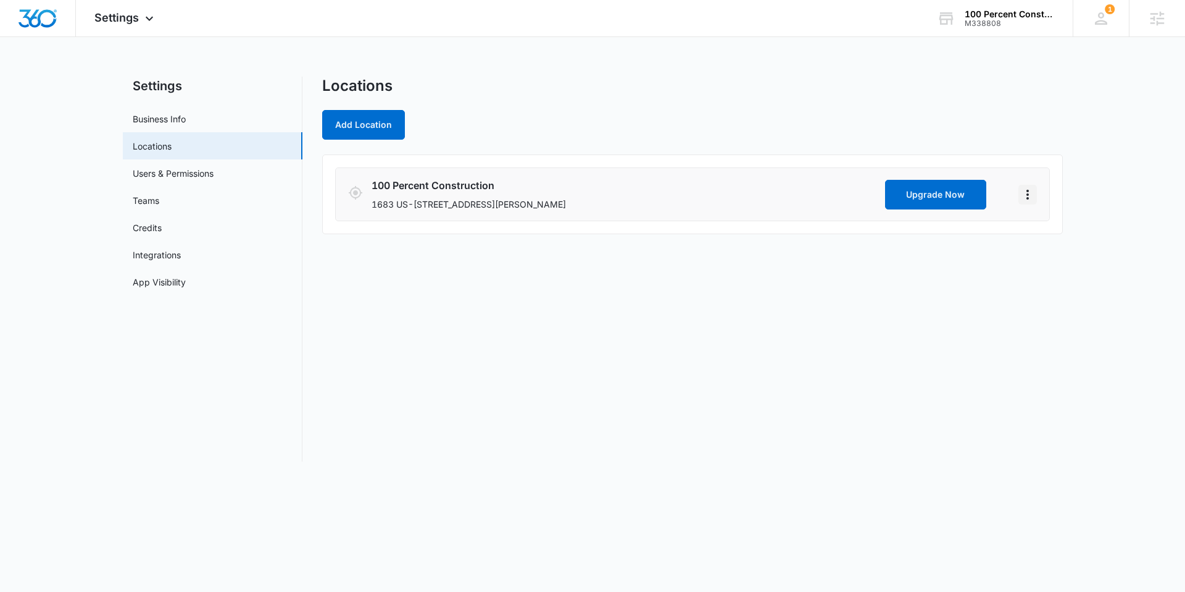
click at [1030, 196] on icon "Actions" at bounding box center [1028, 194] width 15 height 15
click at [1035, 228] on link "Edit" at bounding box center [1041, 229] width 15 height 10
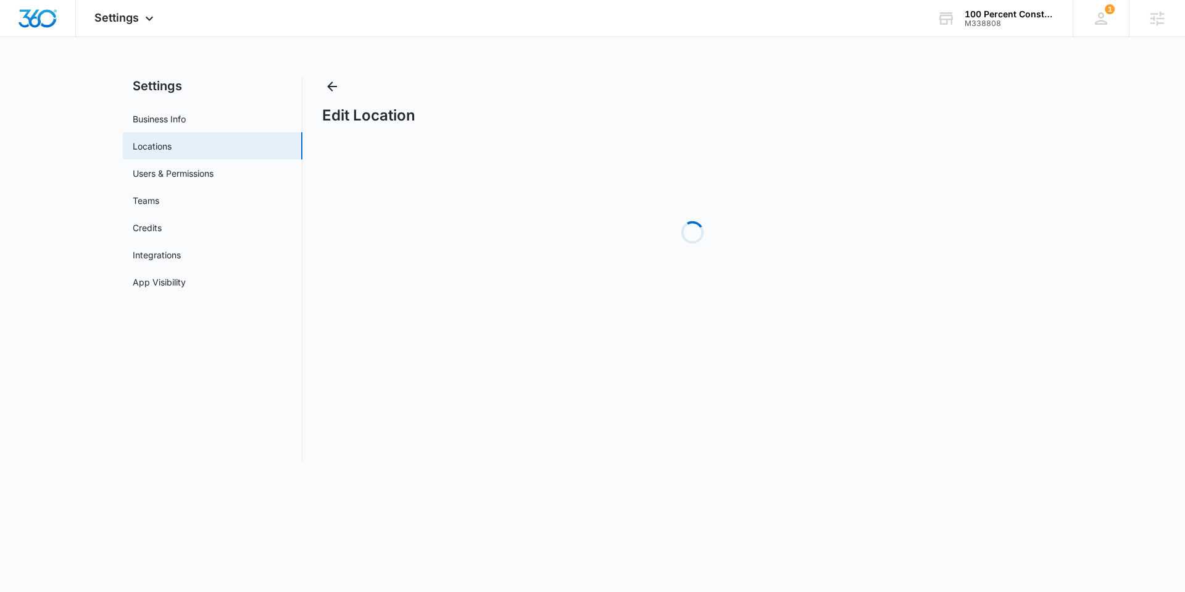
select select "[US_STATE]"
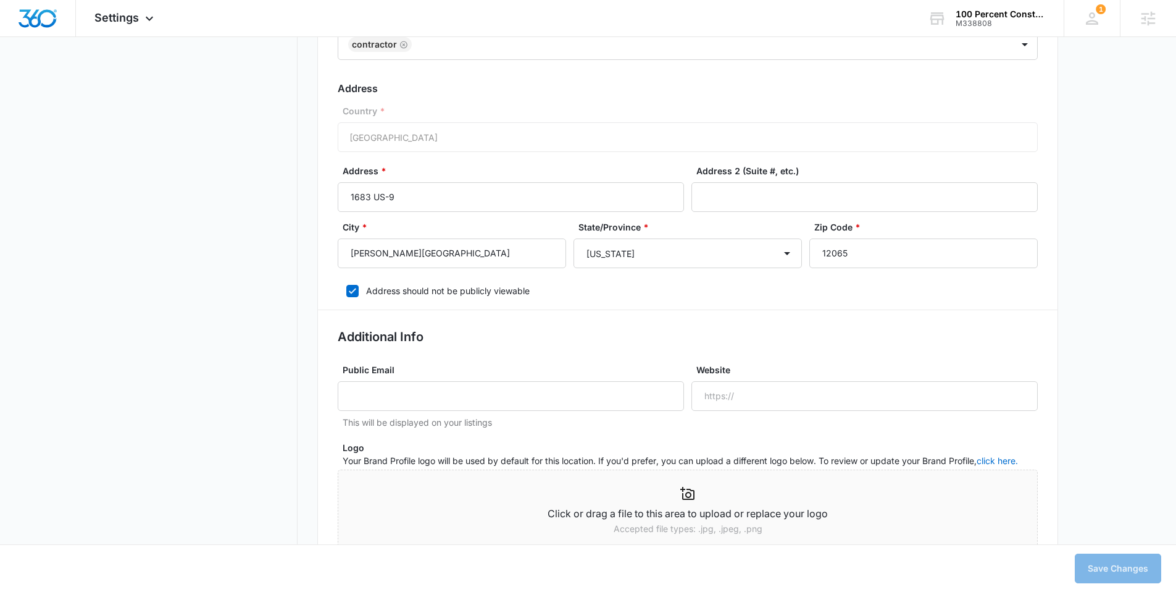
scroll to position [478, 0]
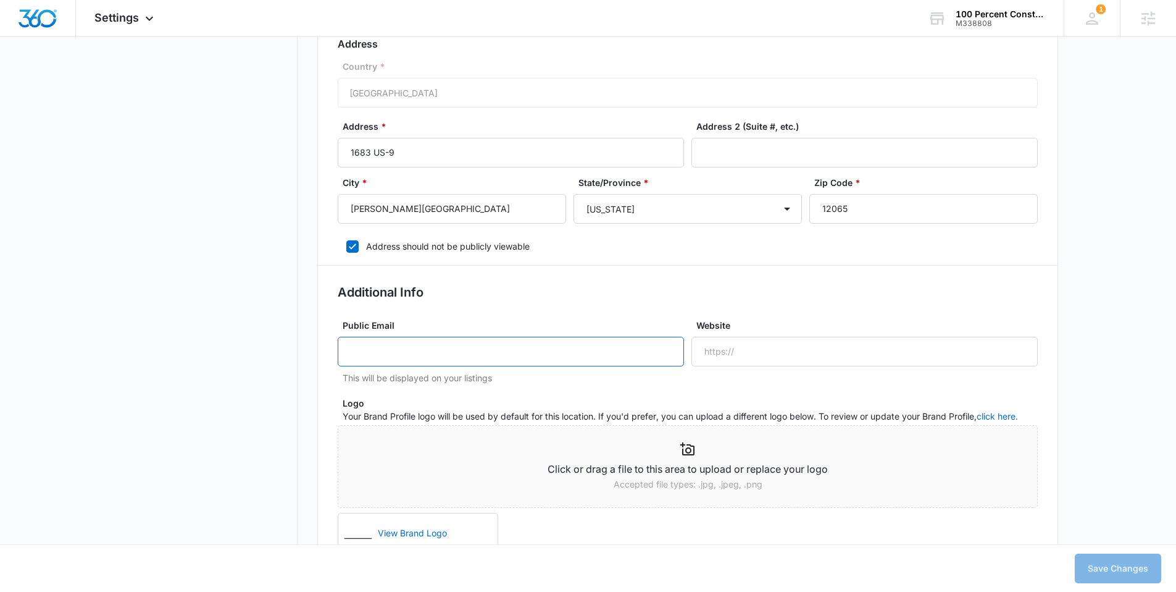
click at [529, 353] on input "Public Email" at bounding box center [511, 352] width 346 height 30
paste input "[EMAIL_ADDRESS][DOMAIN_NAME]"
type input "[EMAIL_ADDRESS][DOMAIN_NAME]"
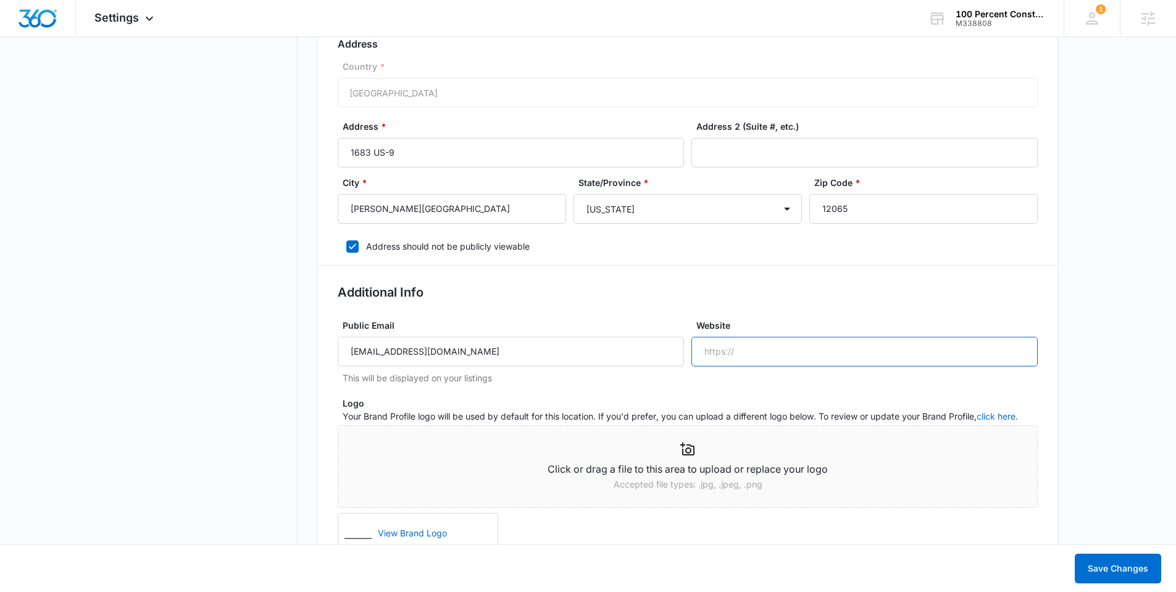
click at [760, 351] on input "Website" at bounding box center [865, 352] width 346 height 30
paste input "http://100percentconstructionusa.com"
click at [718, 352] on input "http://100percentconstructionusa.com" at bounding box center [865, 352] width 346 height 30
type input "https://100percentconstructionusa.com"
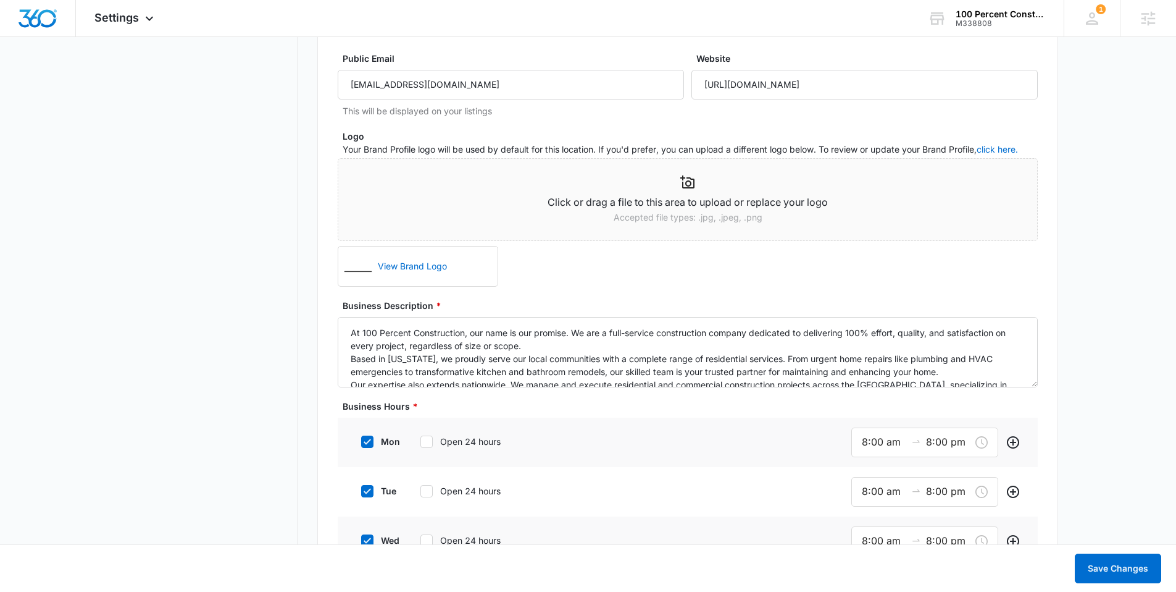
scroll to position [734, 0]
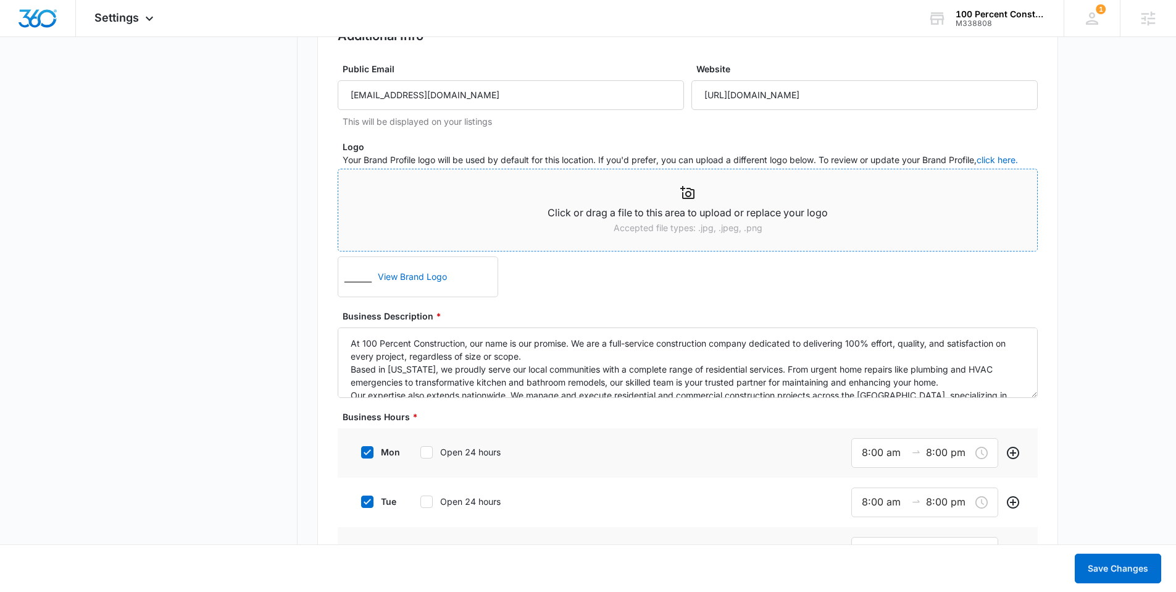
click at [459, 224] on p "Accepted file types: .jpg, .jpeg, .png" at bounding box center [687, 228] width 699 height 14
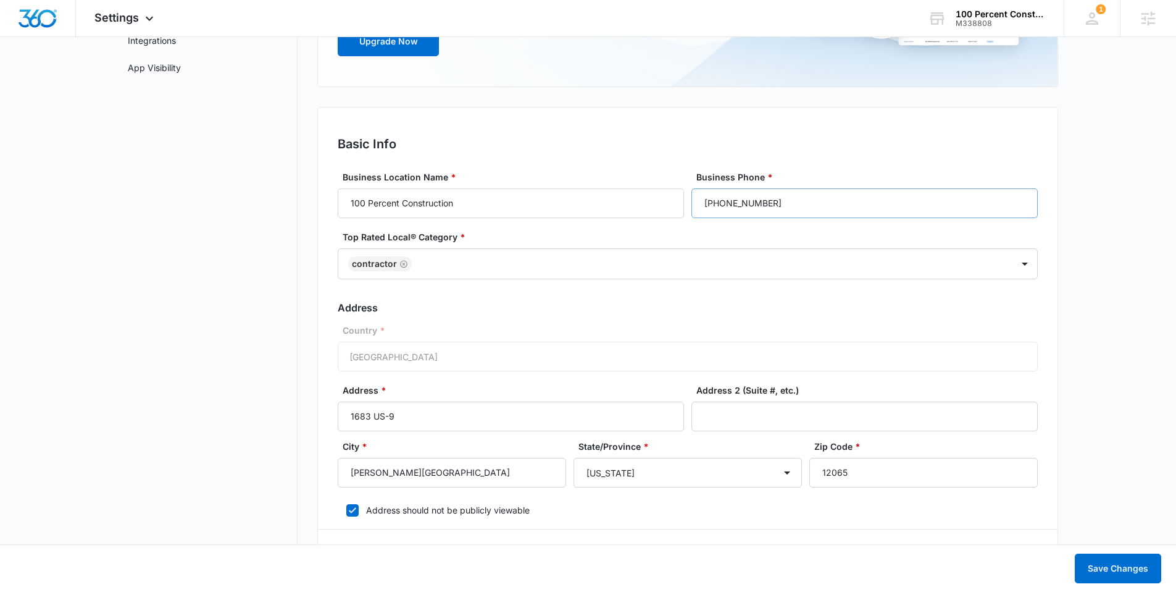
scroll to position [214, 0]
click at [744, 196] on input "(518) 396-9306" at bounding box center [865, 204] width 346 height 30
paste input "838) 895-3364"
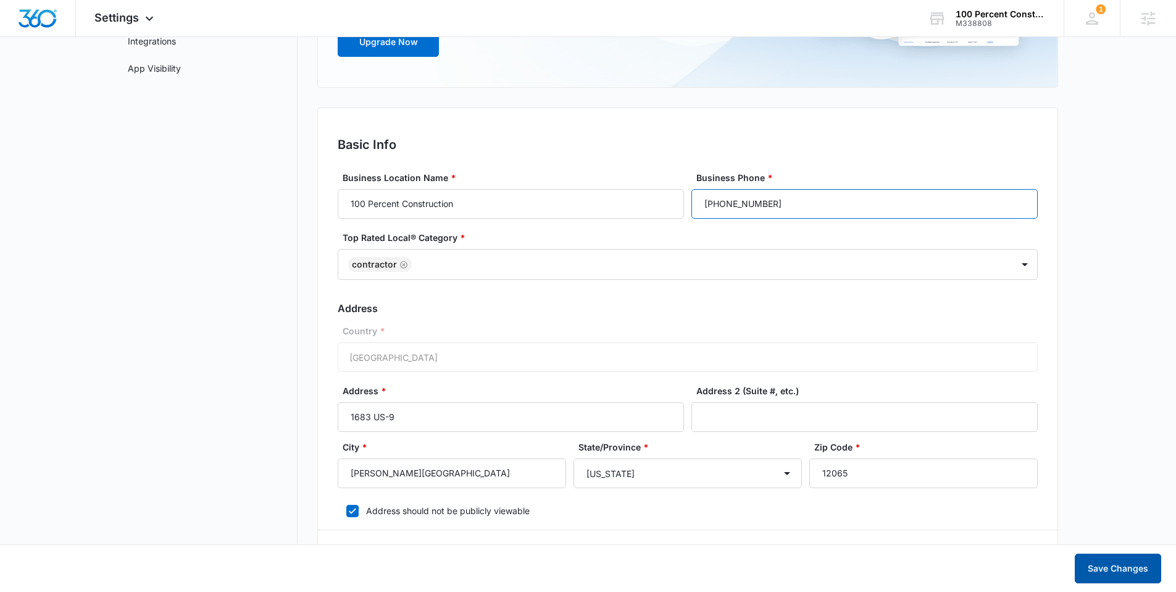
type input "(838) 895-3364"
click at [1131, 570] on button "Save Changes" at bounding box center [1118, 568] width 86 height 30
click at [1108, 565] on button "Save Changes" at bounding box center [1118, 568] width 86 height 30
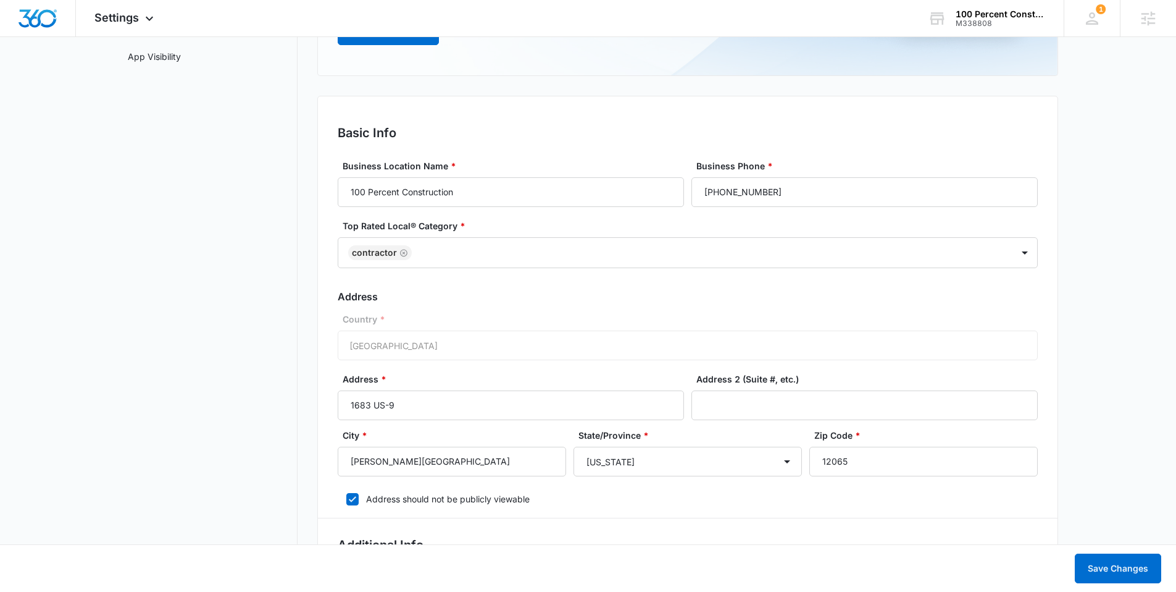
scroll to position [0, 0]
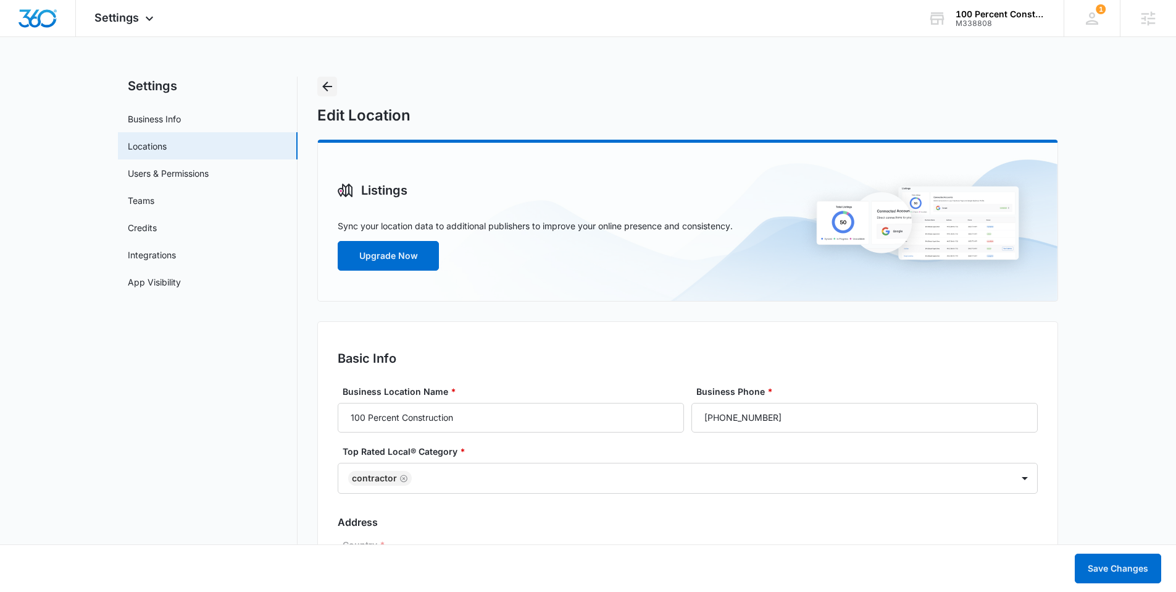
click at [320, 78] on button "Back" at bounding box center [327, 87] width 20 height 20
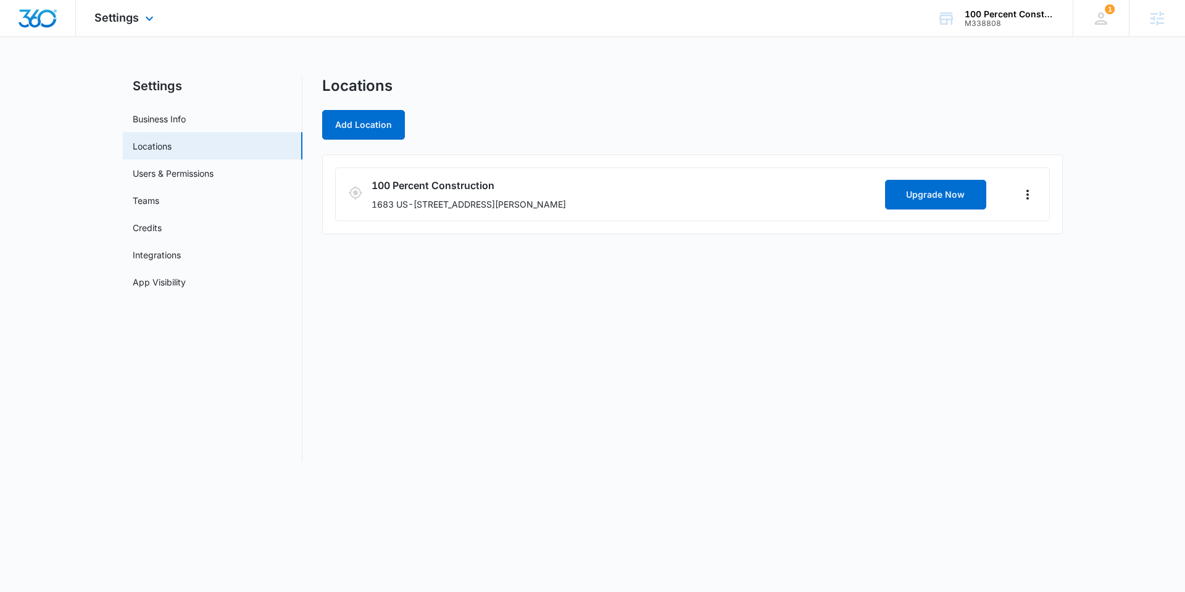
click at [38, 13] on img "Dashboard" at bounding box center [38, 18] width 40 height 19
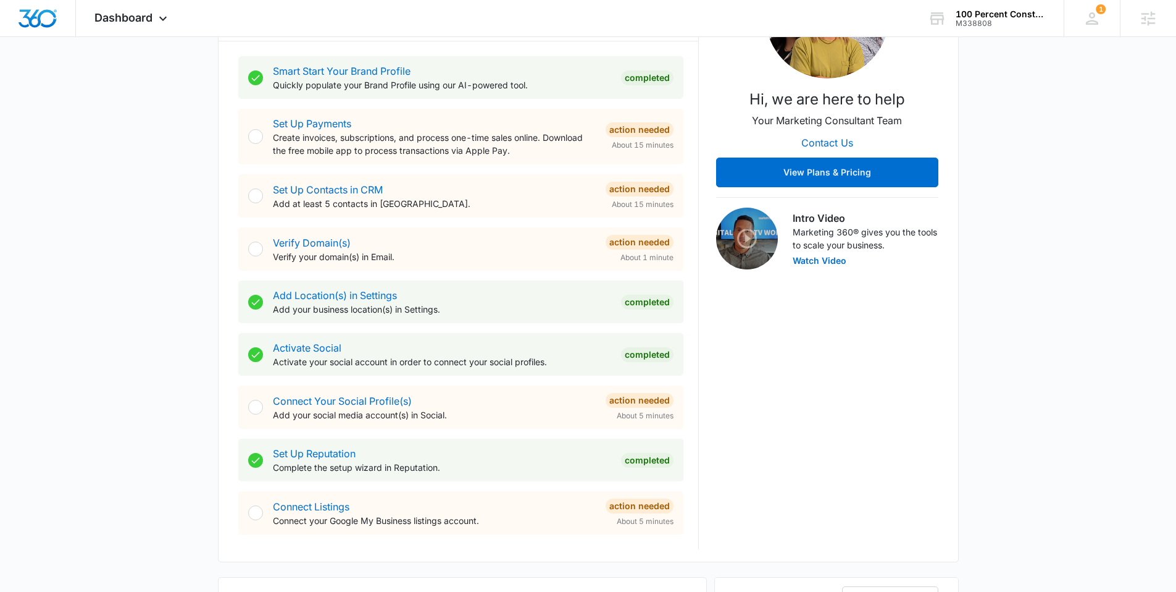
scroll to position [227, 0]
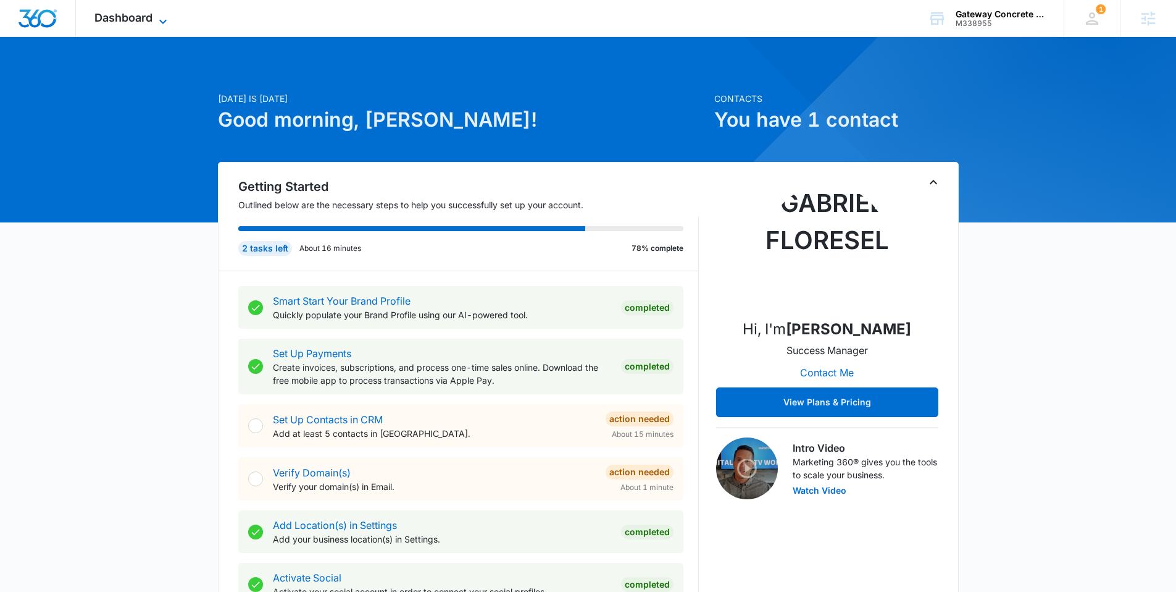
click at [114, 23] on span "Dashboard" at bounding box center [123, 17] width 58 height 13
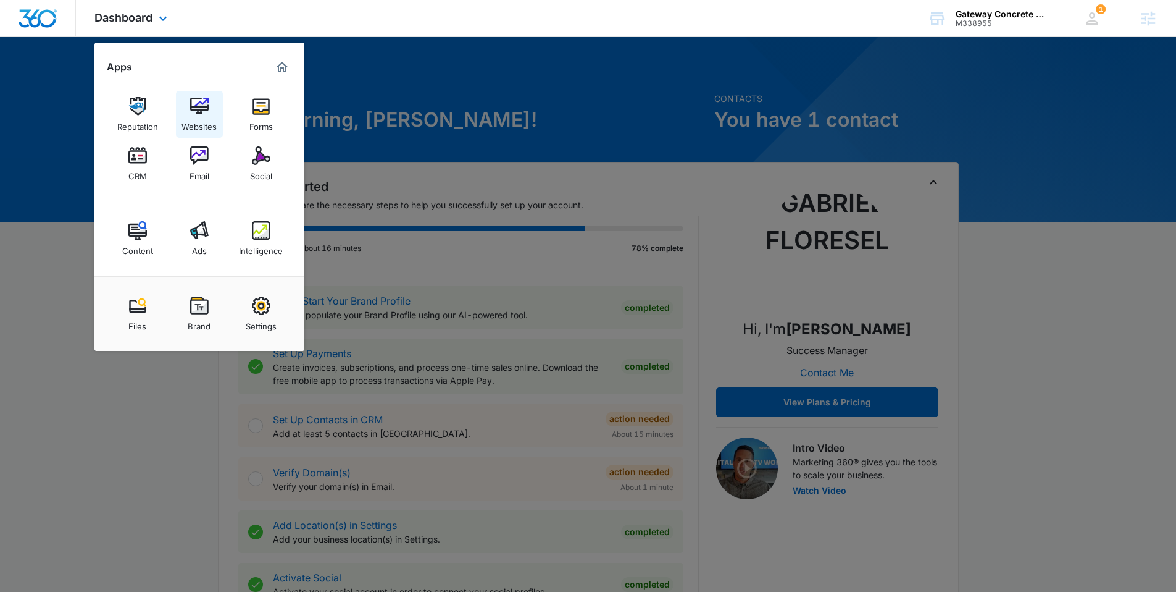
click at [188, 99] on link "Websites" at bounding box center [199, 114] width 47 height 47
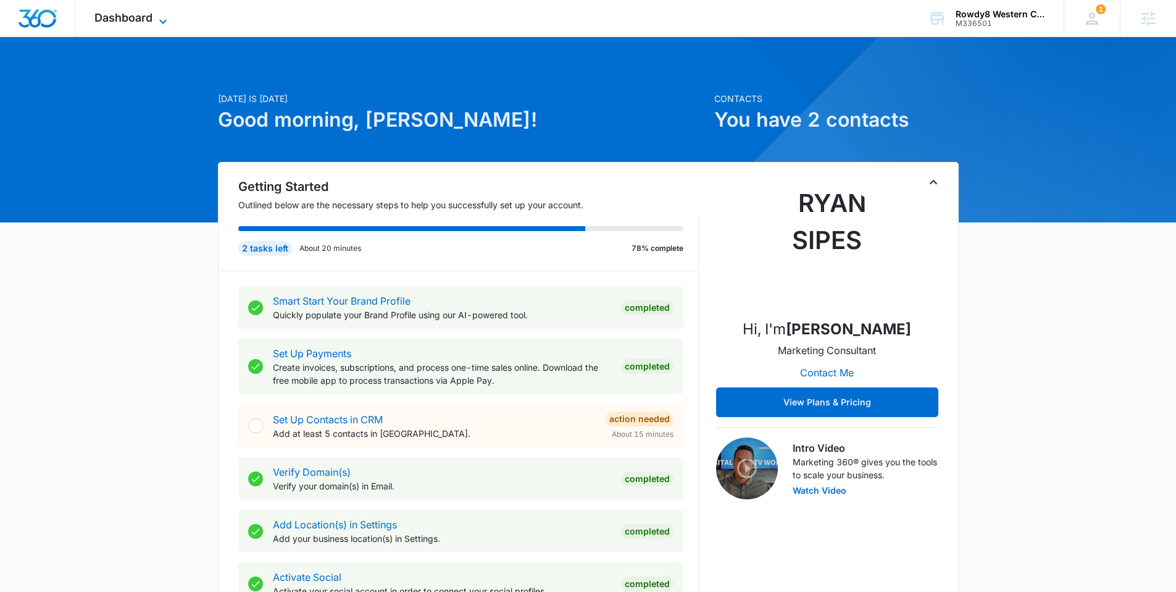
click at [104, 20] on span "Dashboard" at bounding box center [123, 17] width 58 height 13
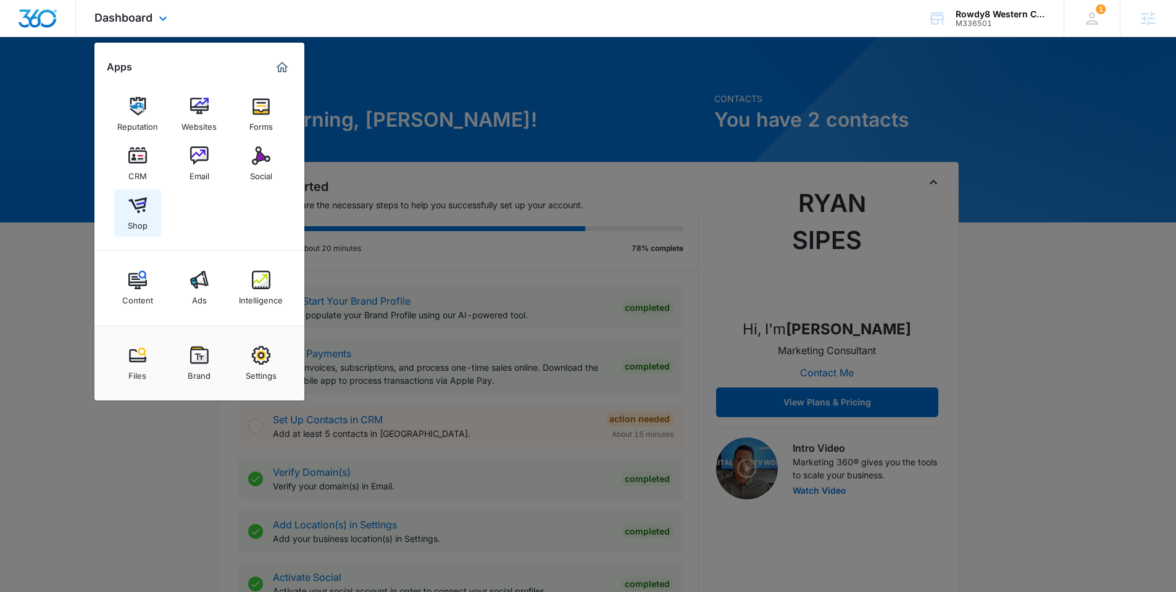
click at [141, 208] on img at bounding box center [137, 205] width 19 height 19
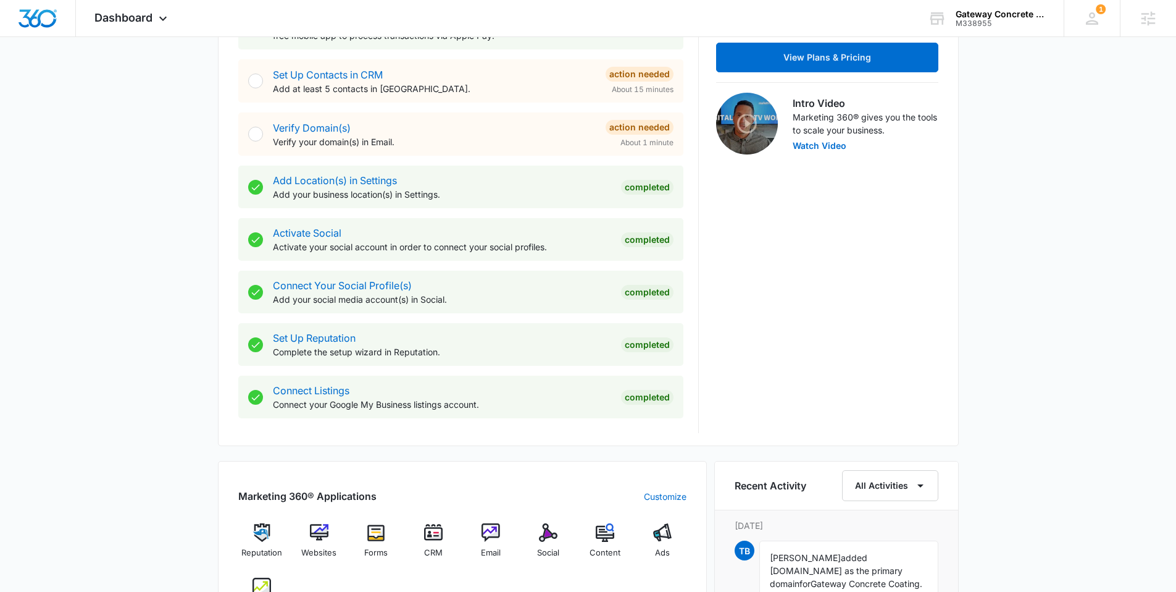
scroll to position [348, 0]
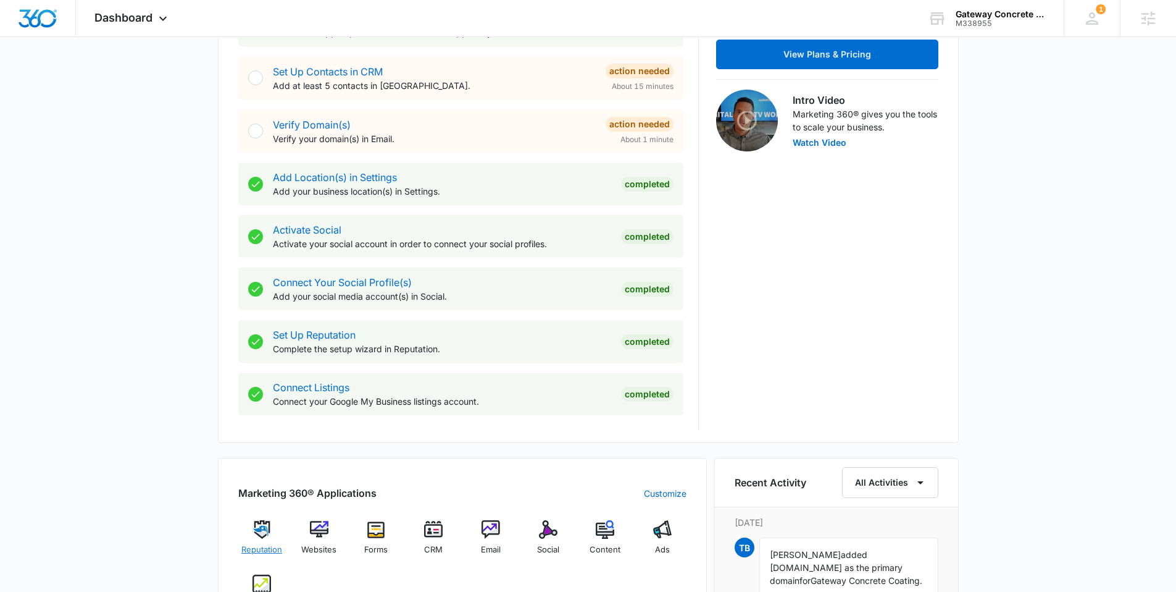
click at [257, 533] on img at bounding box center [262, 529] width 19 height 19
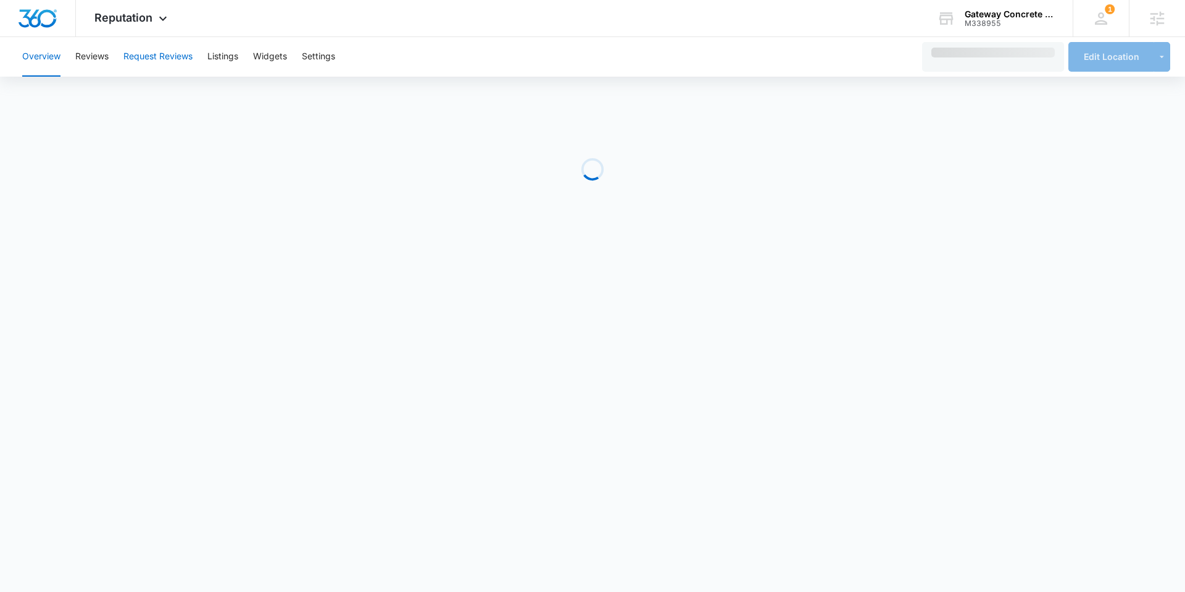
click at [148, 52] on button "Request Reviews" at bounding box center [157, 57] width 69 height 40
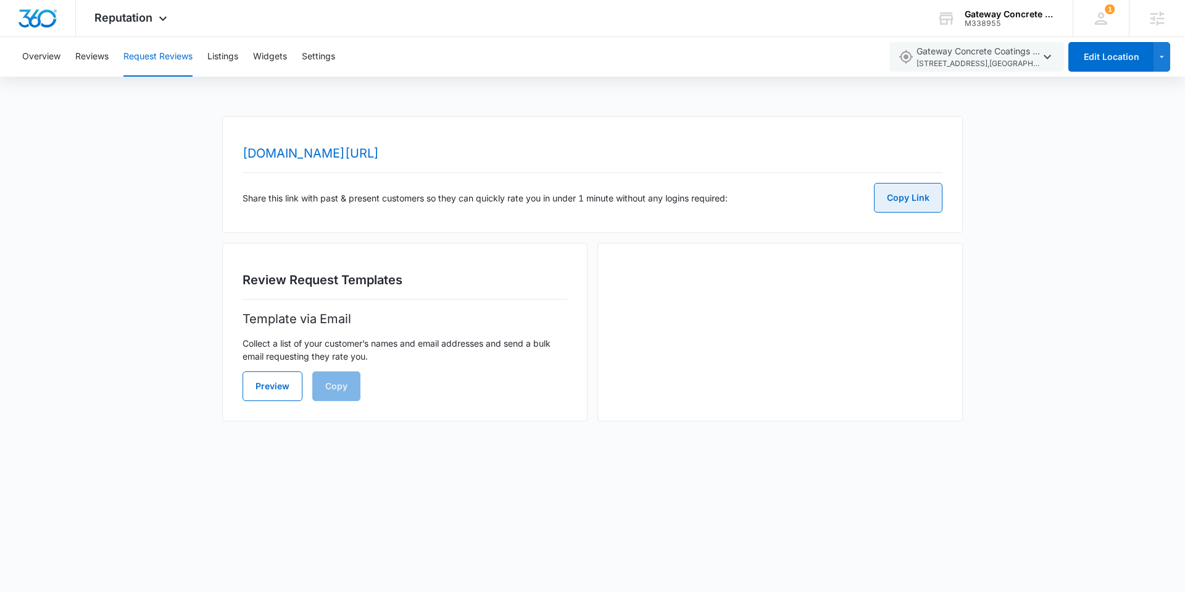
click at [923, 191] on button "Copy Link" at bounding box center [908, 198] width 69 height 30
click at [33, 17] on img "Dashboard" at bounding box center [38, 18] width 40 height 19
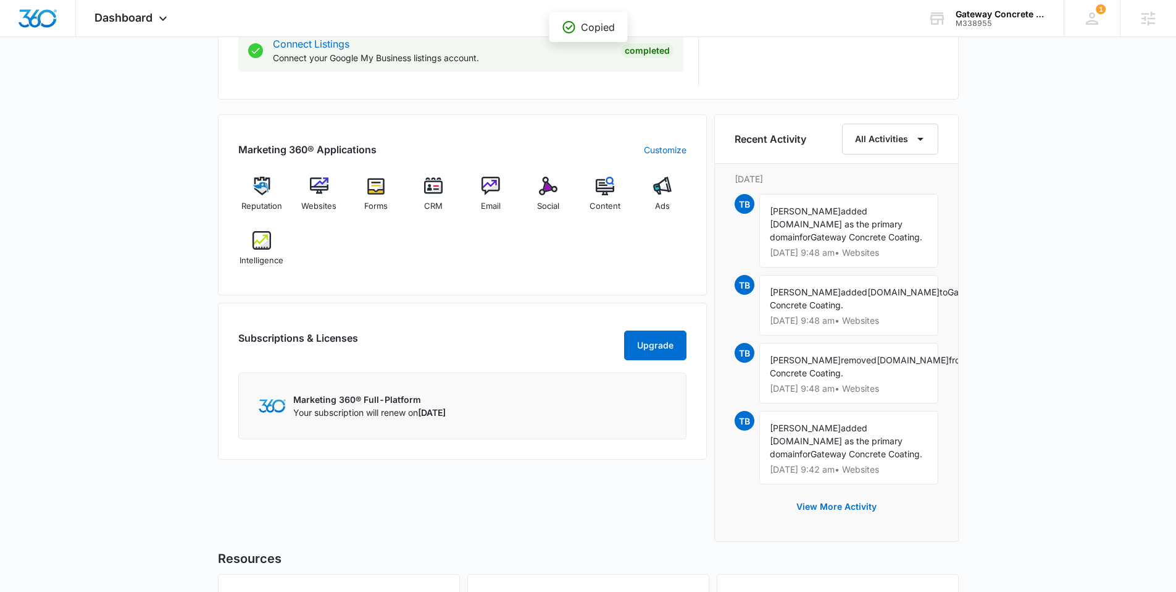
scroll to position [693, 0]
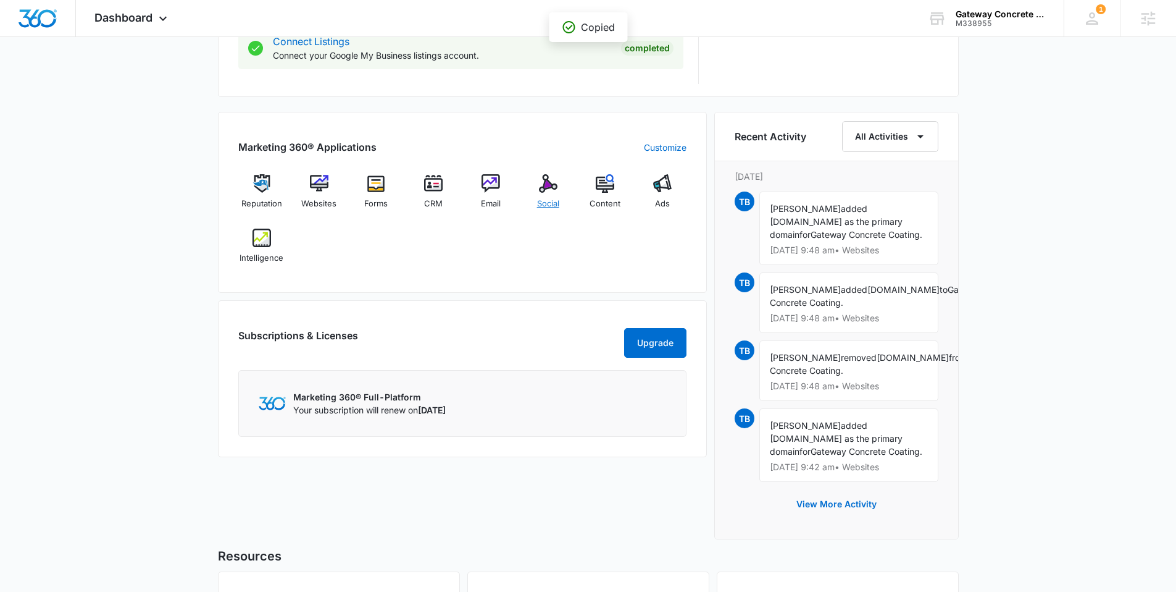
click at [546, 189] on img at bounding box center [548, 183] width 19 height 19
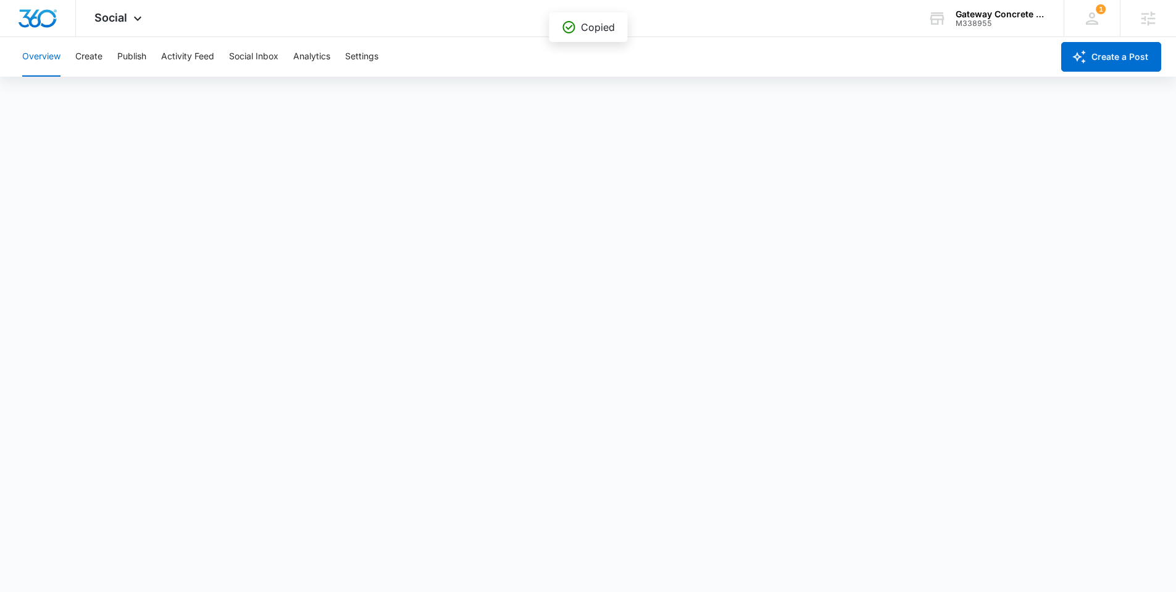
scroll to position [2, 0]
click at [39, 14] on img "Dashboard" at bounding box center [38, 18] width 40 height 19
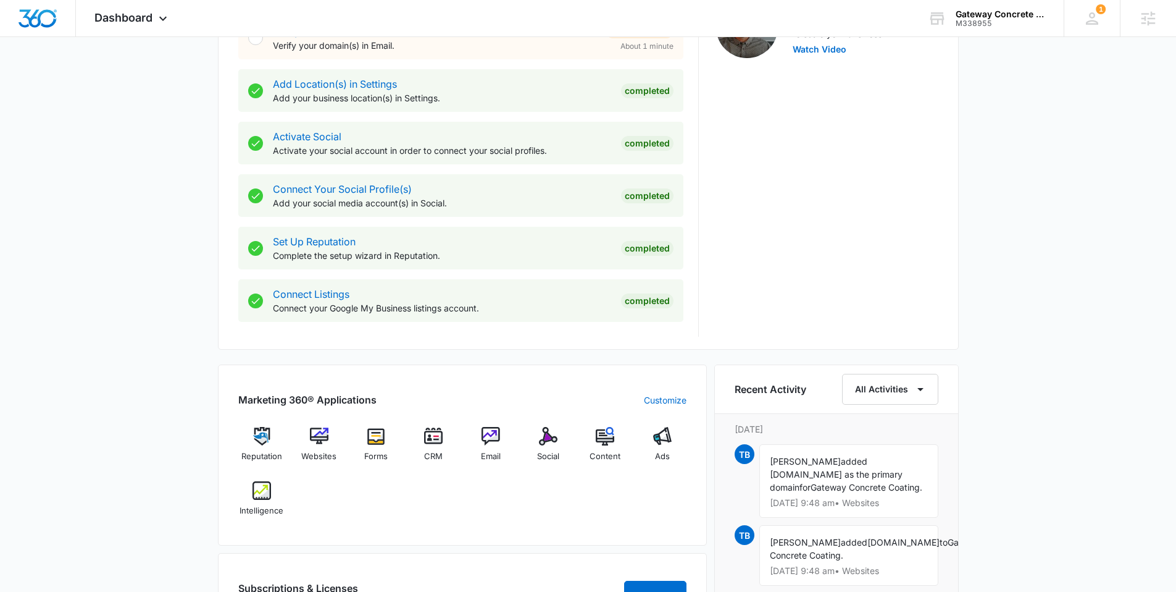
scroll to position [503, 0]
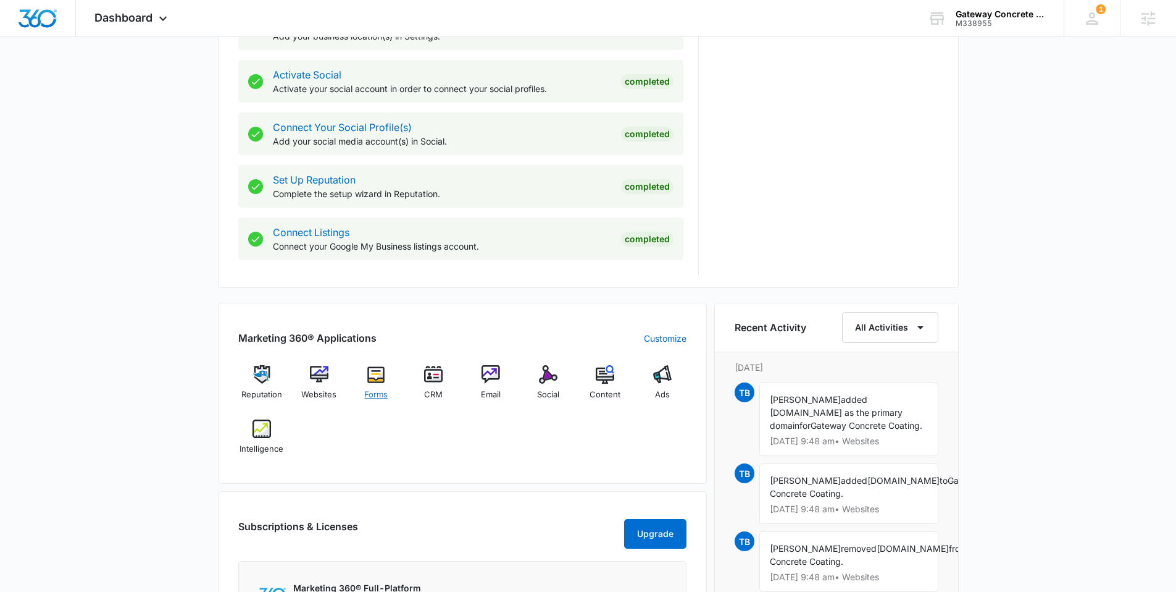
click at [379, 380] on img at bounding box center [376, 374] width 19 height 19
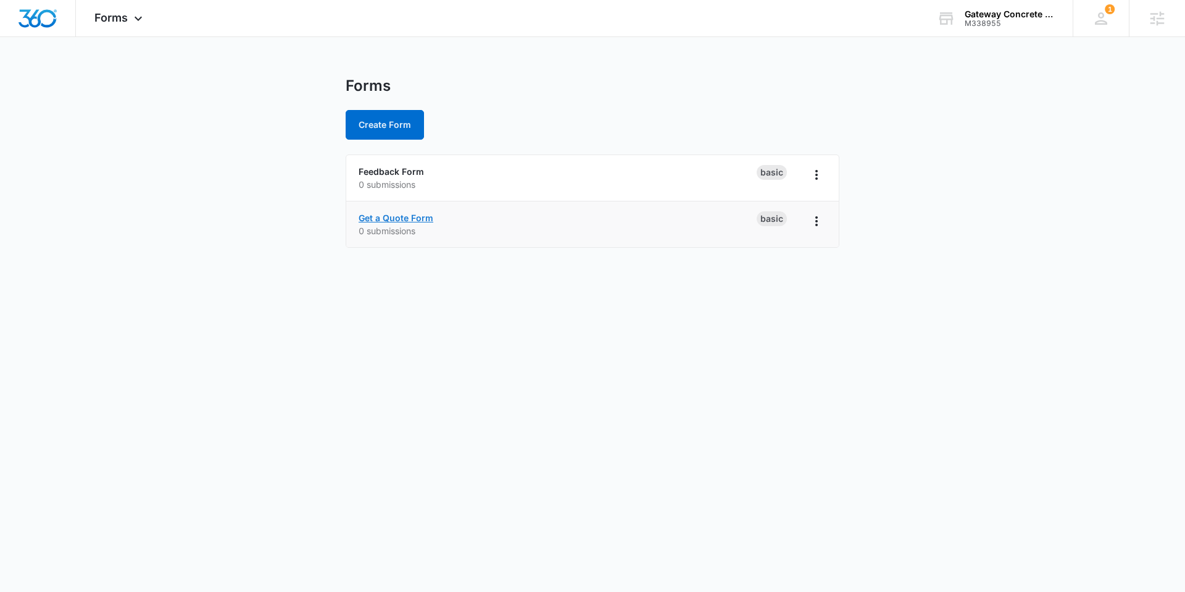
click at [377, 217] on link "Get a Quote Form" at bounding box center [396, 217] width 75 height 10
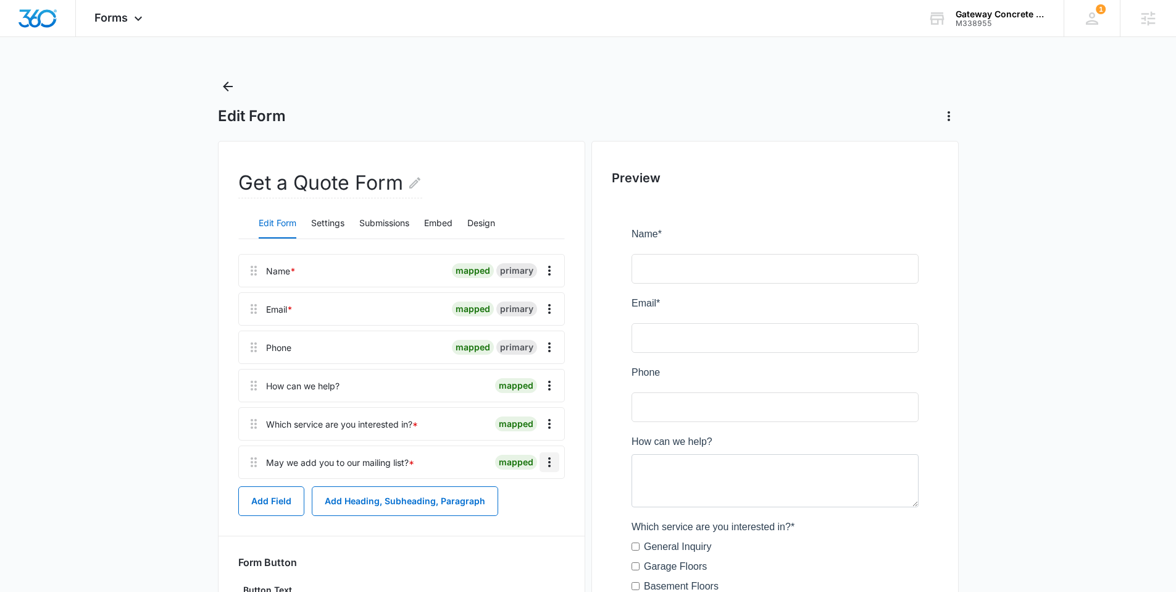
click at [550, 458] on icon "Overflow Menu" at bounding box center [549, 461] width 15 height 15
click at [521, 495] on div "Edit" at bounding box center [516, 496] width 26 height 9
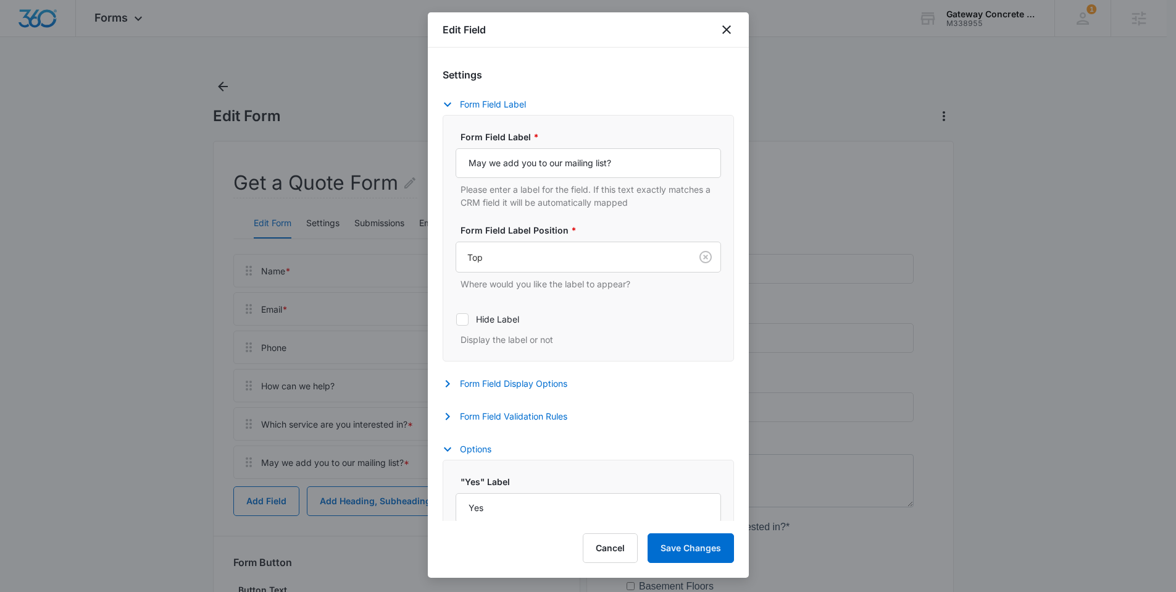
scroll to position [295, 0]
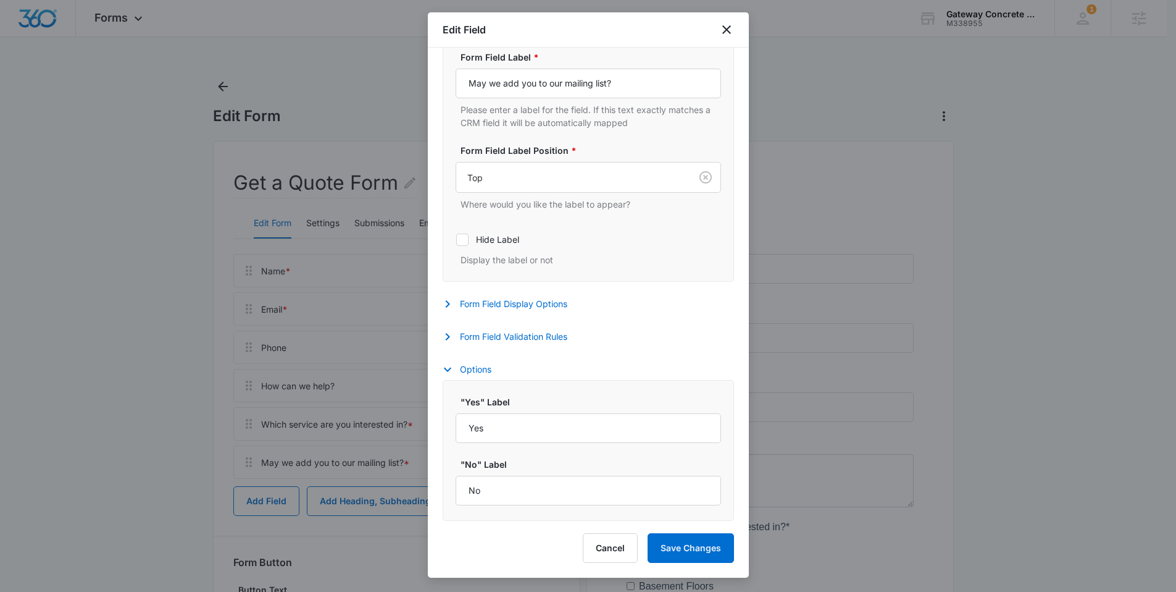
select select "333"
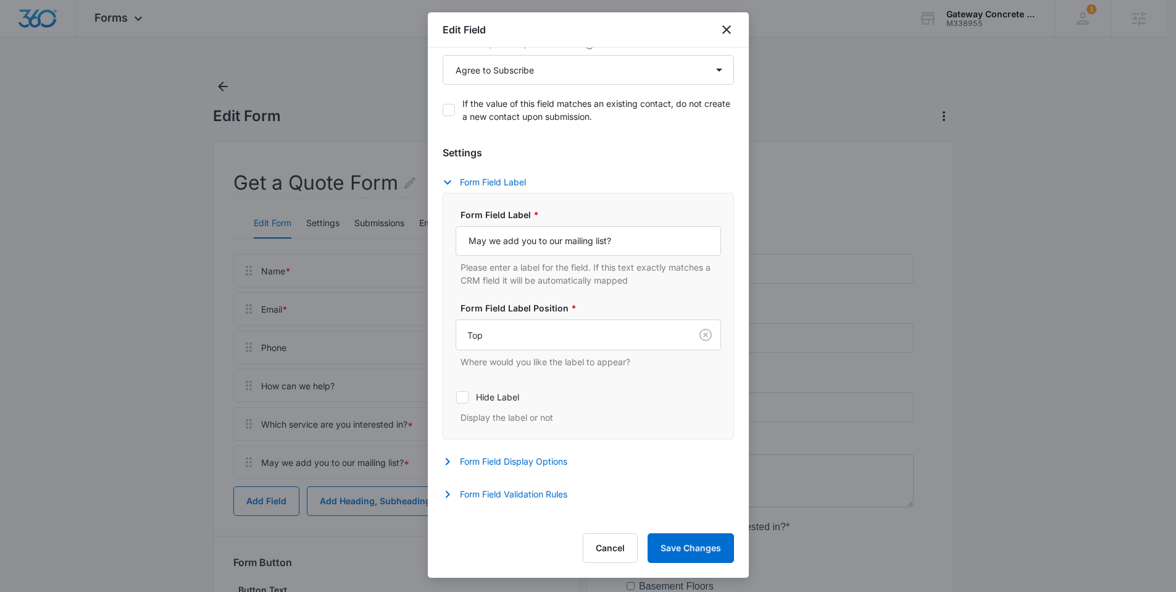
scroll to position [303, 0]
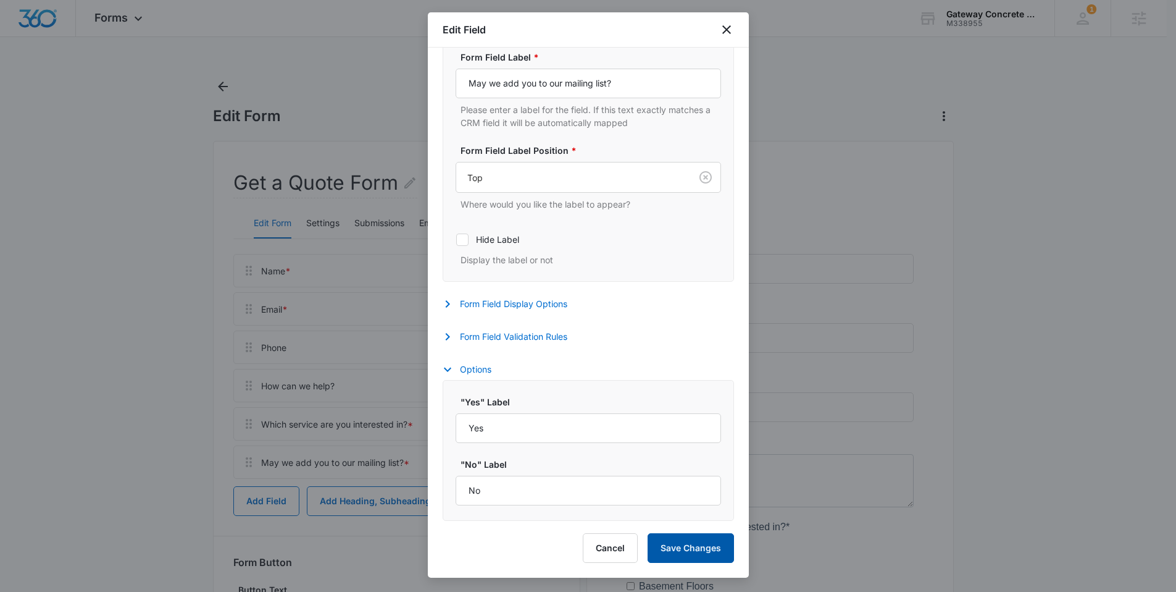
click at [662, 541] on button "Save Changes" at bounding box center [691, 548] width 86 height 30
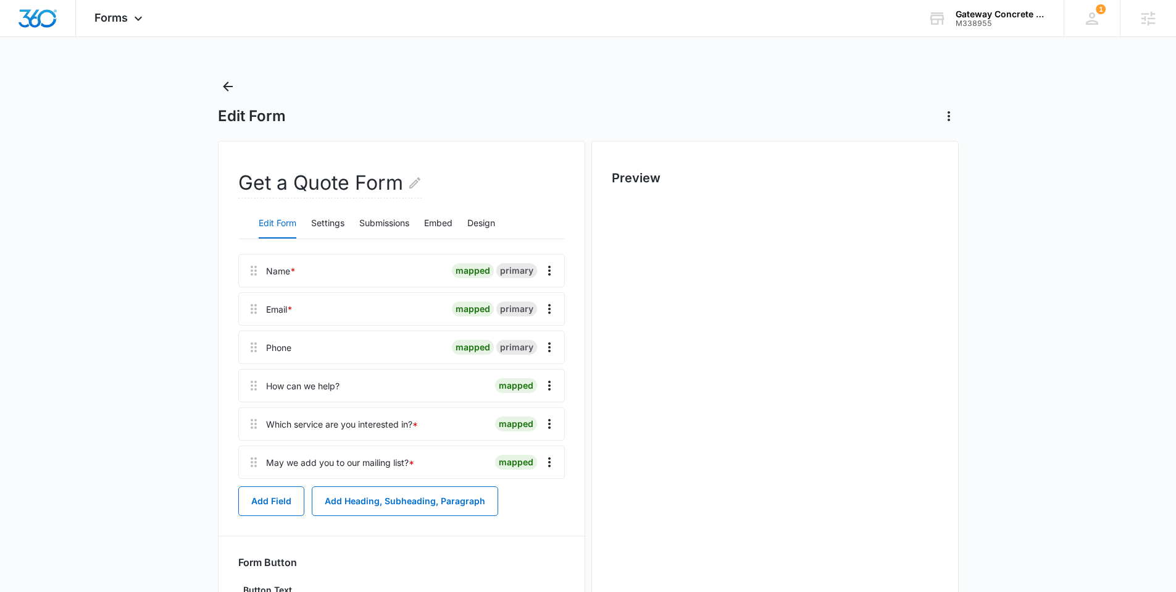
scroll to position [0, 0]
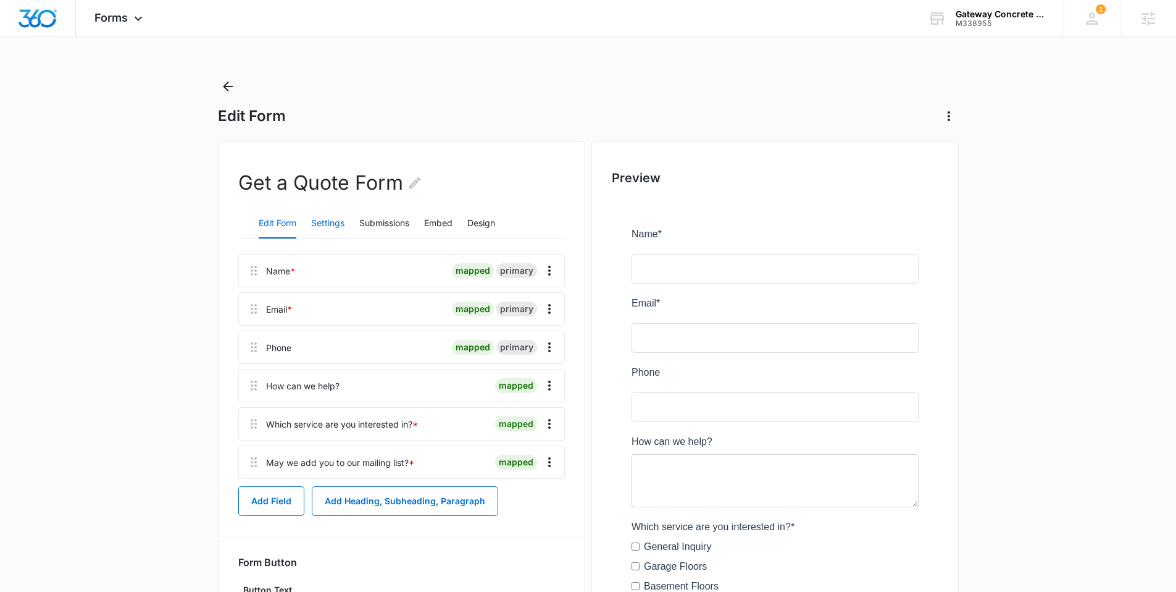
click at [332, 222] on button "Settings" at bounding box center [327, 224] width 33 height 30
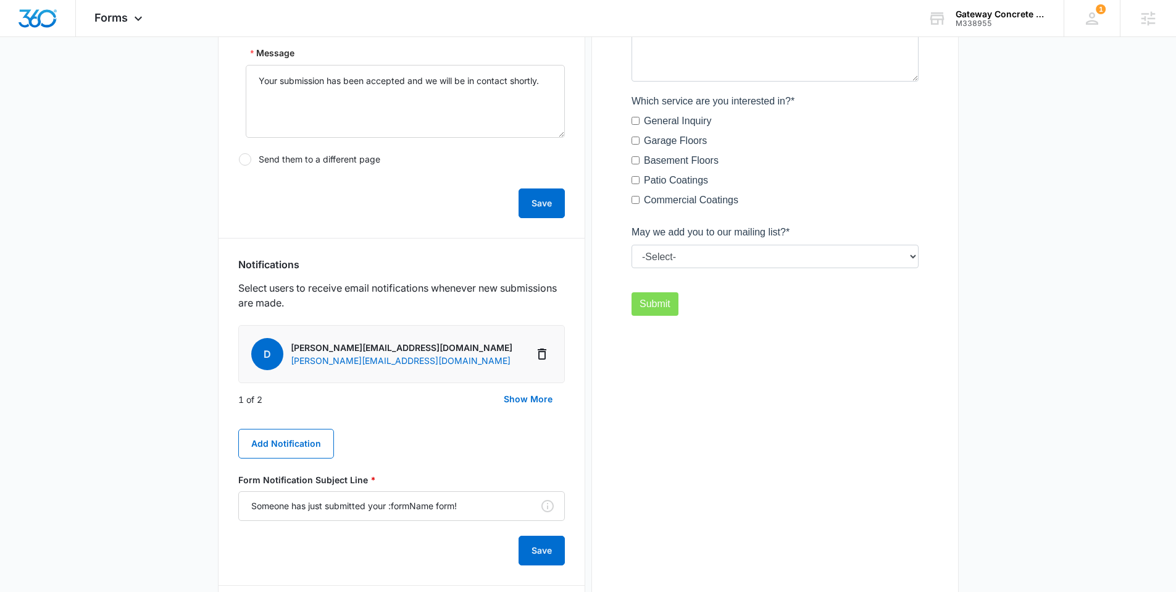
scroll to position [476, 0]
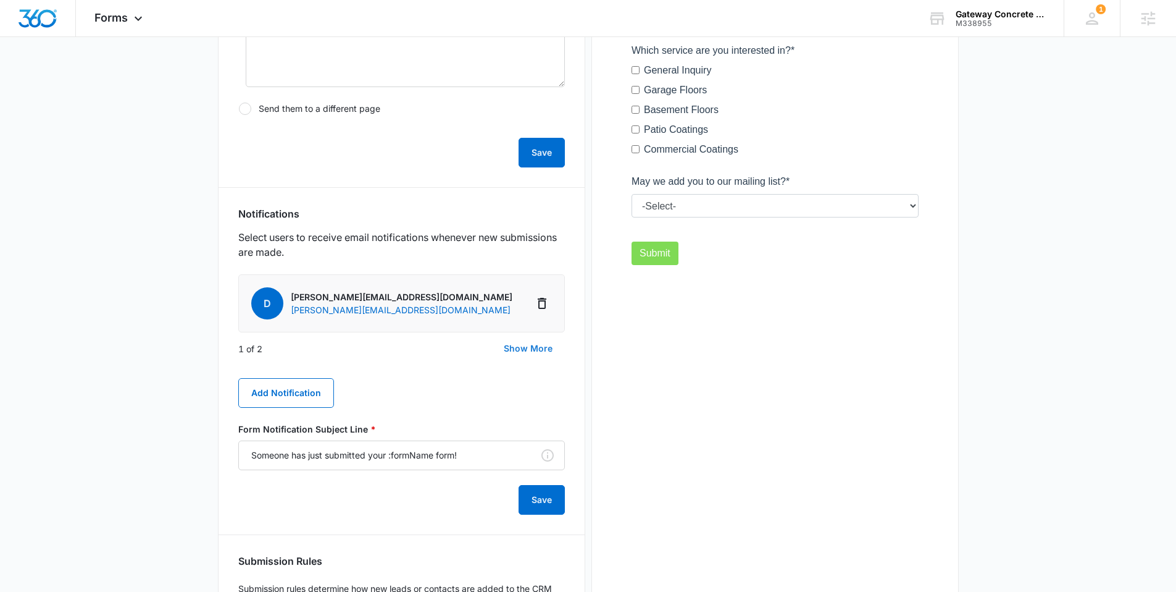
click at [529, 347] on button "Show More" at bounding box center [527, 348] width 73 height 30
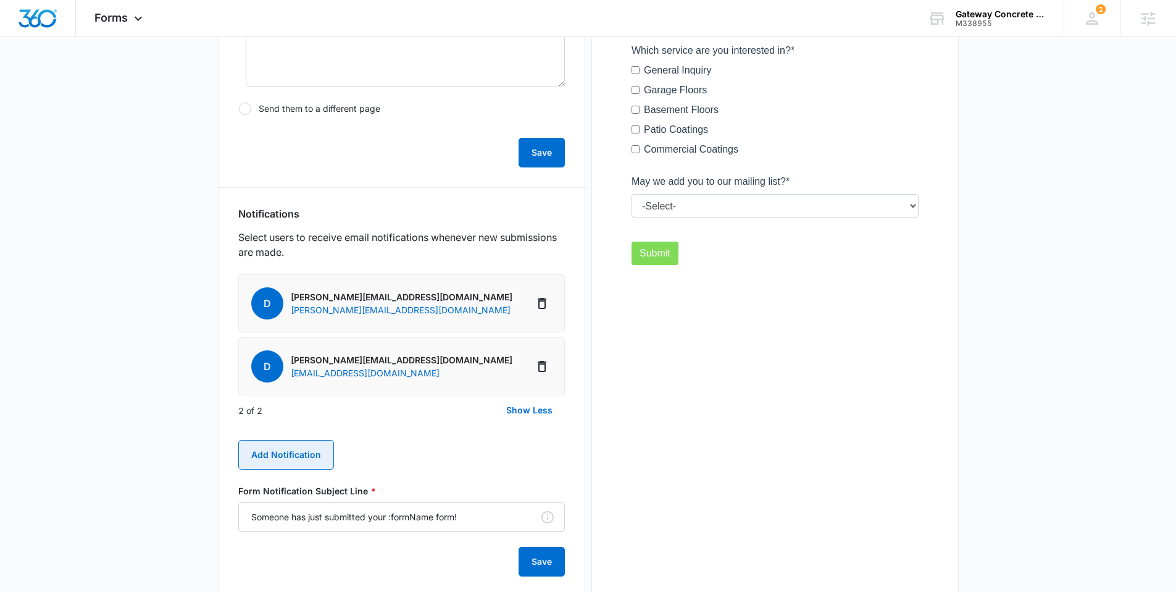
click at [282, 446] on button "Add Notification" at bounding box center [286, 455] width 96 height 30
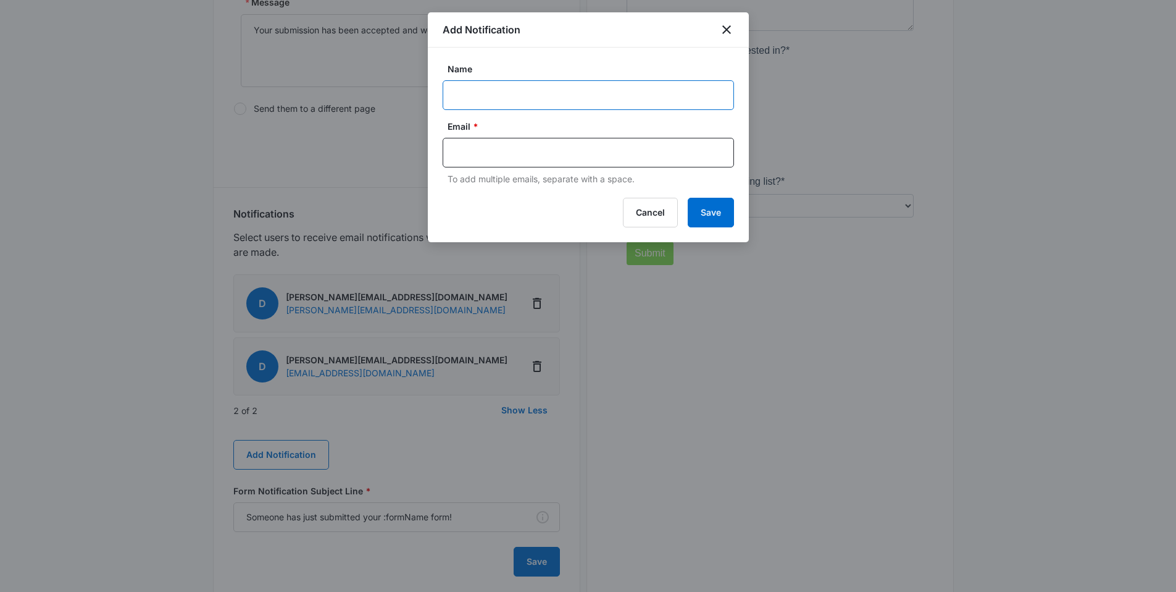
click at [512, 96] on input "Name" at bounding box center [588, 95] width 291 height 30
paste input "MSM Notification - M# Business Name"
drag, startPoint x: 629, startPoint y: 97, endPoint x: 537, endPoint y: 98, distance: 91.4
click at [537, 98] on input "MSM Notification - M# Business Name" at bounding box center [588, 95] width 291 height 30
paste input "338955 Account Name Gateway Concrete Coatings LLC"
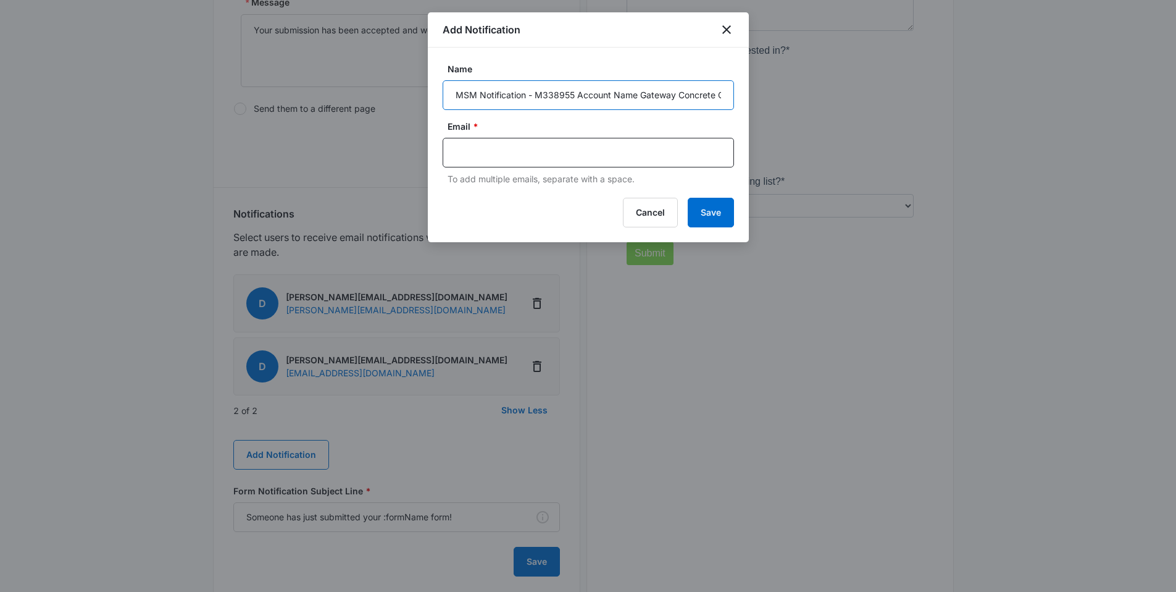
scroll to position [0, 51]
click at [543, 96] on input "MSM Notification - M338955 Account Name Gateway Concrete Coatings LLC" at bounding box center [588, 95] width 291 height 30
click at [574, 94] on input "MSM Notification - M338955 Name Gateway Concrete Coatings LLC" at bounding box center [588, 95] width 291 height 30
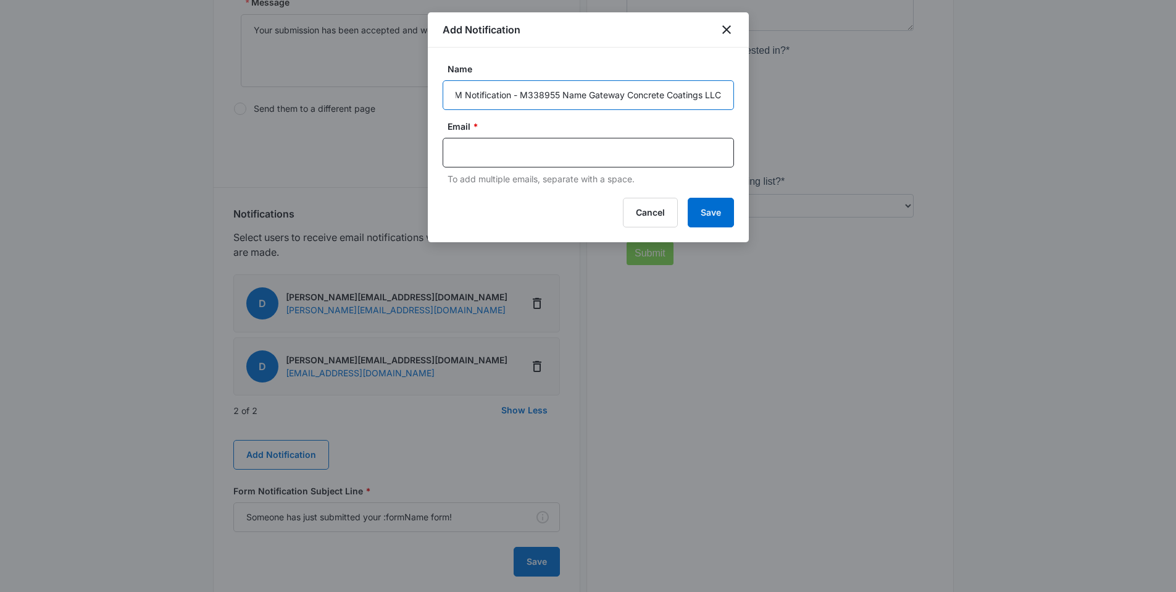
click at [574, 94] on input "MSM Notification - M338955 Name Gateway Concrete Coatings LLC" at bounding box center [588, 95] width 291 height 30
type input "MSM Notification - M338955 Gateway Concrete Coatings LLC"
click at [558, 158] on input "text" at bounding box center [590, 152] width 268 height 19
paste input "[PERSON_NAME][EMAIL_ADDRESS][DOMAIN_NAME]"
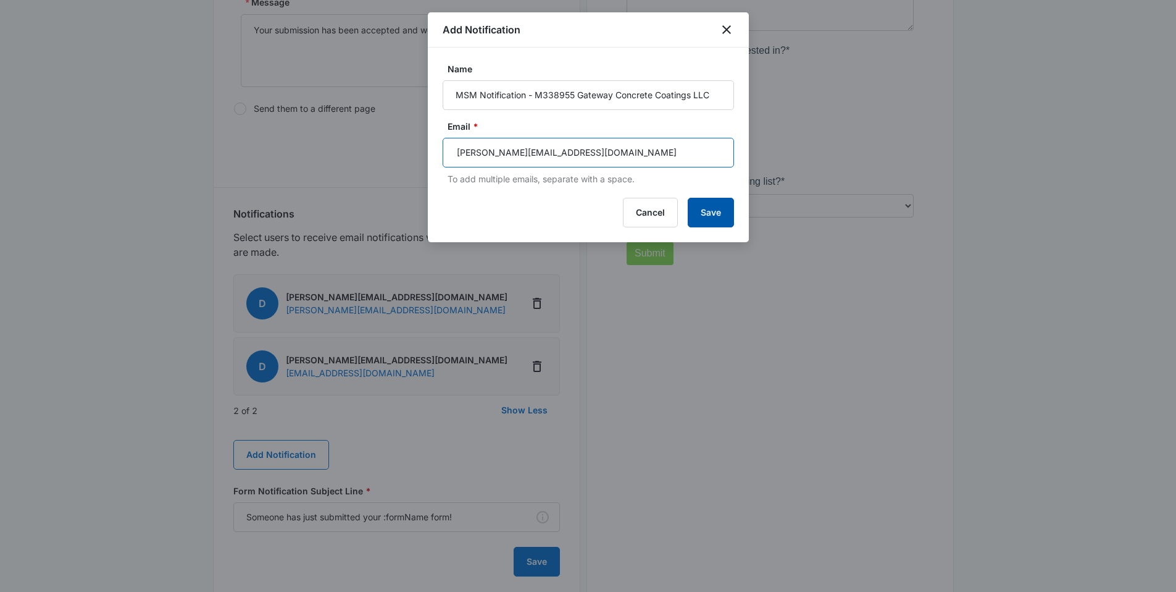
type input "[PERSON_NAME][EMAIL_ADDRESS][DOMAIN_NAME]"
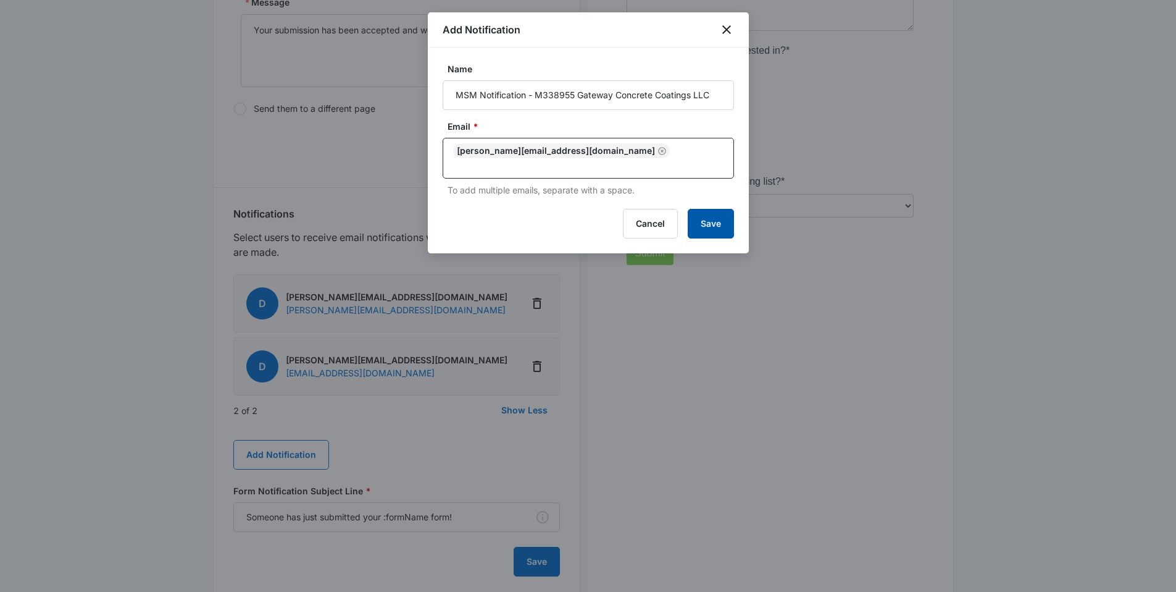
click at [720, 214] on button "Save" at bounding box center [711, 224] width 46 height 30
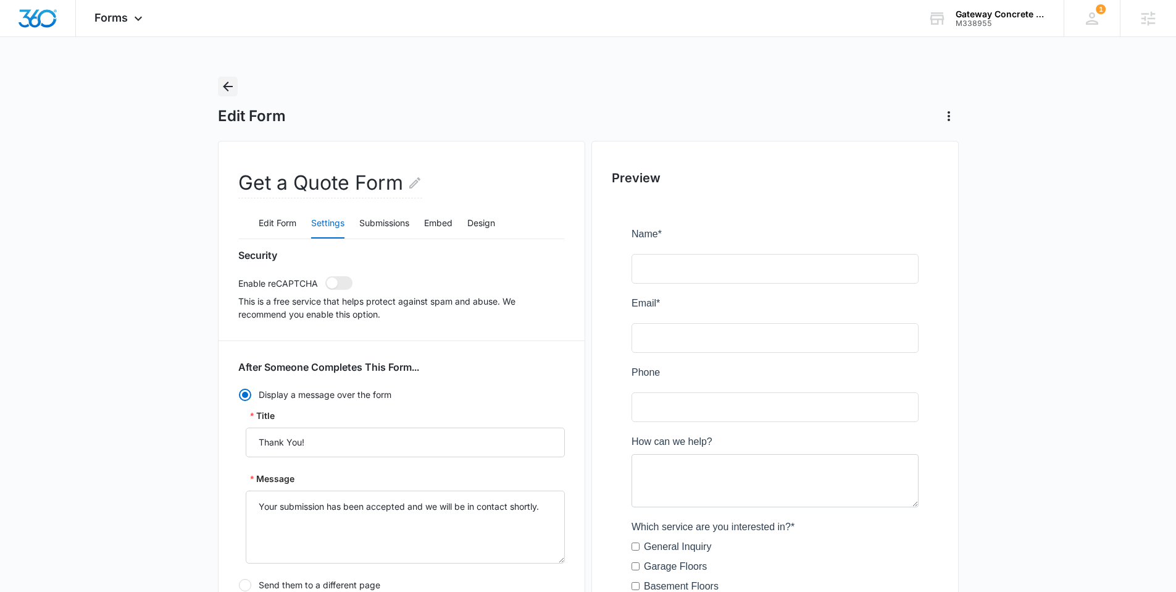
click at [229, 83] on icon "Back" at bounding box center [227, 86] width 15 height 15
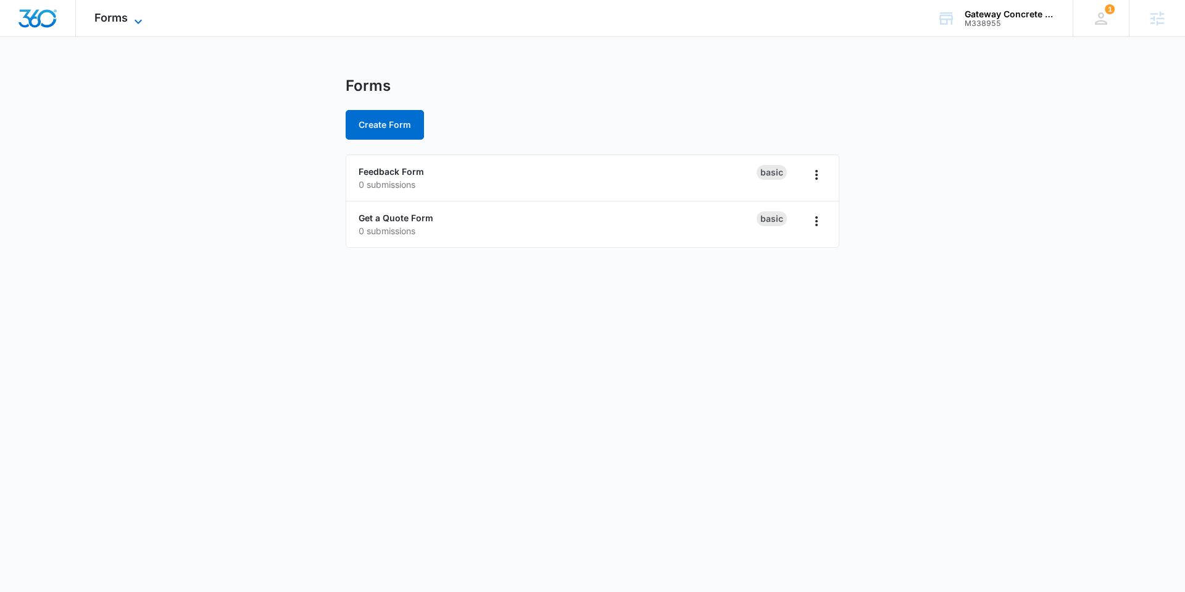
click at [115, 16] on span "Forms" at bounding box center [110, 17] width 33 height 13
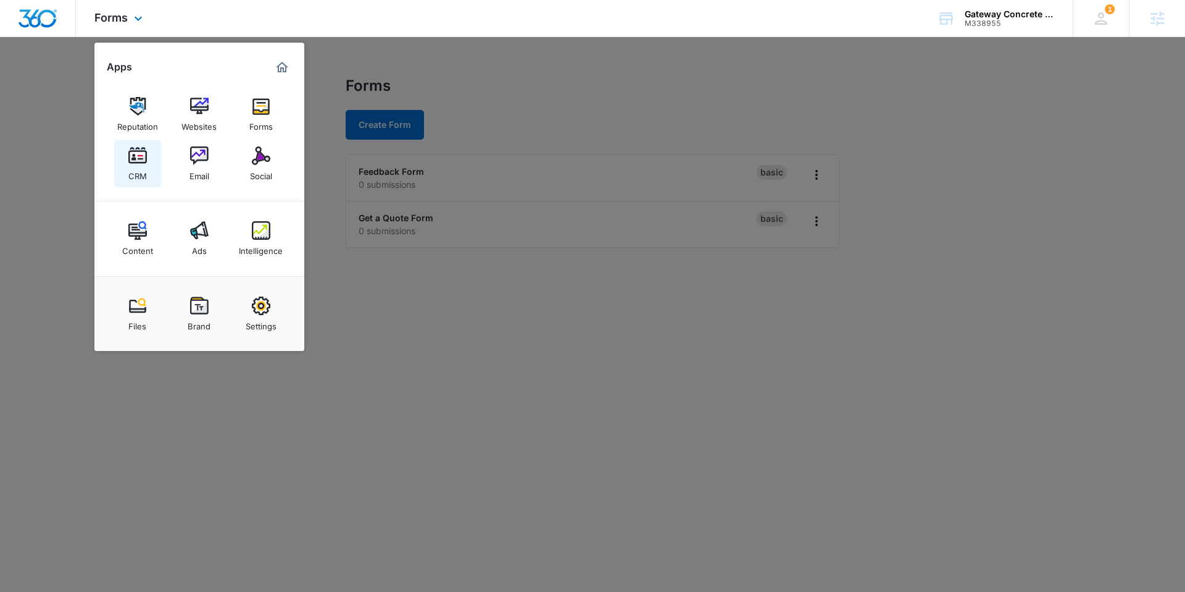
click at [142, 161] on img at bounding box center [137, 155] width 19 height 19
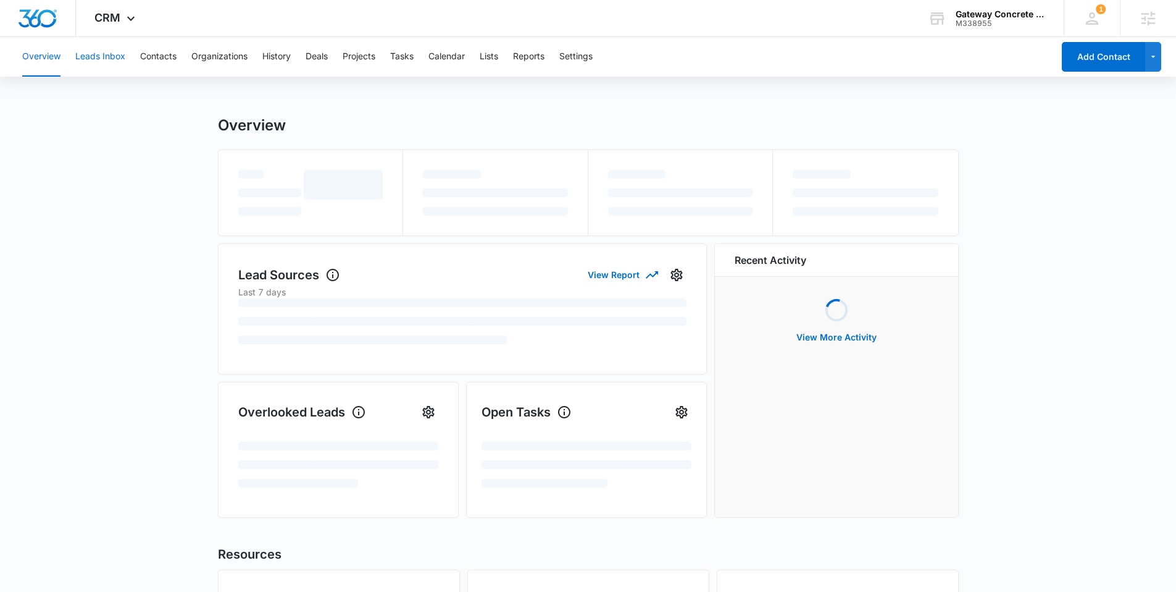
click at [91, 61] on button "Leads Inbox" at bounding box center [100, 57] width 50 height 40
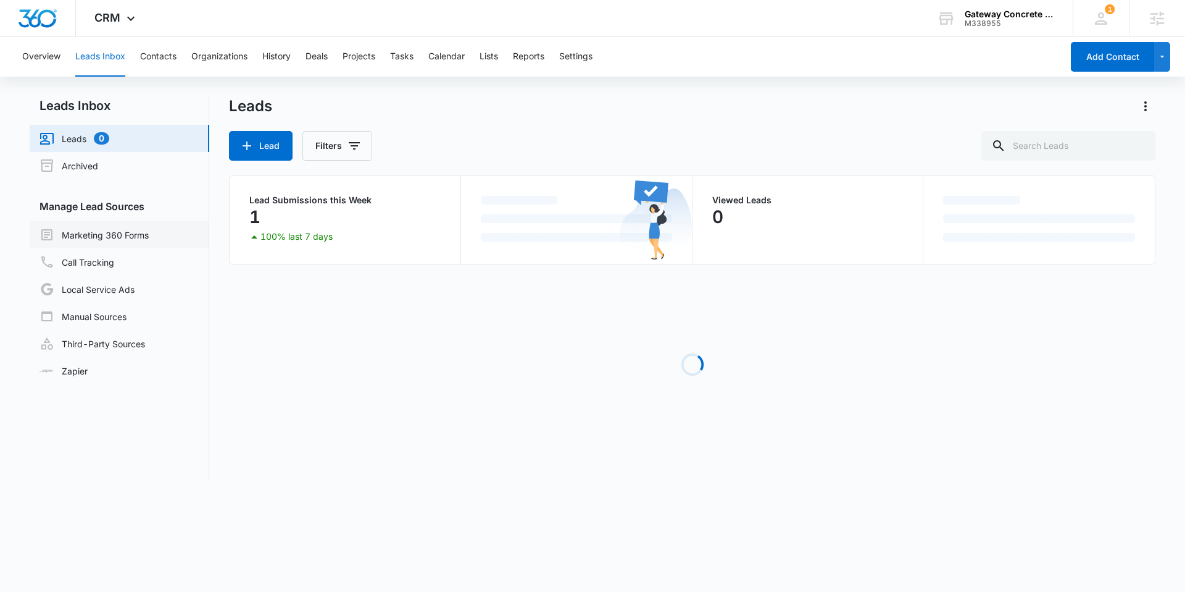
click at [101, 241] on link "Marketing 360 Forms" at bounding box center [94, 234] width 109 height 15
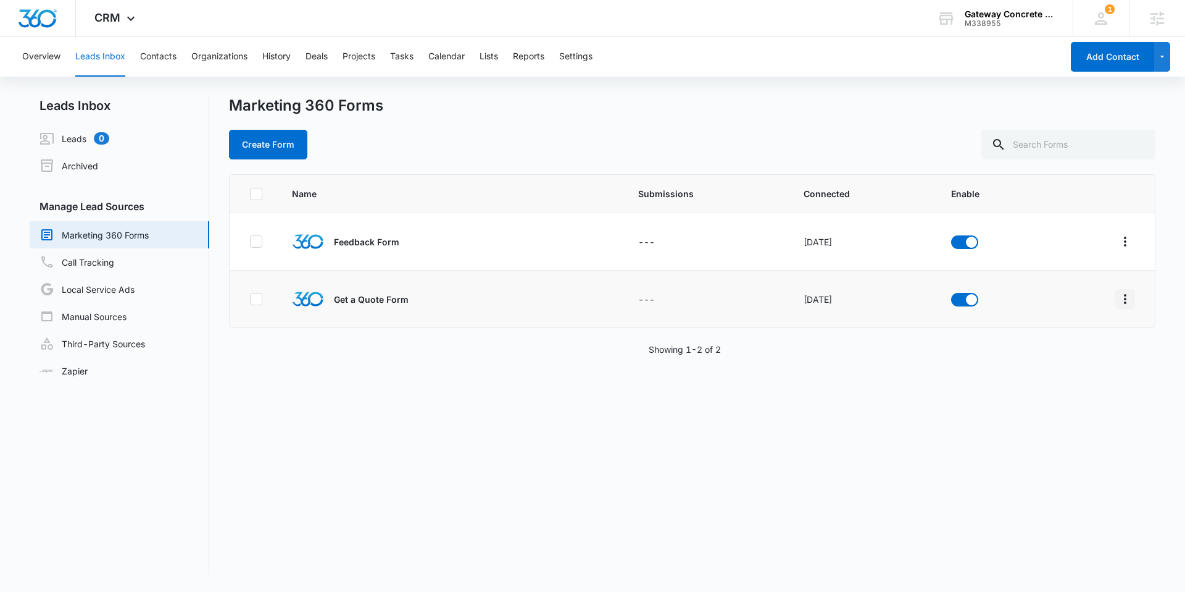
click at [1121, 297] on icon "Overflow Menu" at bounding box center [1125, 298] width 15 height 15
click at [1085, 366] on div "Field Mapping" at bounding box center [1061, 370] width 70 height 9
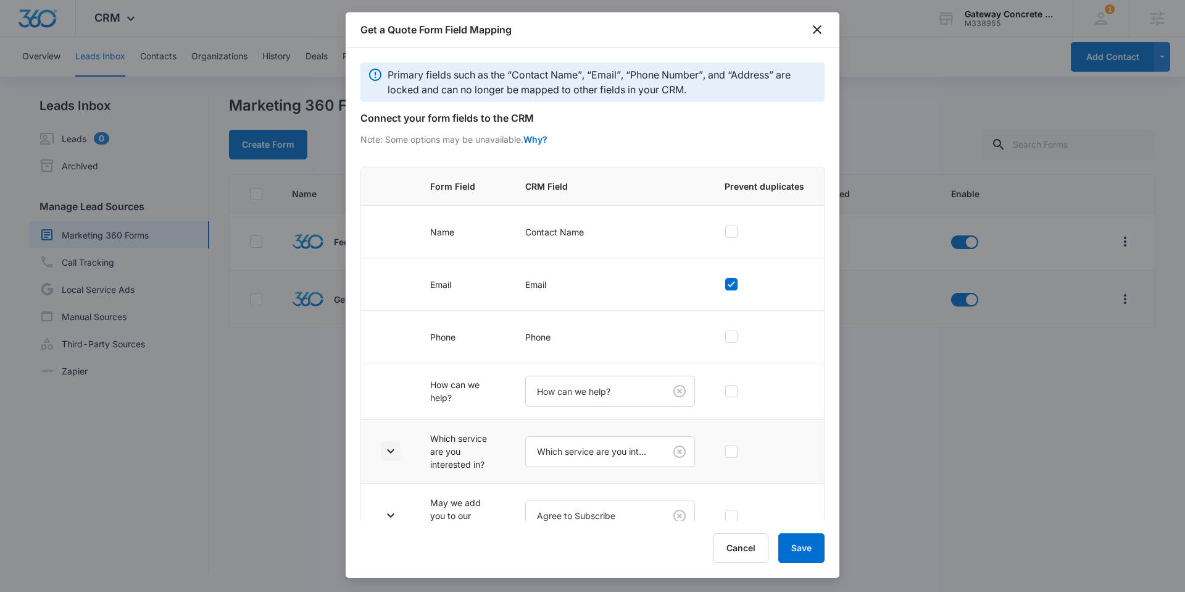
click at [395, 450] on icon "button" at bounding box center [390, 450] width 15 height 15
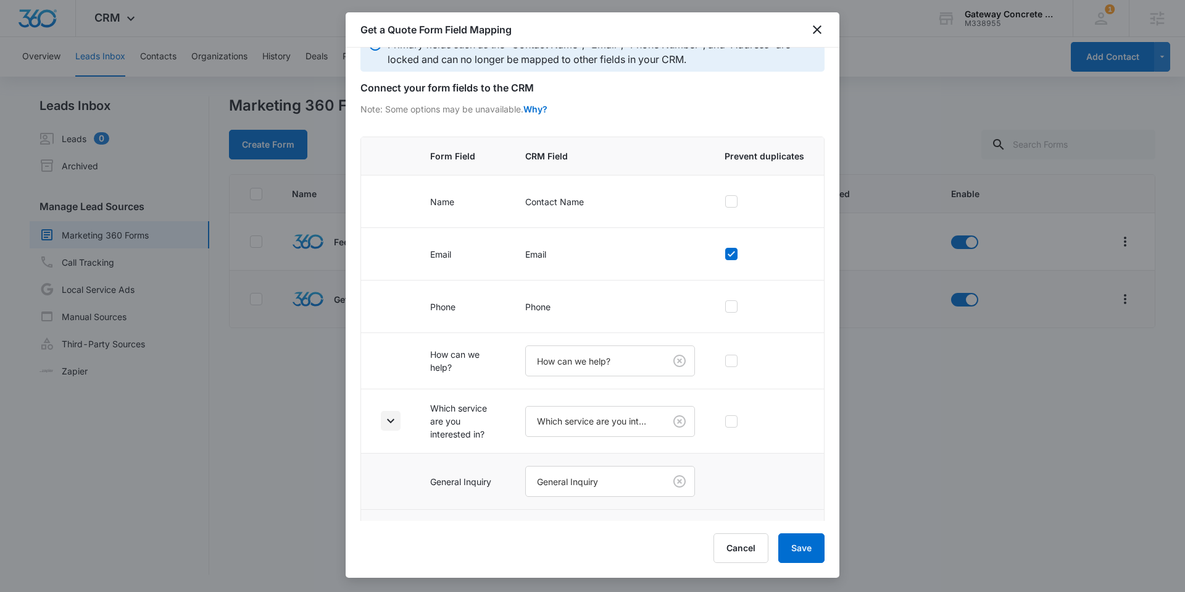
scroll to position [308, 0]
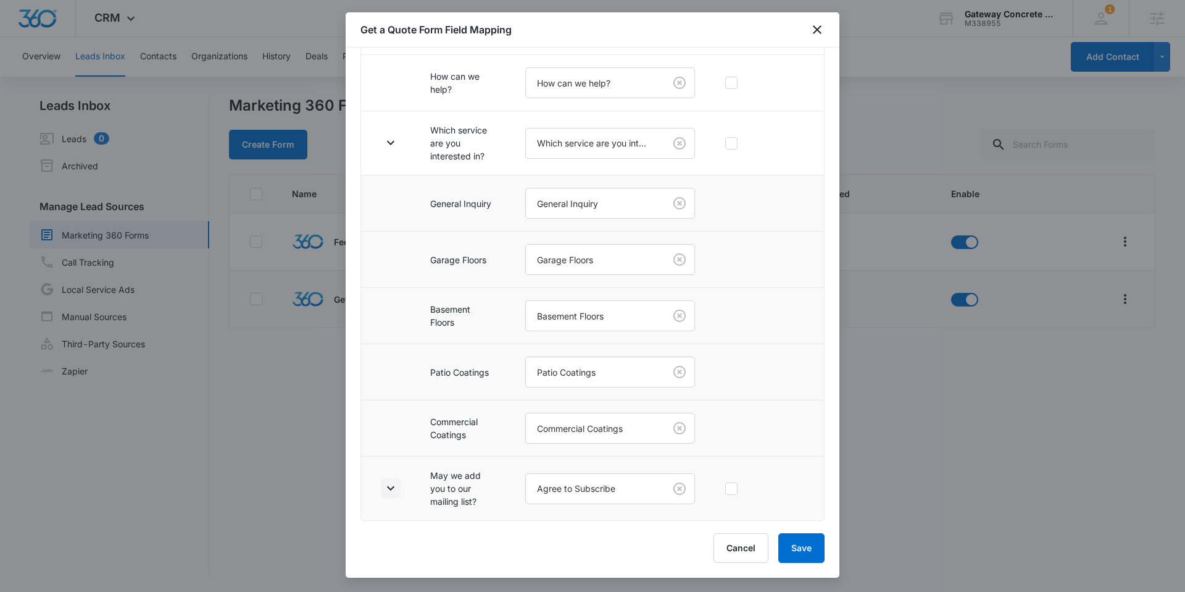
click at [385, 488] on icon "button" at bounding box center [390, 487] width 15 height 15
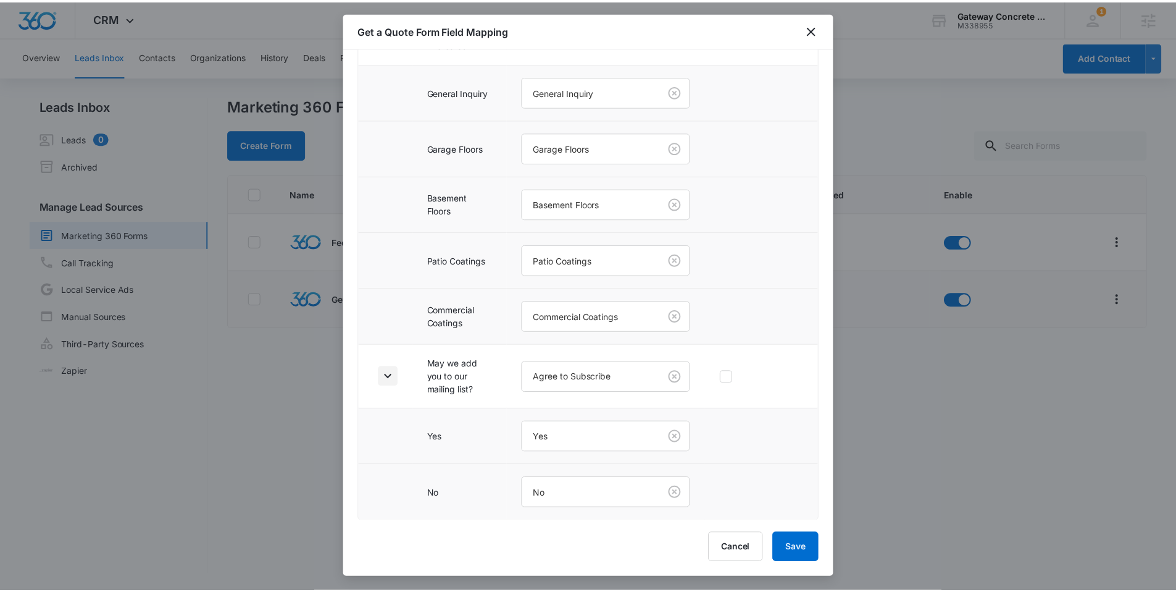
scroll to position [420, 0]
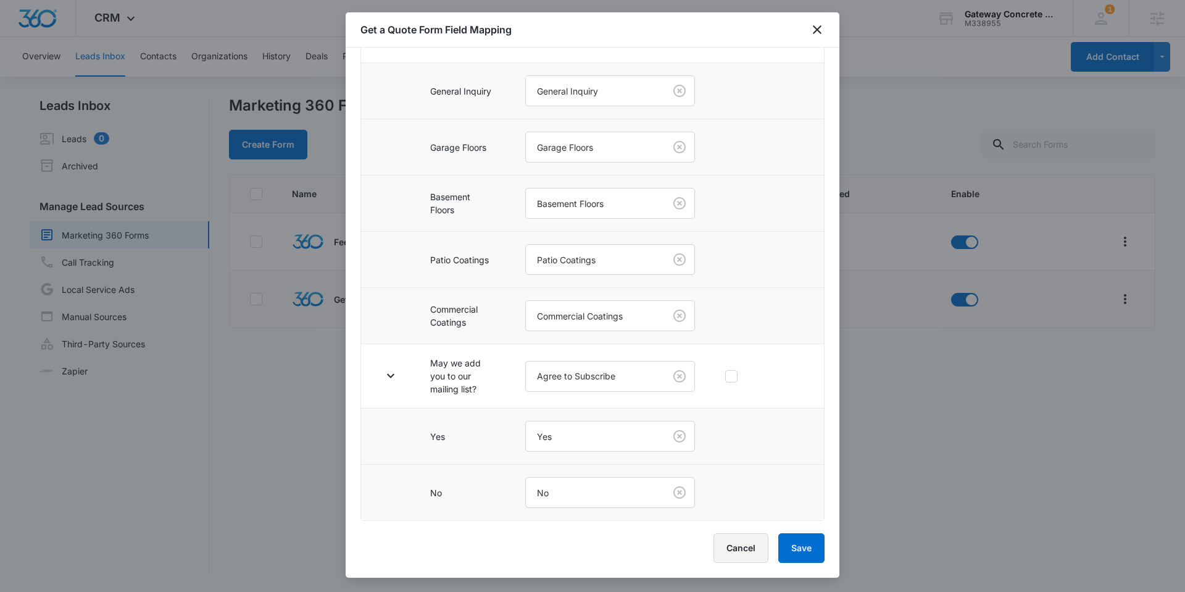
click at [723, 550] on button "Cancel" at bounding box center [741, 548] width 55 height 30
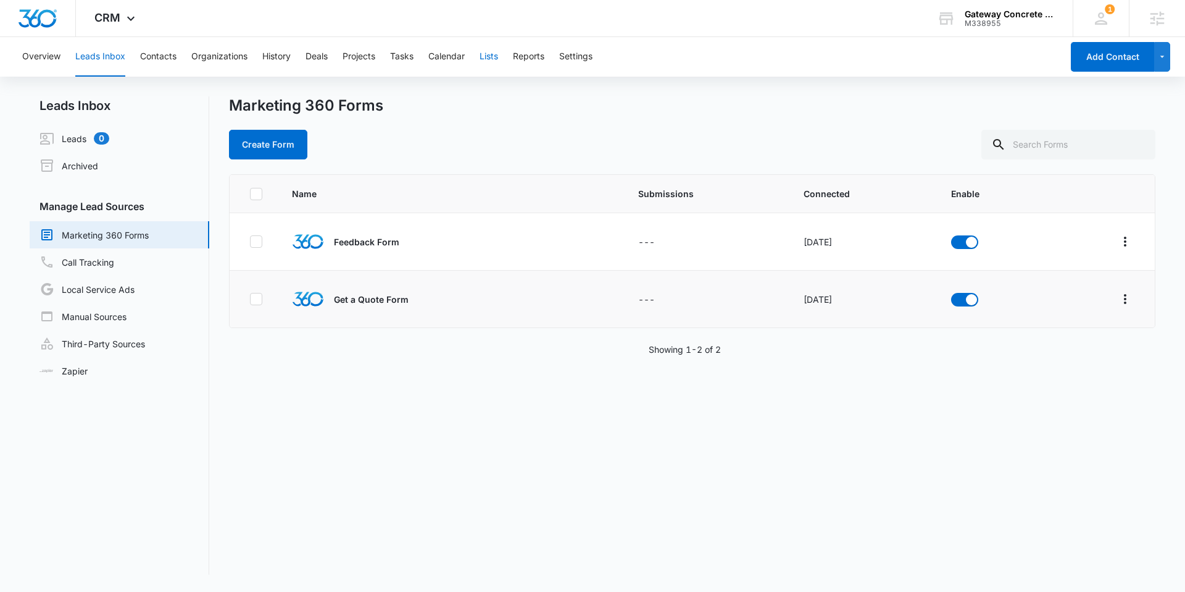
click at [495, 59] on button "Lists" at bounding box center [489, 57] width 19 height 40
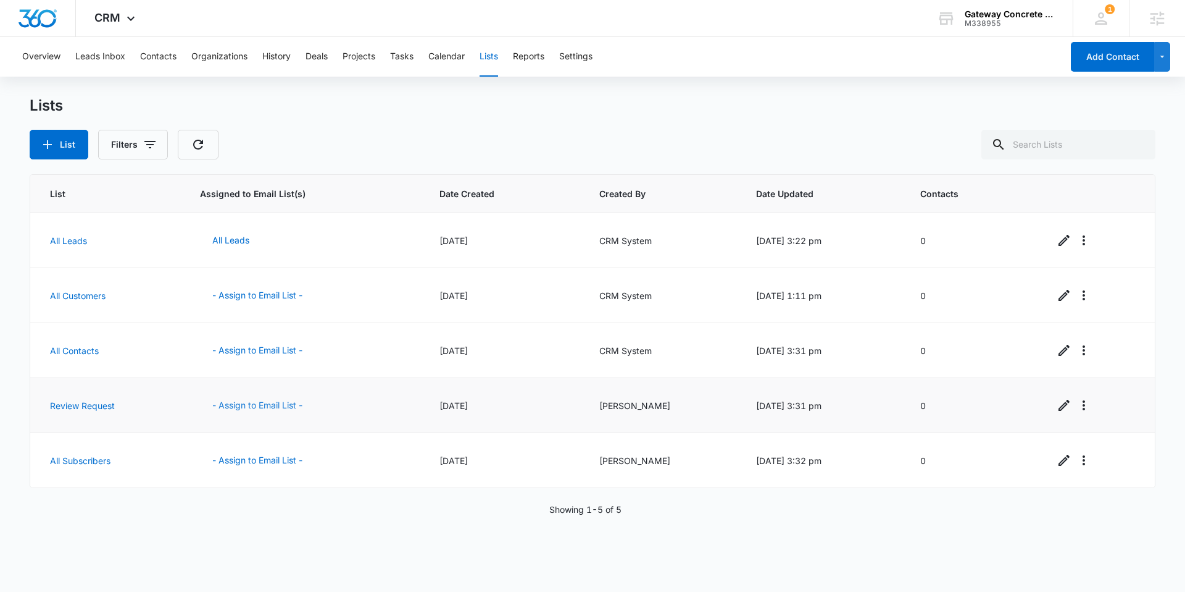
click at [248, 405] on button "- Assign to Email List -" at bounding box center [257, 405] width 115 height 30
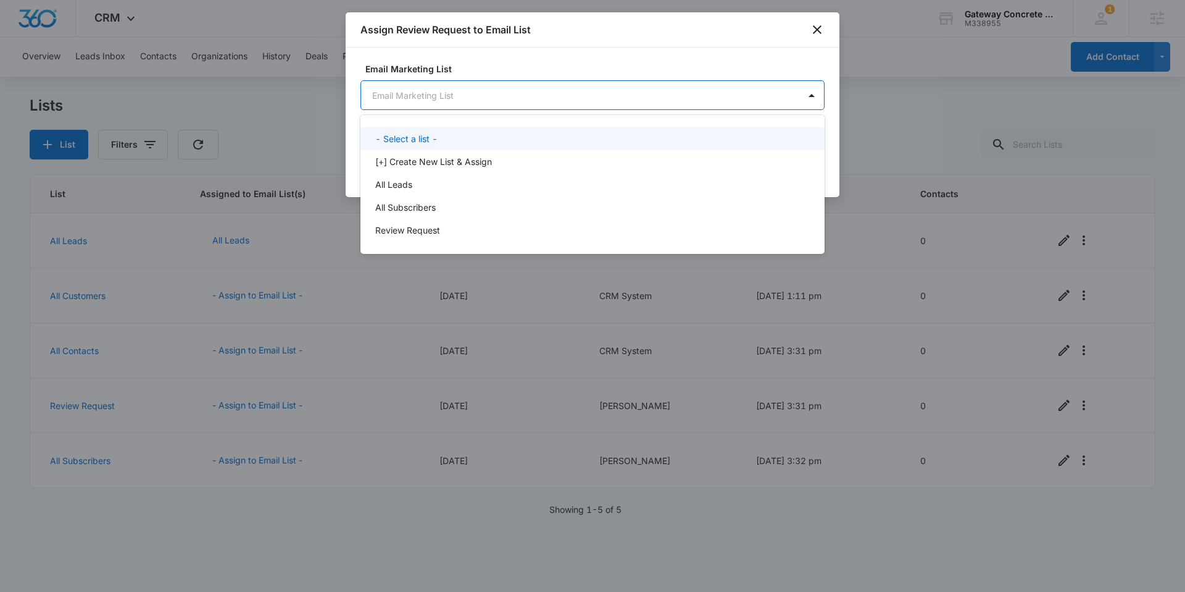
click at [476, 90] on body "CRM Apps Reputation Websites Forms CRM Email Social Content Ads Intelligence Fi…" at bounding box center [592, 296] width 1185 height 592
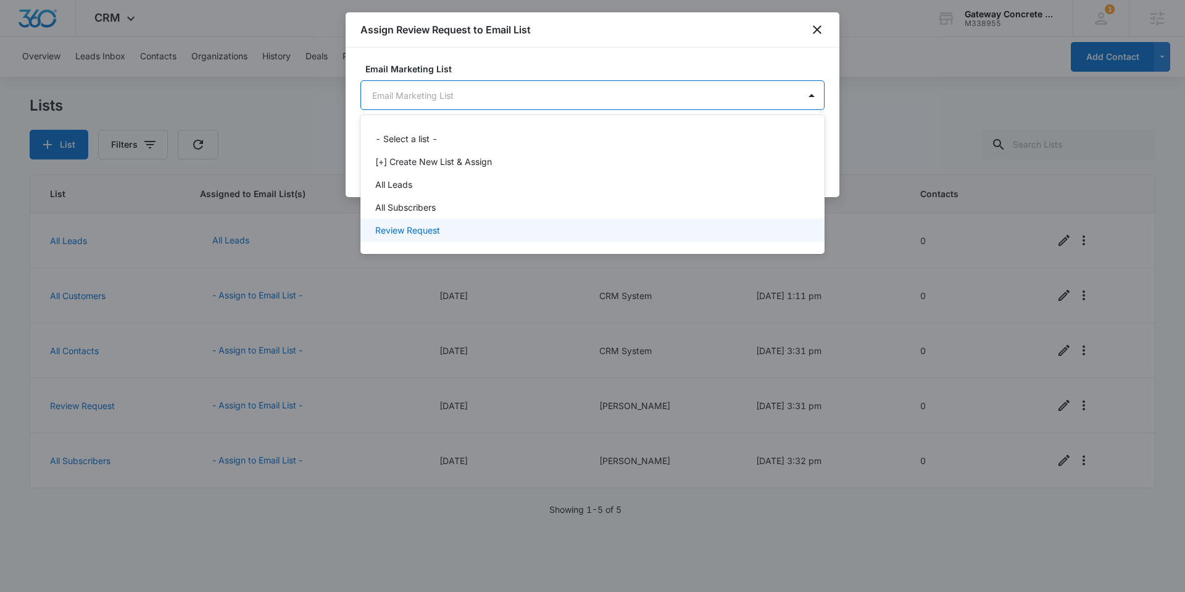
click at [462, 225] on div "Review Request" at bounding box center [591, 230] width 432 height 13
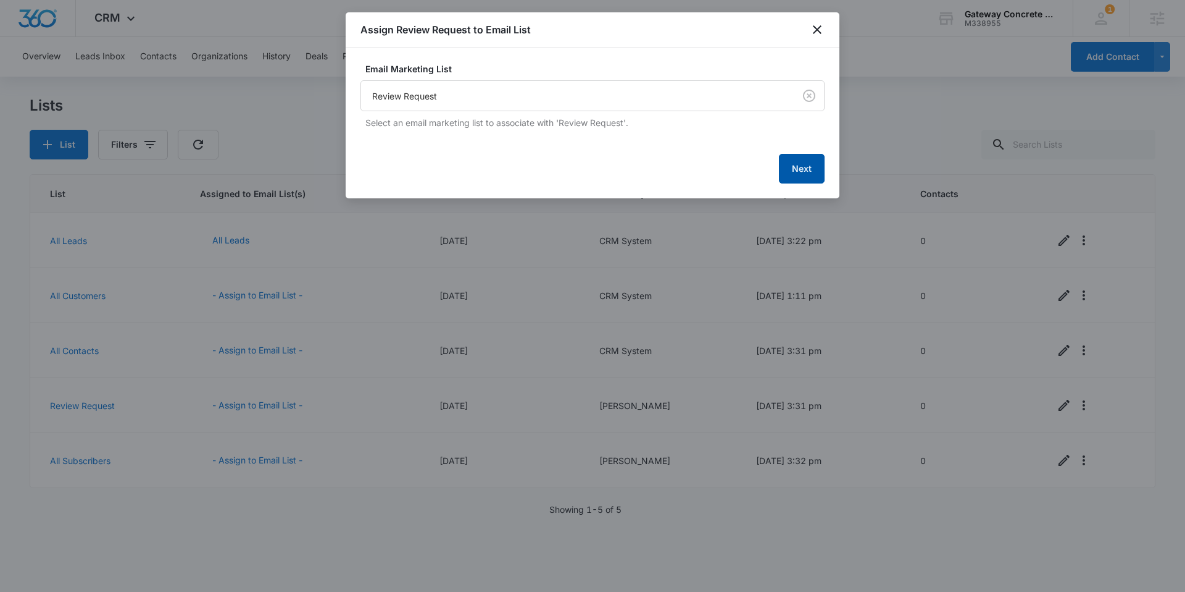
click at [814, 169] on button "Next" at bounding box center [802, 169] width 46 height 30
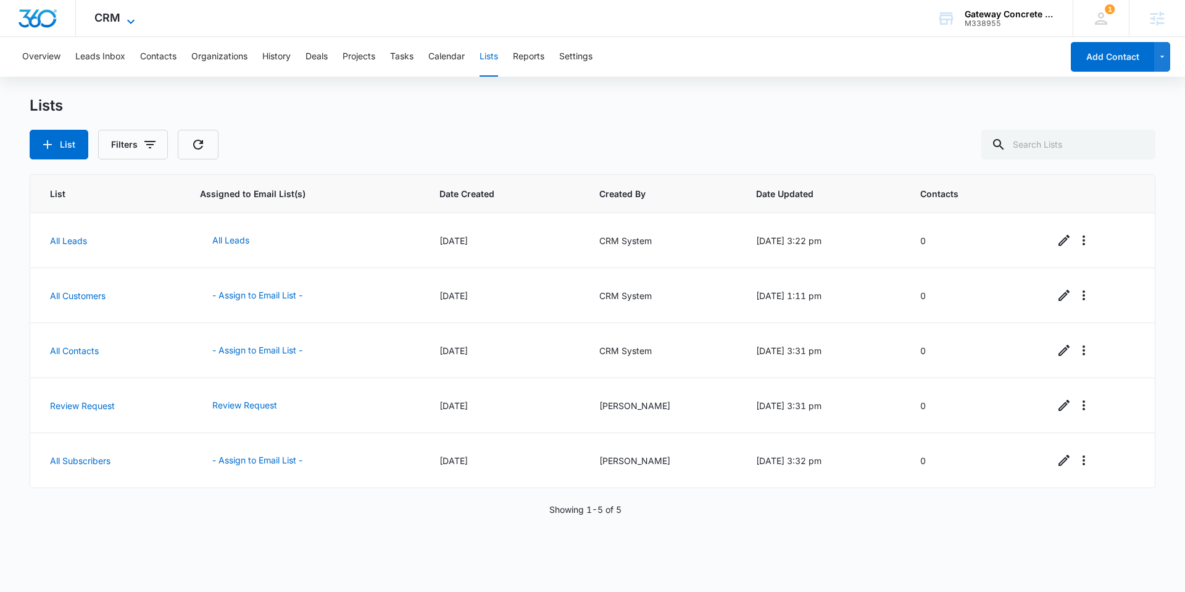
click at [102, 19] on span "CRM" at bounding box center [107, 17] width 26 height 13
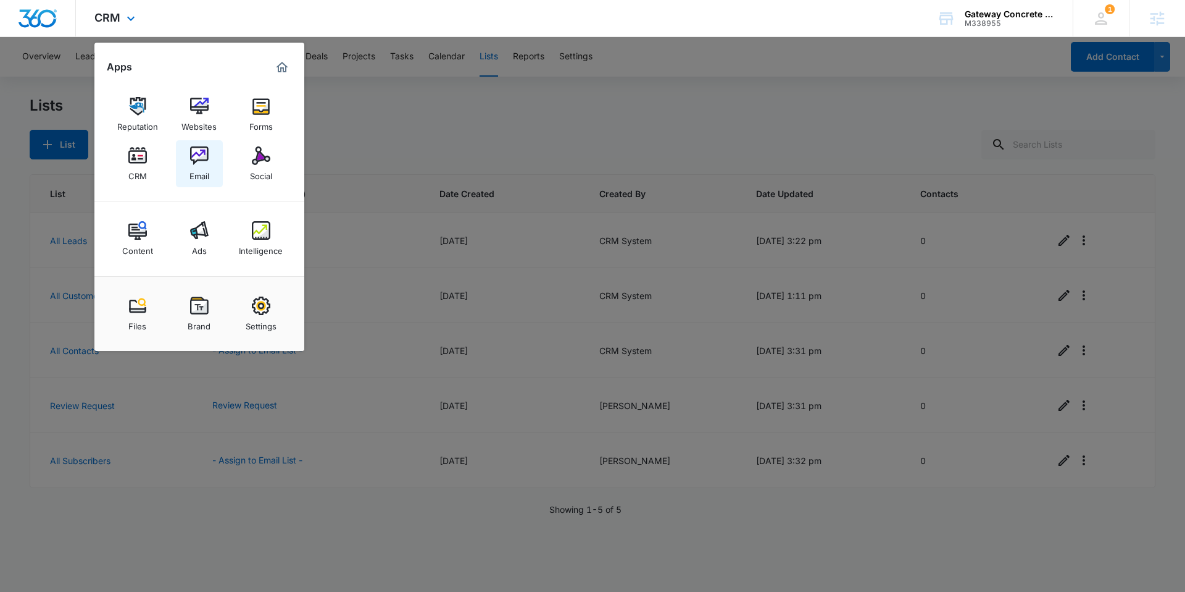
click at [200, 158] on img at bounding box center [199, 155] width 19 height 19
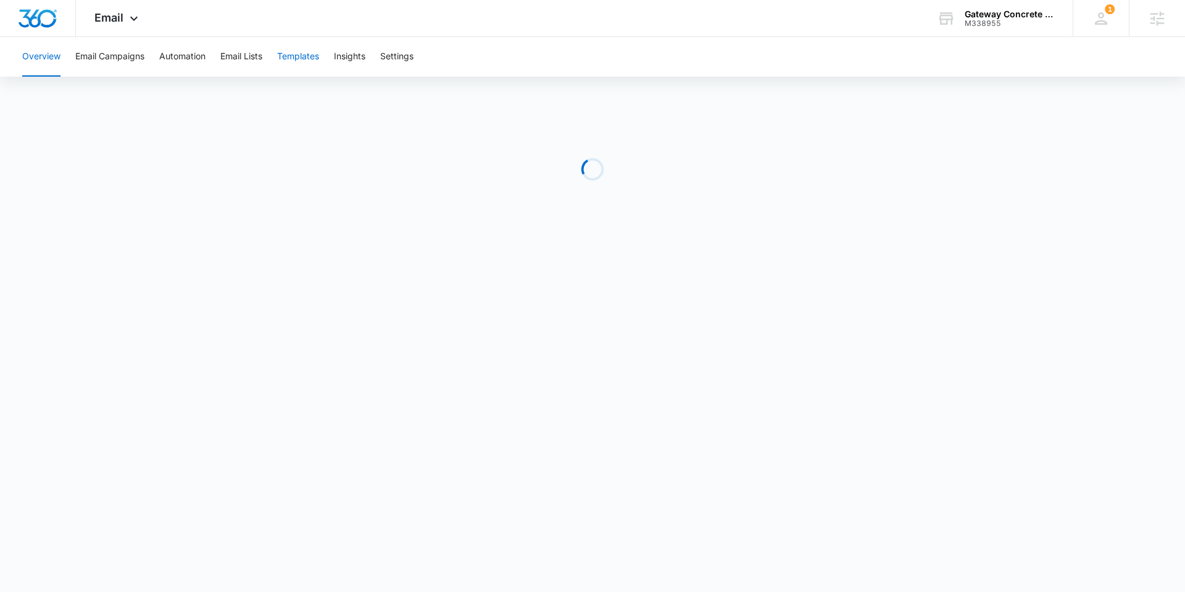
click at [302, 61] on button "Templates" at bounding box center [298, 57] width 42 height 40
click at [28, 11] on img "Dashboard" at bounding box center [38, 18] width 40 height 19
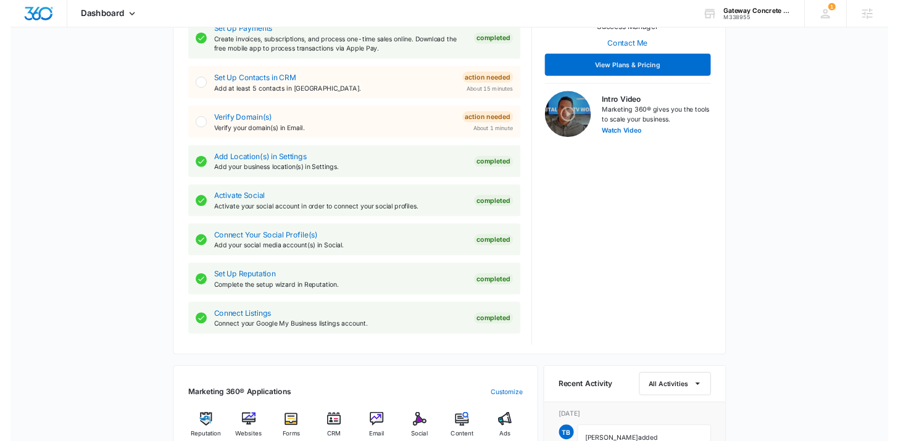
scroll to position [343, 0]
